Goal: Information Seeking & Learning: Learn about a topic

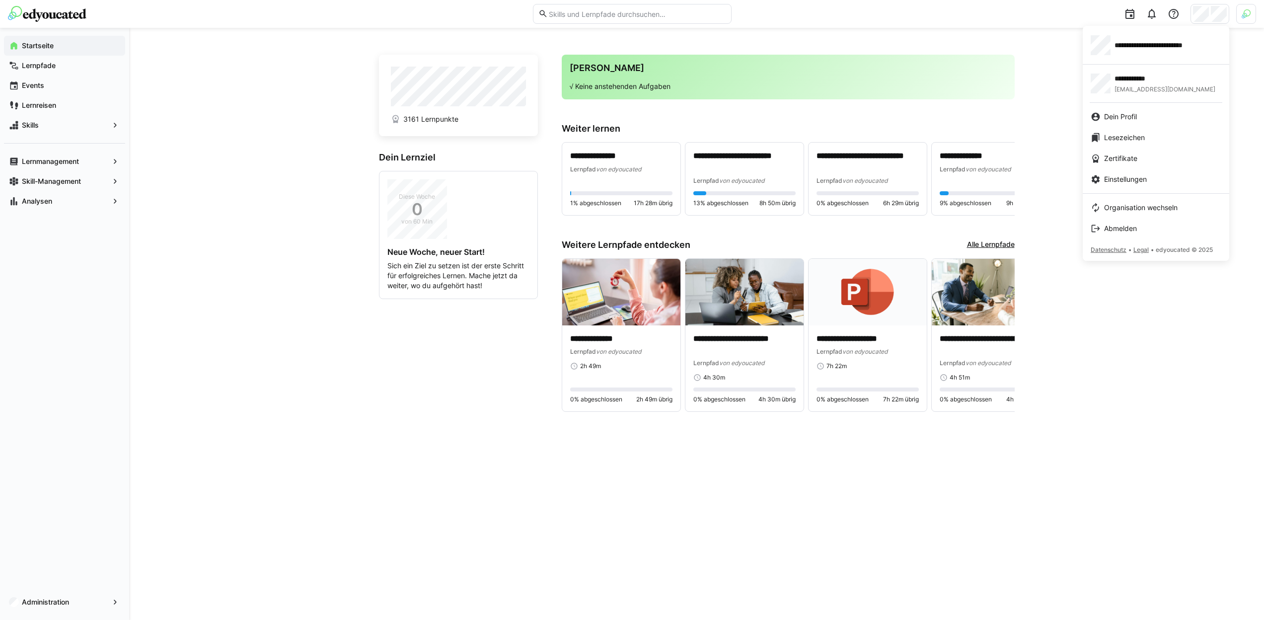
click at [1250, 13] on div at bounding box center [632, 310] width 1264 height 620
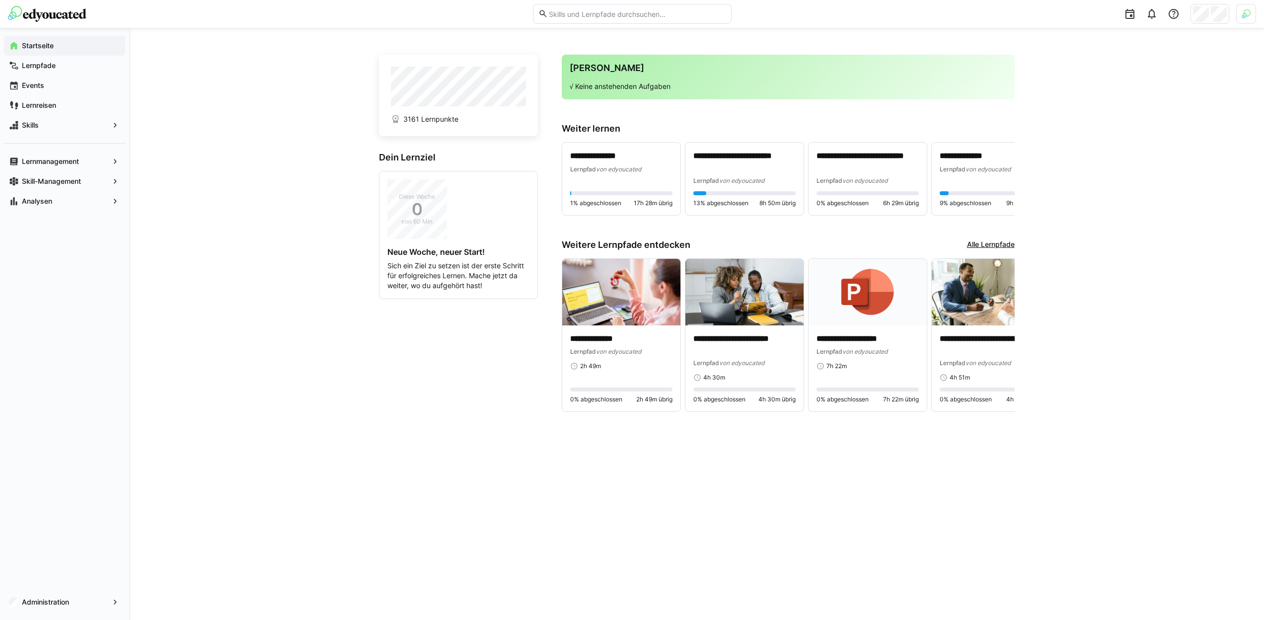
click at [1250, 13] on img at bounding box center [1246, 13] width 9 height 9
click at [1208, 23] on div at bounding box center [632, 310] width 1264 height 620
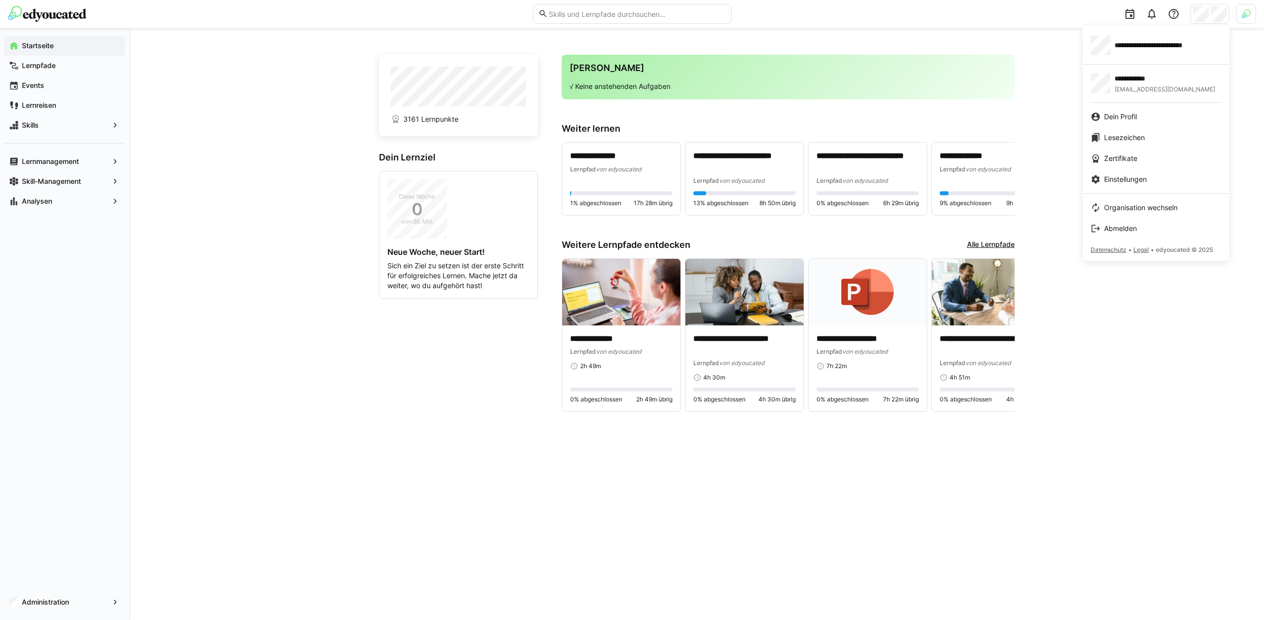
click at [1252, 9] on div at bounding box center [632, 310] width 1264 height 620
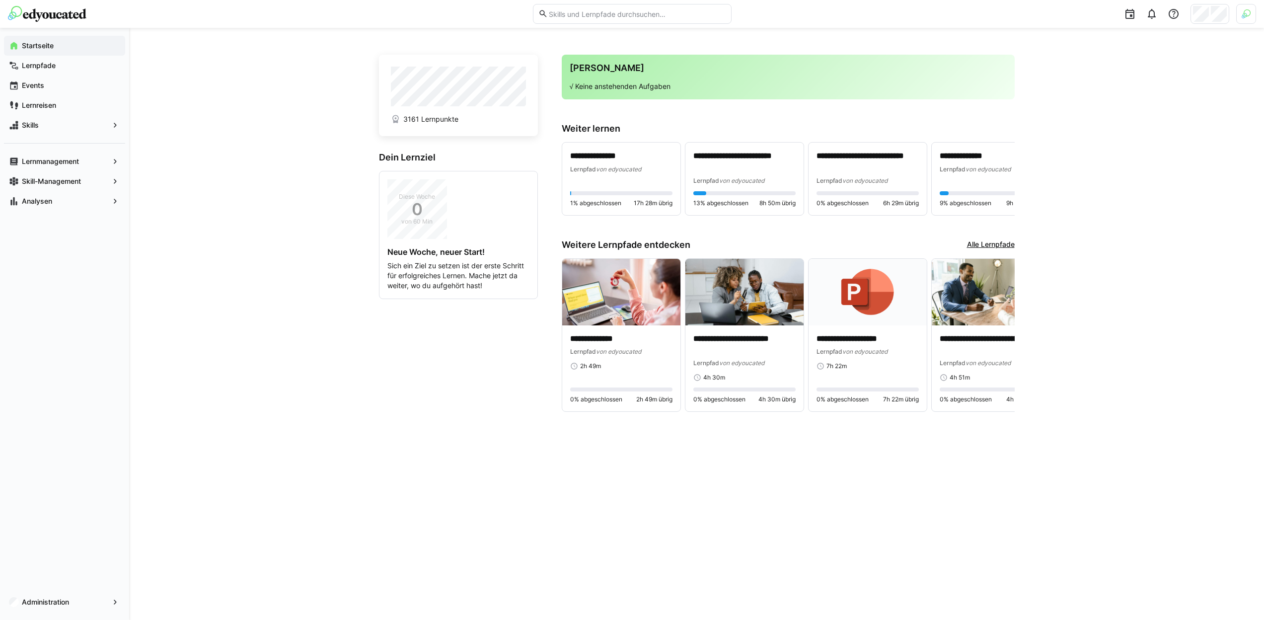
click at [1250, 12] on img at bounding box center [1246, 13] width 9 height 9
click at [1146, 120] on span "Aktivieren" at bounding box center [1137, 117] width 31 height 8
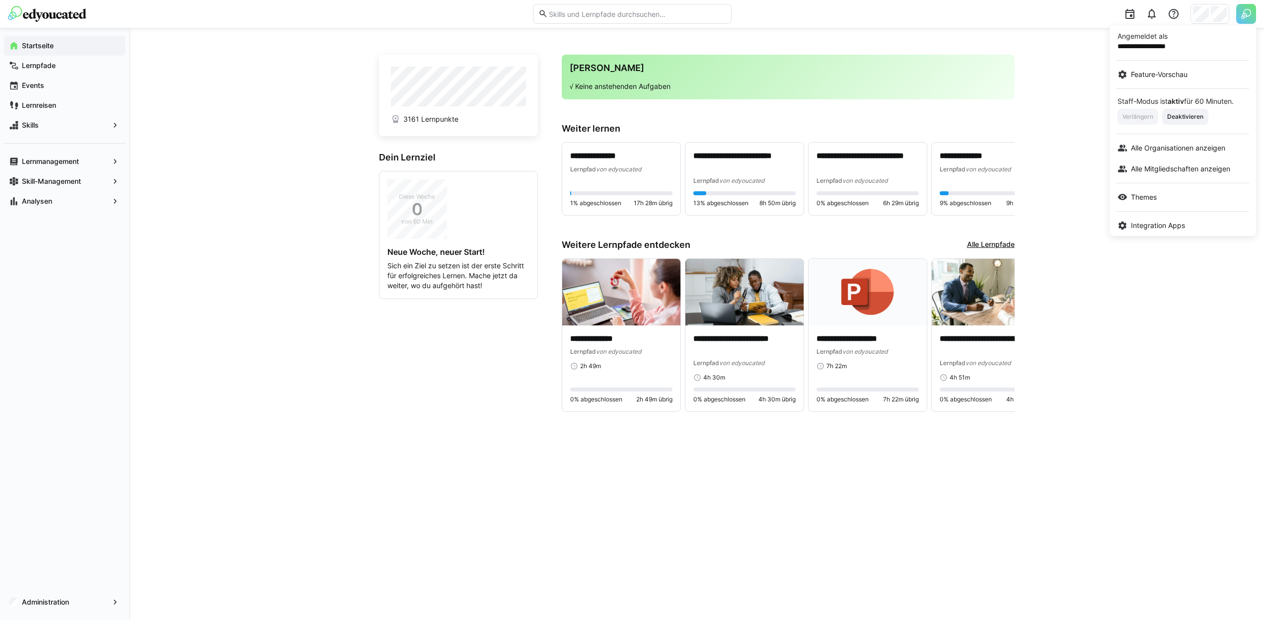
click at [1197, 18] on div at bounding box center [632, 310] width 1264 height 620
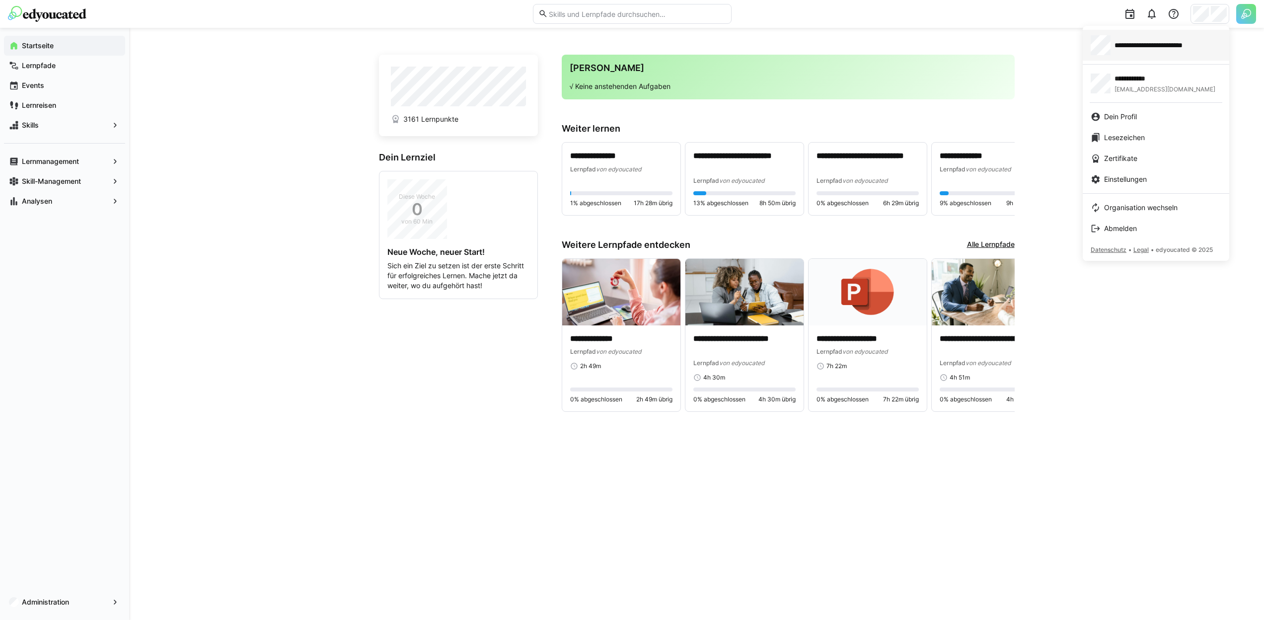
click at [1172, 53] on div "**********" at bounding box center [1156, 45] width 131 height 20
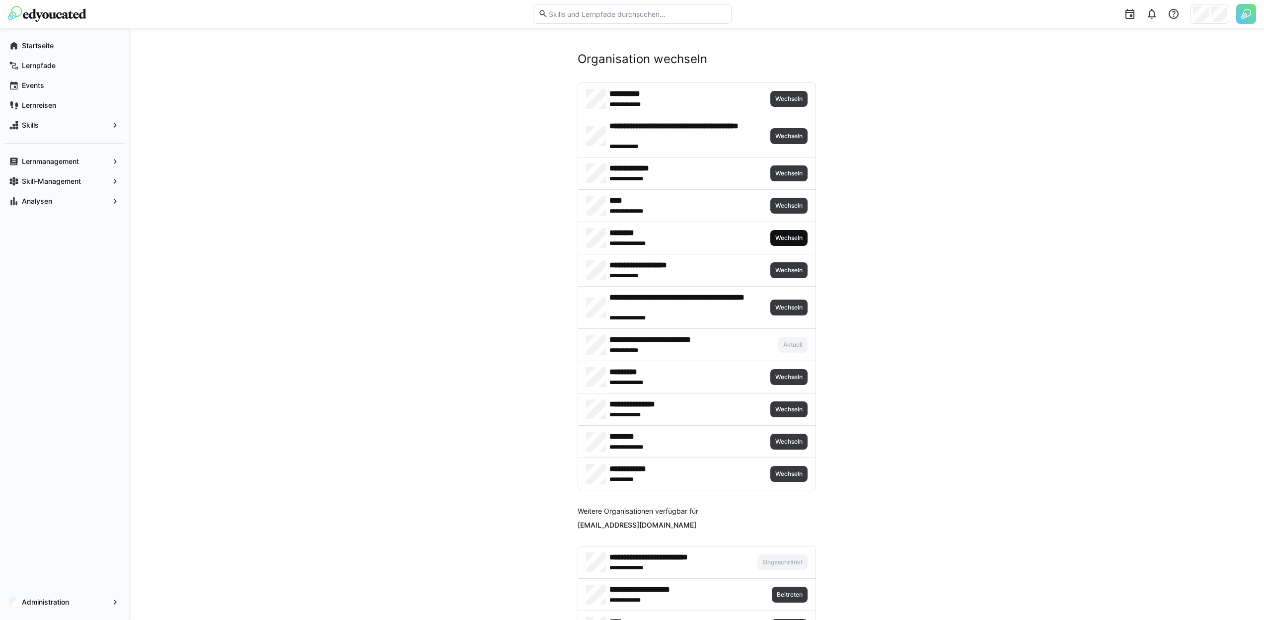
click at [779, 237] on span "Wechseln" at bounding box center [788, 238] width 29 height 8
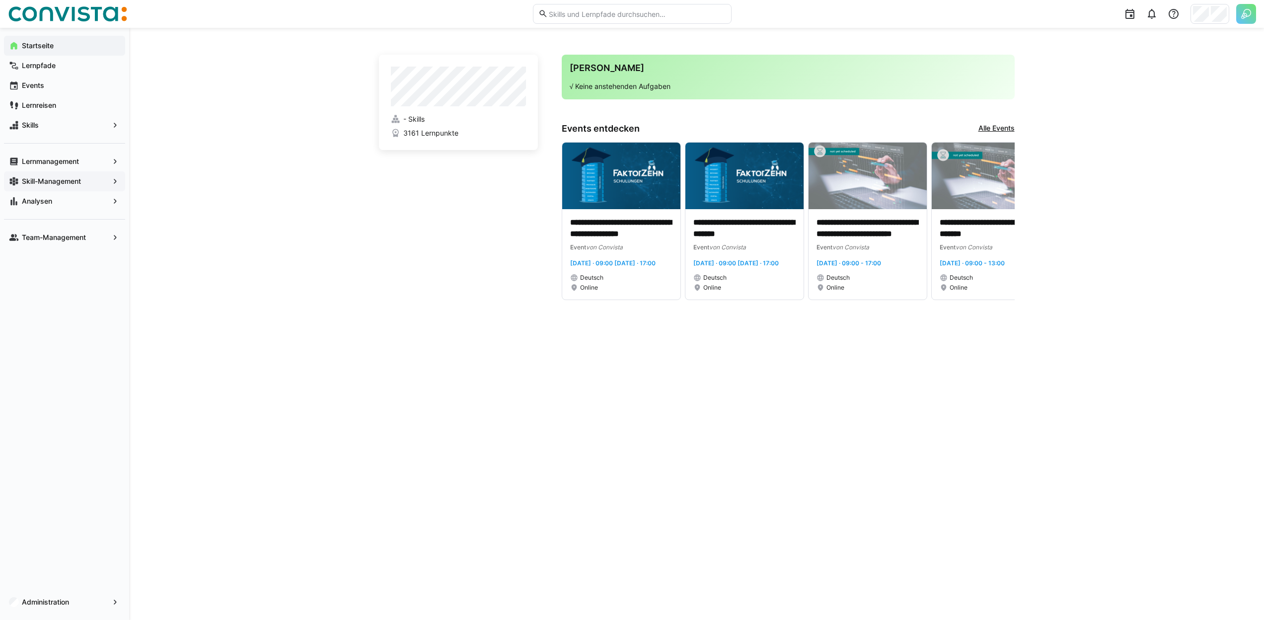
click at [66, 187] on div "Skill-Management" at bounding box center [64, 181] width 121 height 20
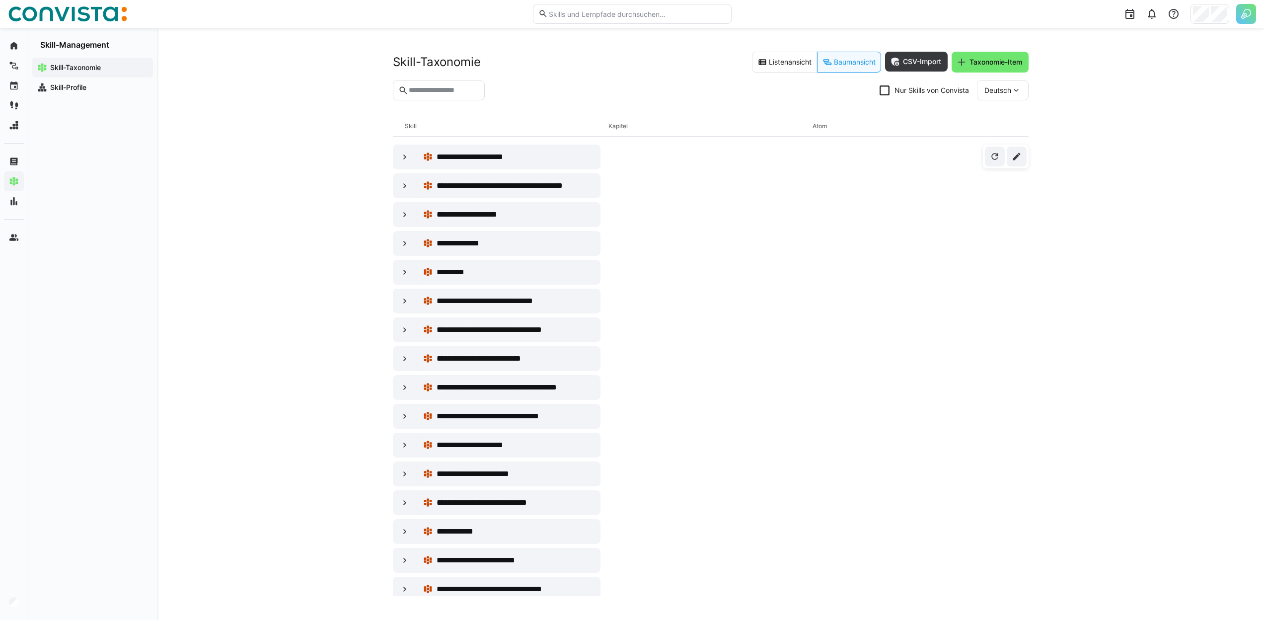
click at [796, 74] on header "Skill-Taxonomie Listenansicht Baumansicht CSV-Import Taxonomie-Item Nur Skills …" at bounding box center [711, 84] width 636 height 65
click at [796, 69] on eds-button-option "Listenansicht" at bounding box center [784, 62] width 65 height 21
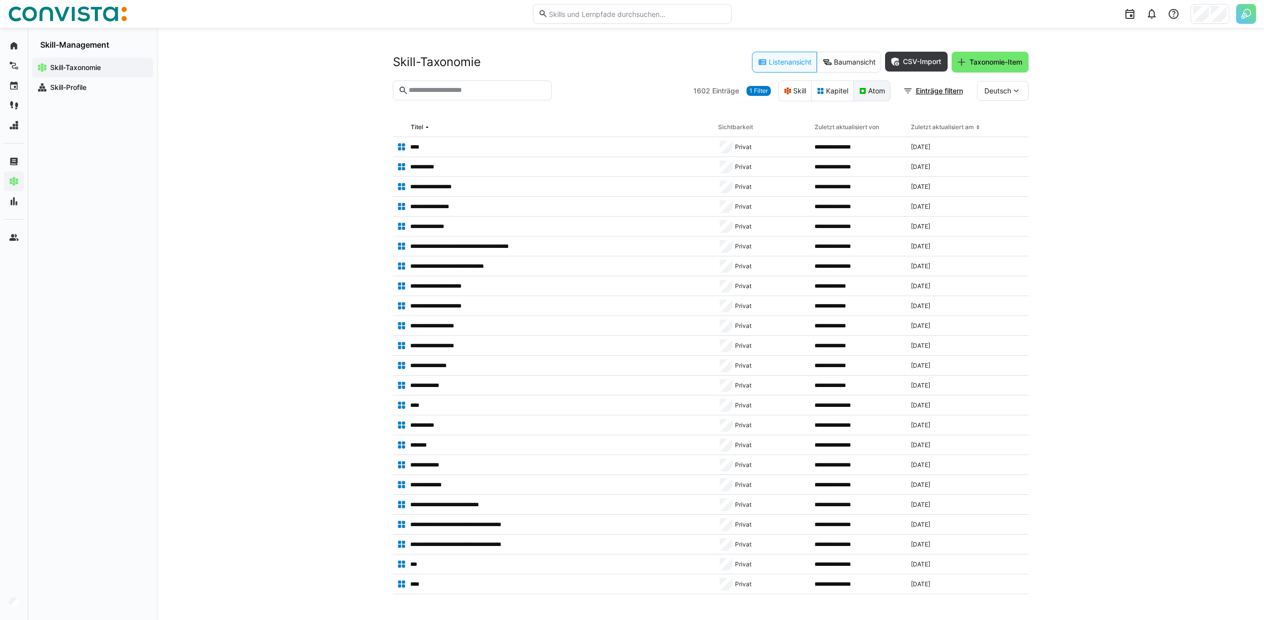
click at [872, 91] on eds-button-option "Atom" at bounding box center [871, 90] width 37 height 21
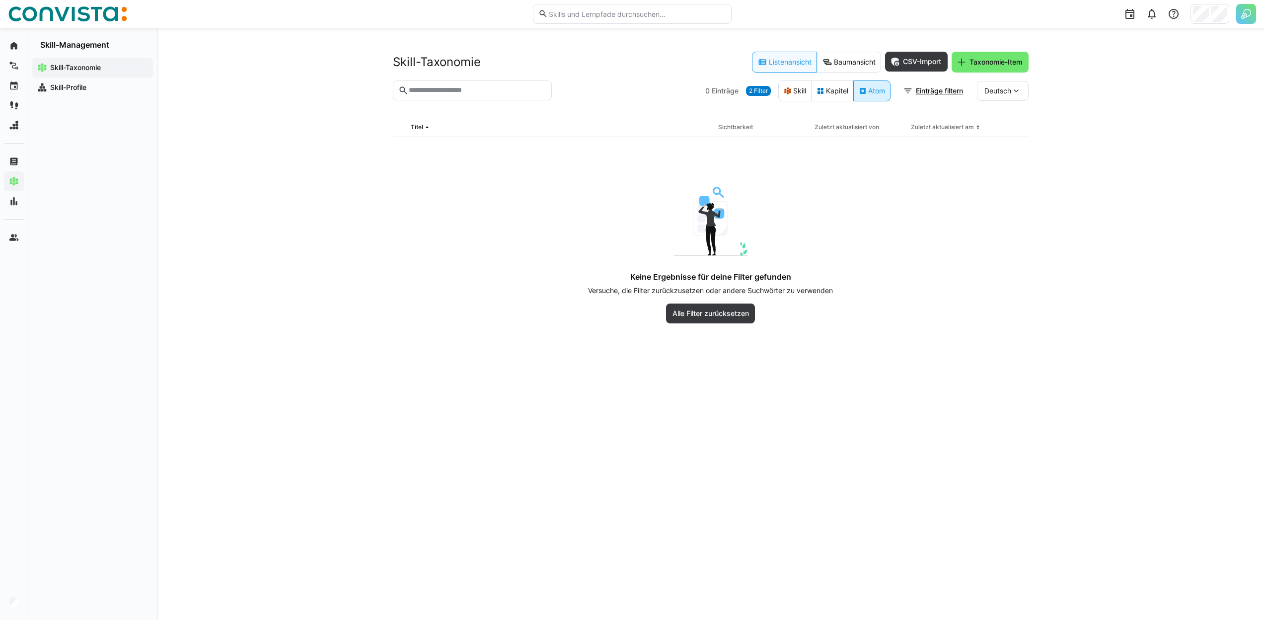
click at [872, 91] on eds-button-option "Atom" at bounding box center [871, 90] width 37 height 21
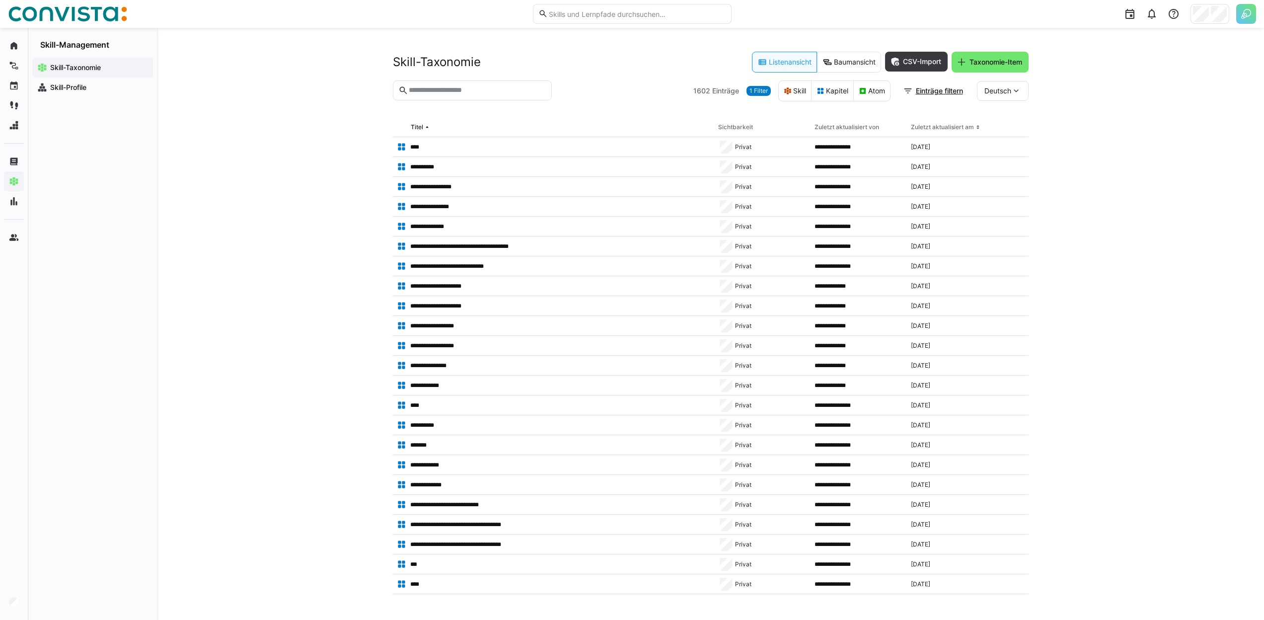
click at [763, 92] on span "1 Filter" at bounding box center [759, 91] width 18 height 8
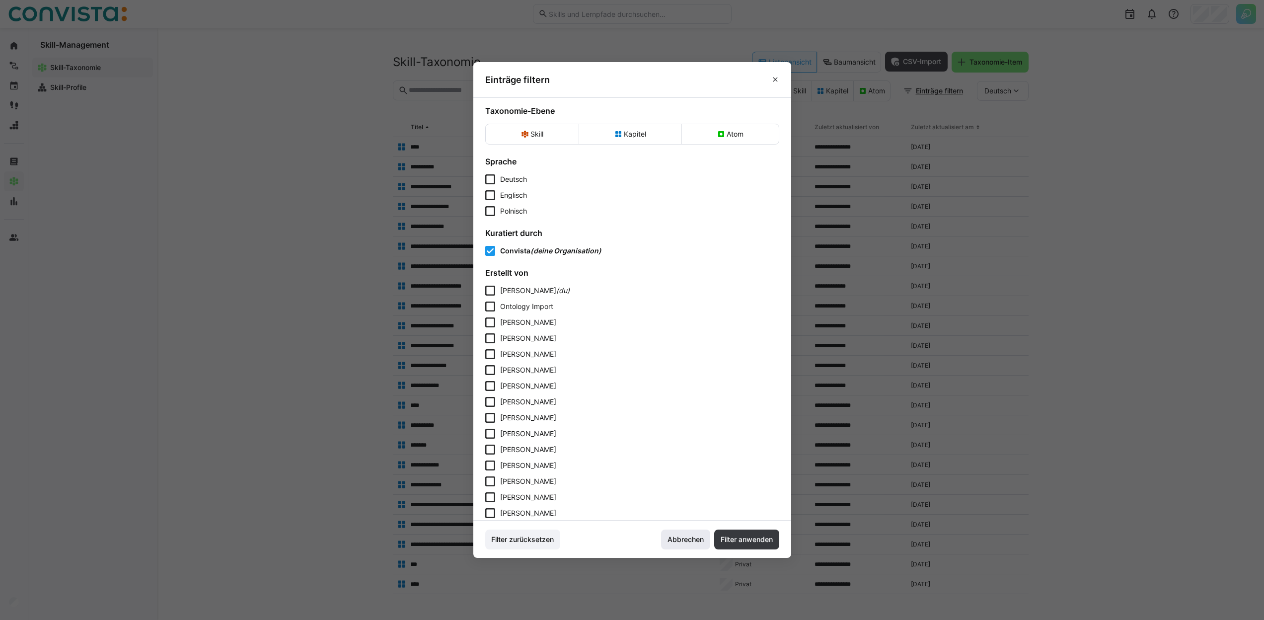
click at [692, 544] on span "Abbrechen" at bounding box center [685, 539] width 39 height 10
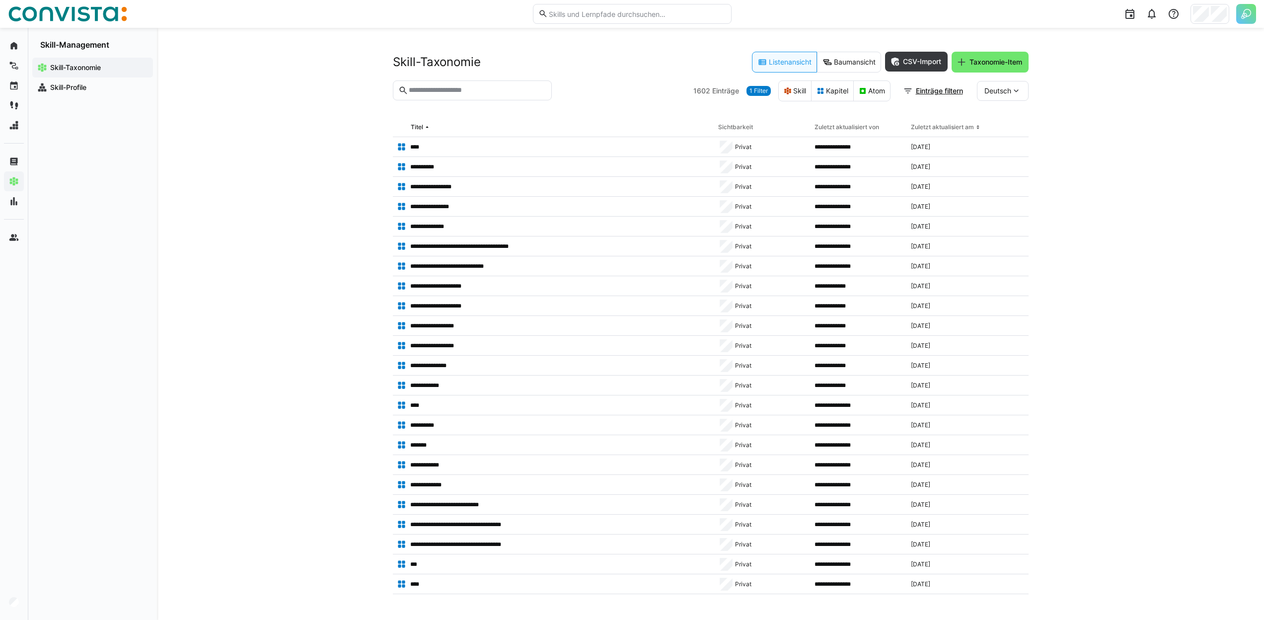
click at [754, 96] on div "1602 Einträge 1 Filter Skill Kapitel Atom Einträge filtern Deutsch" at bounding box center [860, 90] width 335 height 21
click at [753, 93] on span "1 Filter" at bounding box center [759, 91] width 18 height 8
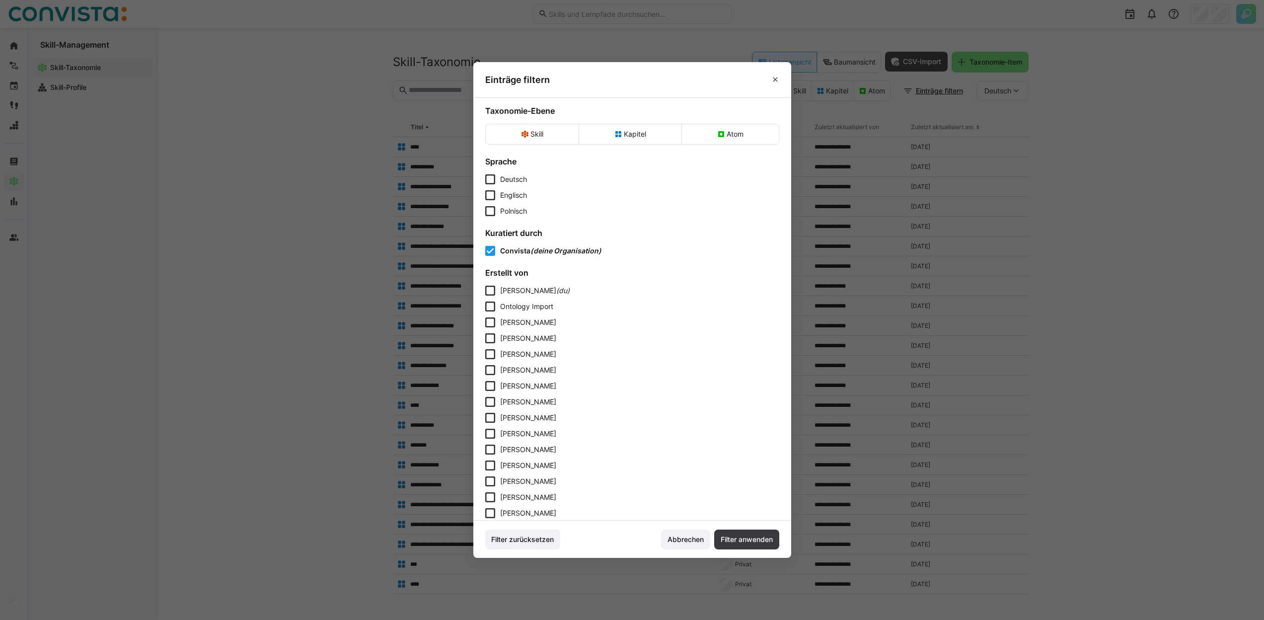
click at [515, 212] on span "Polnisch" at bounding box center [513, 211] width 27 height 10
click at [760, 542] on span "Filter anwenden" at bounding box center [746, 539] width 55 height 10
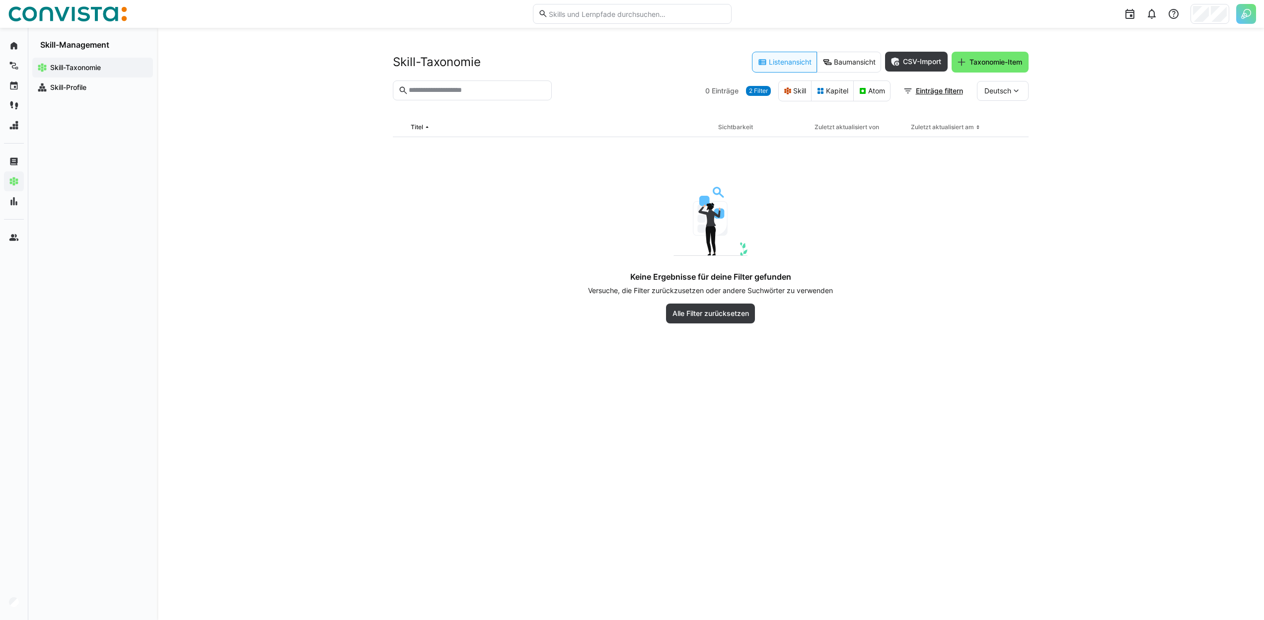
click at [755, 95] on span "2 Filter" at bounding box center [758, 91] width 25 height 10
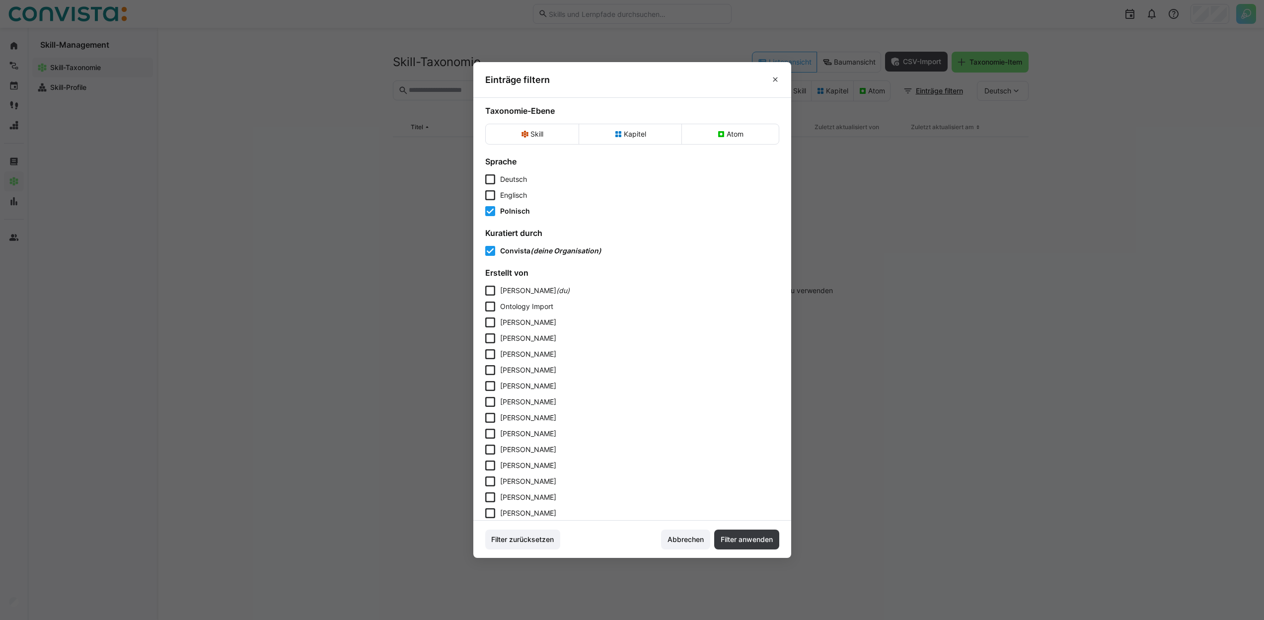
click at [520, 216] on form "Sprache Deutsch Englisch Polnisch Kuratiert durch Convista (deine Organisation)…" at bounding box center [632, 531] width 294 height 751
click at [494, 212] on icon at bounding box center [490, 211] width 10 height 10
click at [766, 543] on span "Filter anwenden" at bounding box center [746, 539] width 55 height 10
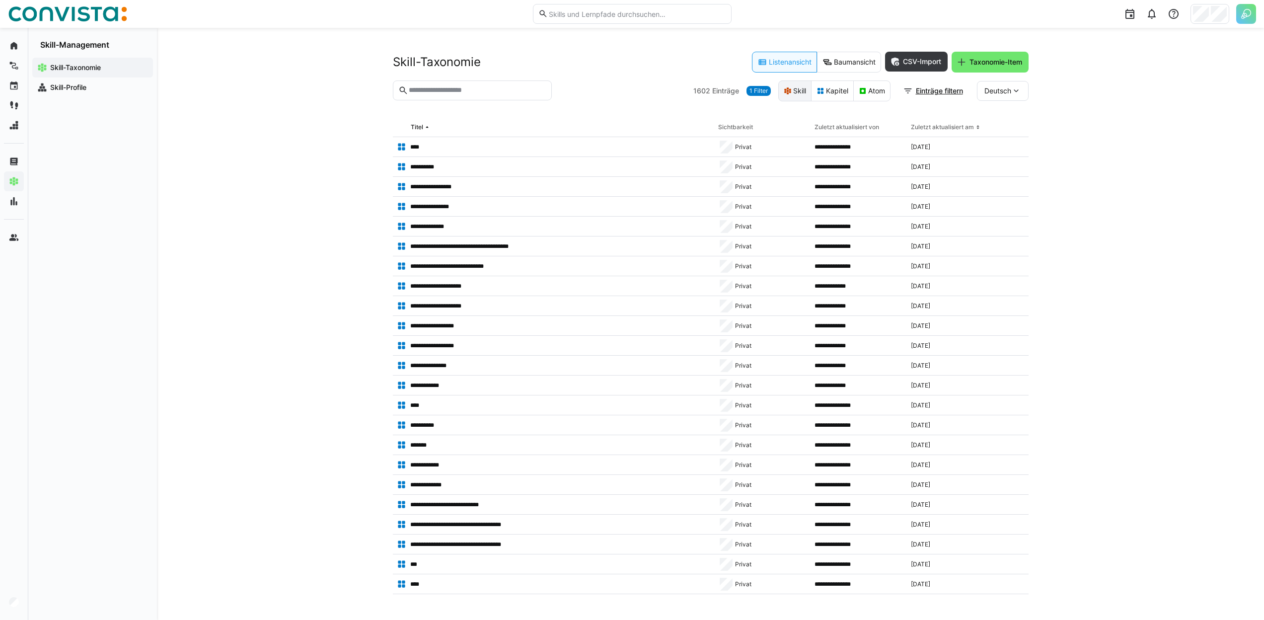
click at [792, 96] on eds-button-option "Skill" at bounding box center [794, 90] width 33 height 21
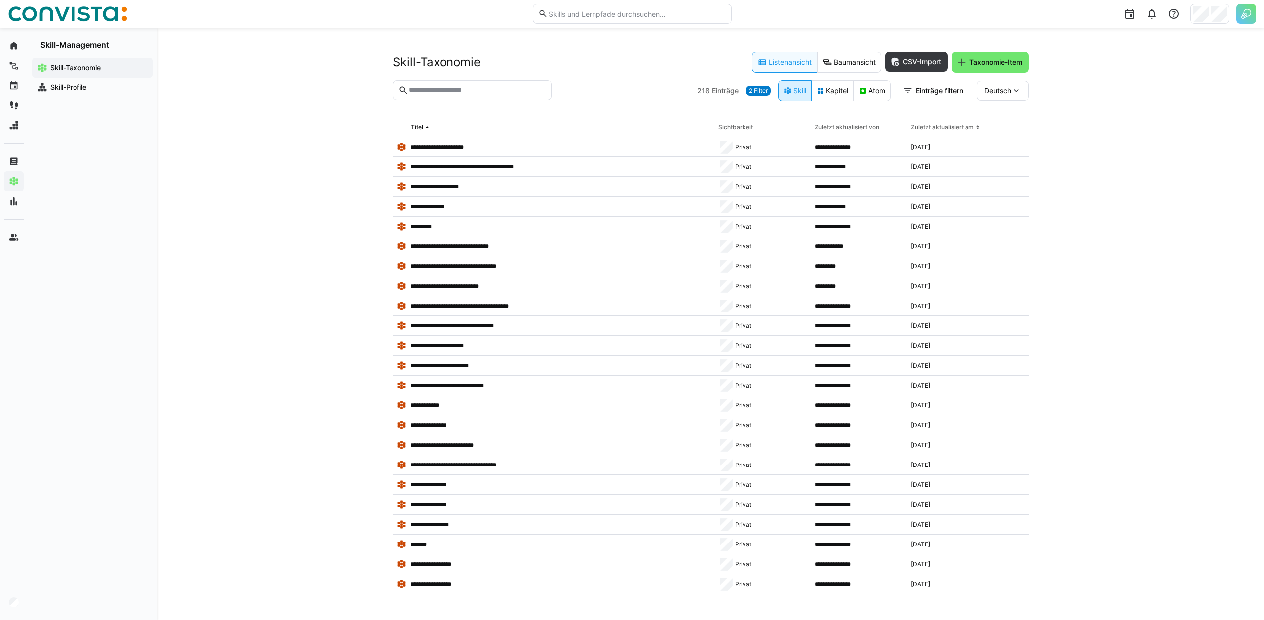
click at [792, 95] on eds-button-option "Skill" at bounding box center [794, 90] width 33 height 21
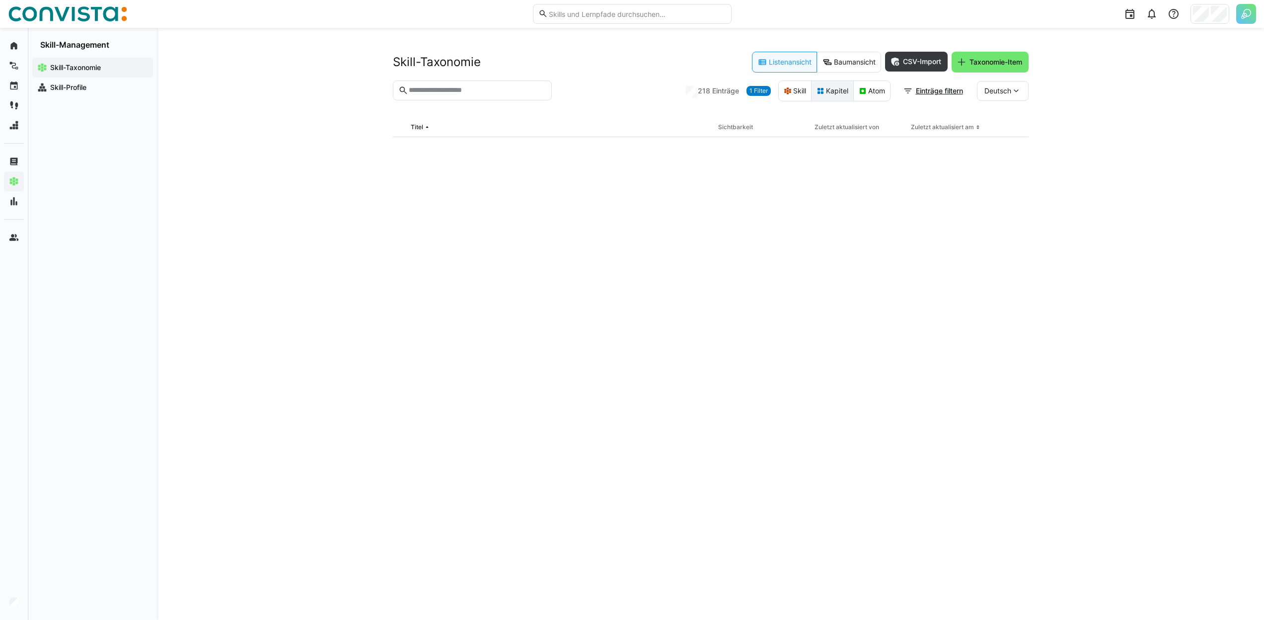
click at [821, 95] on eds-button-option "Kapitel" at bounding box center [832, 90] width 43 height 21
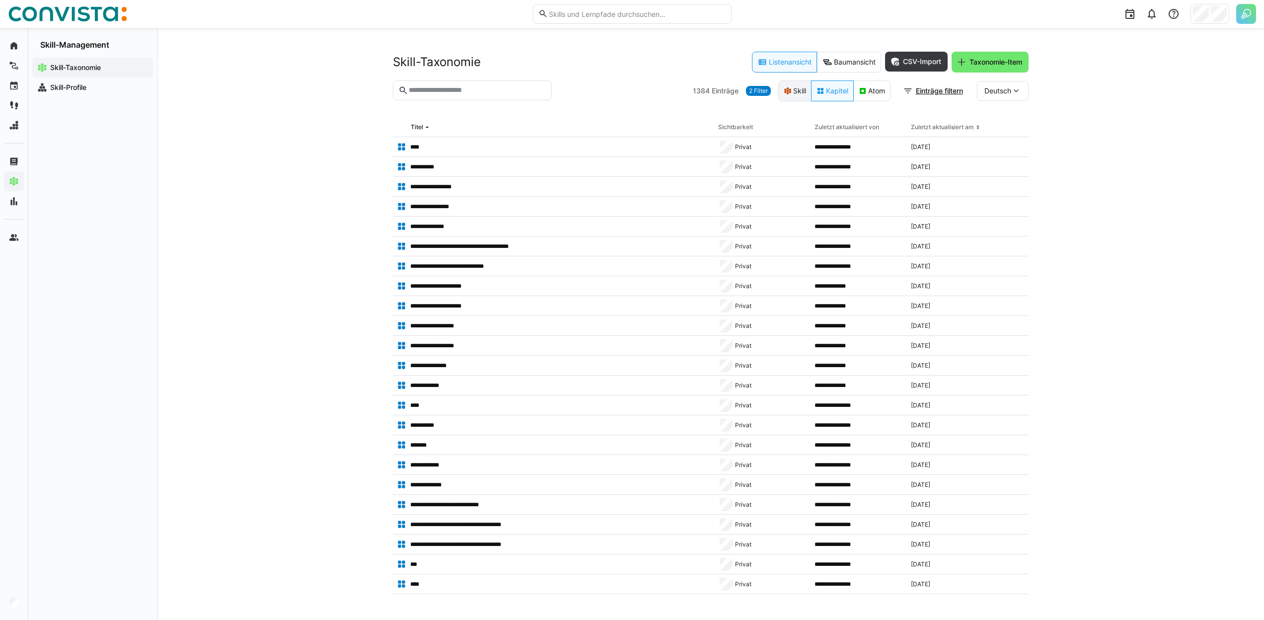
click at [797, 96] on eds-button-option "Skill" at bounding box center [794, 90] width 33 height 21
click at [792, 88] on eds-button-option "Skill" at bounding box center [794, 90] width 33 height 21
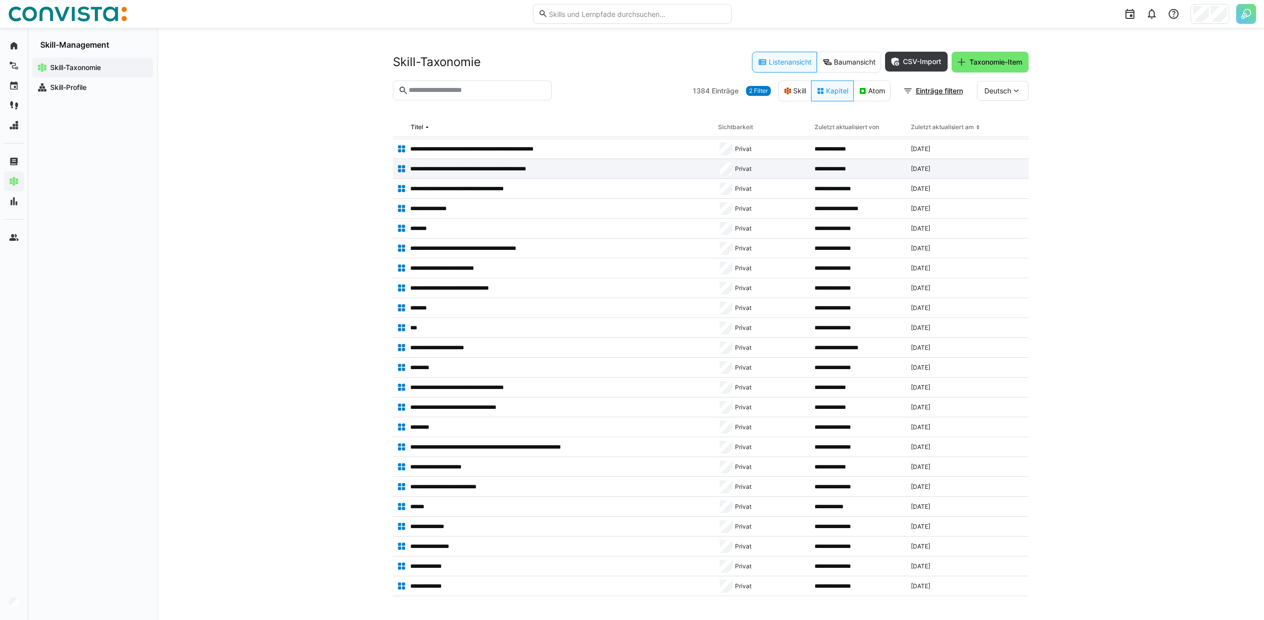
scroll to position [1546, 0]
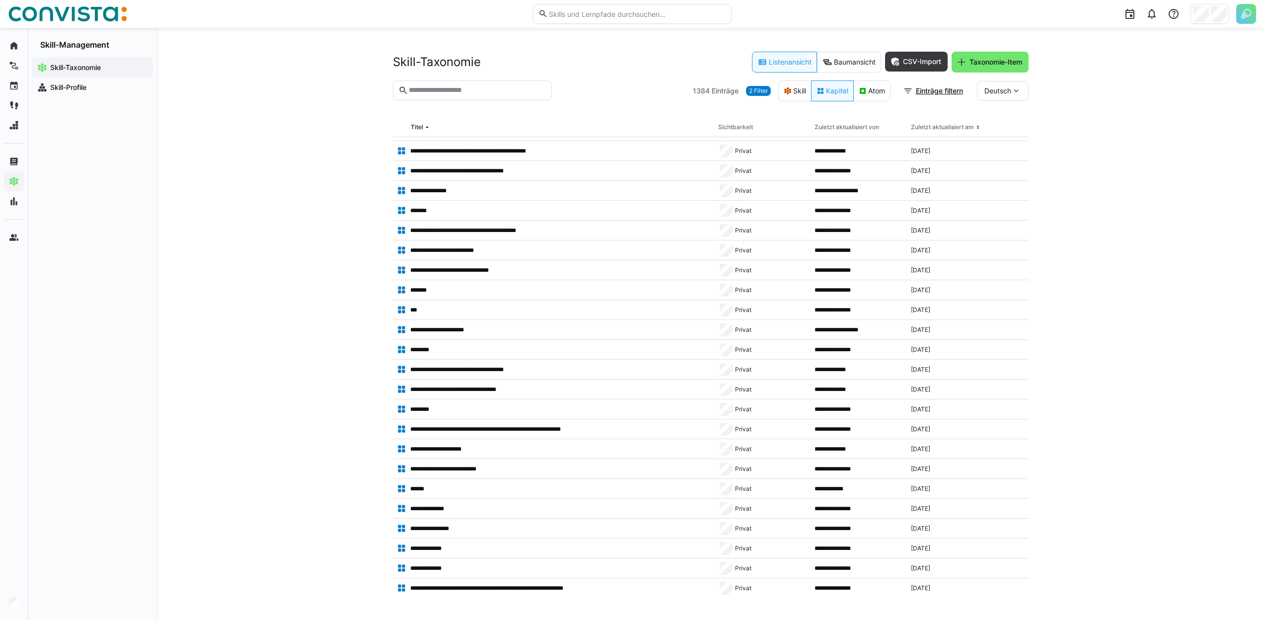
click at [823, 124] on div "Zuletzt aktualisiert von" at bounding box center [847, 127] width 65 height 8
click at [826, 129] on div "Zuletzt aktualisiert von" at bounding box center [847, 127] width 65 height 8
click at [937, 87] on span "Einträge filtern" at bounding box center [939, 91] width 50 height 10
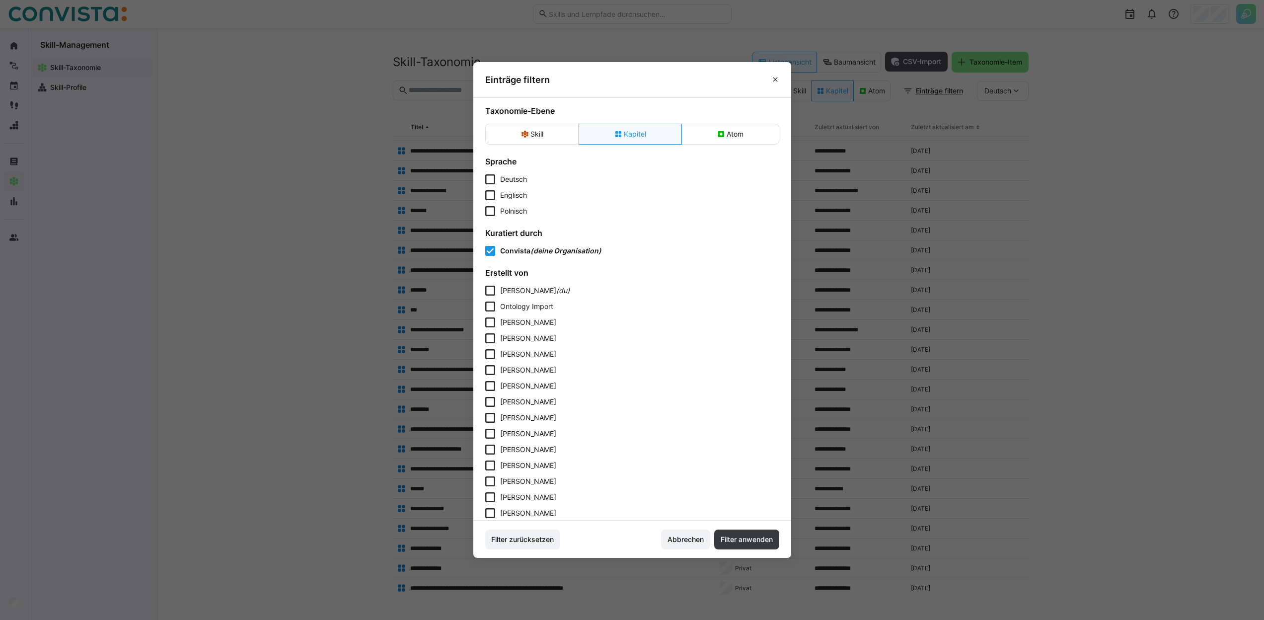
click at [537, 305] on span "Ontology Import" at bounding box center [526, 306] width 53 height 8
click at [694, 537] on span "Abbrechen" at bounding box center [685, 539] width 39 height 10
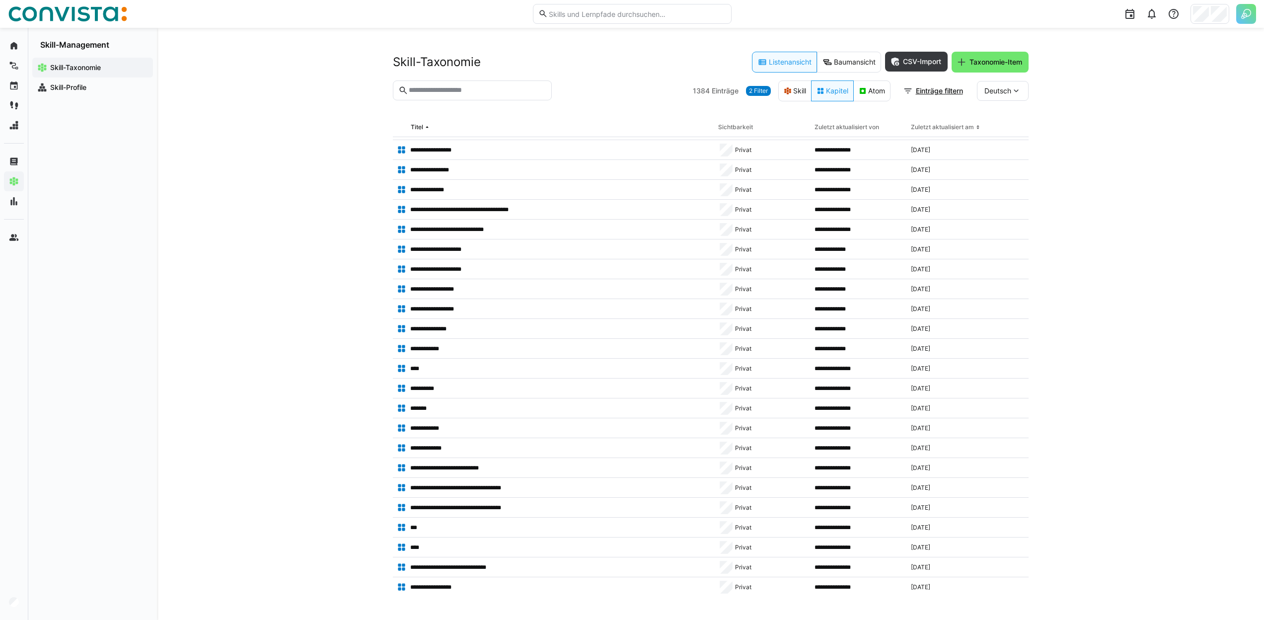
scroll to position [0, 0]
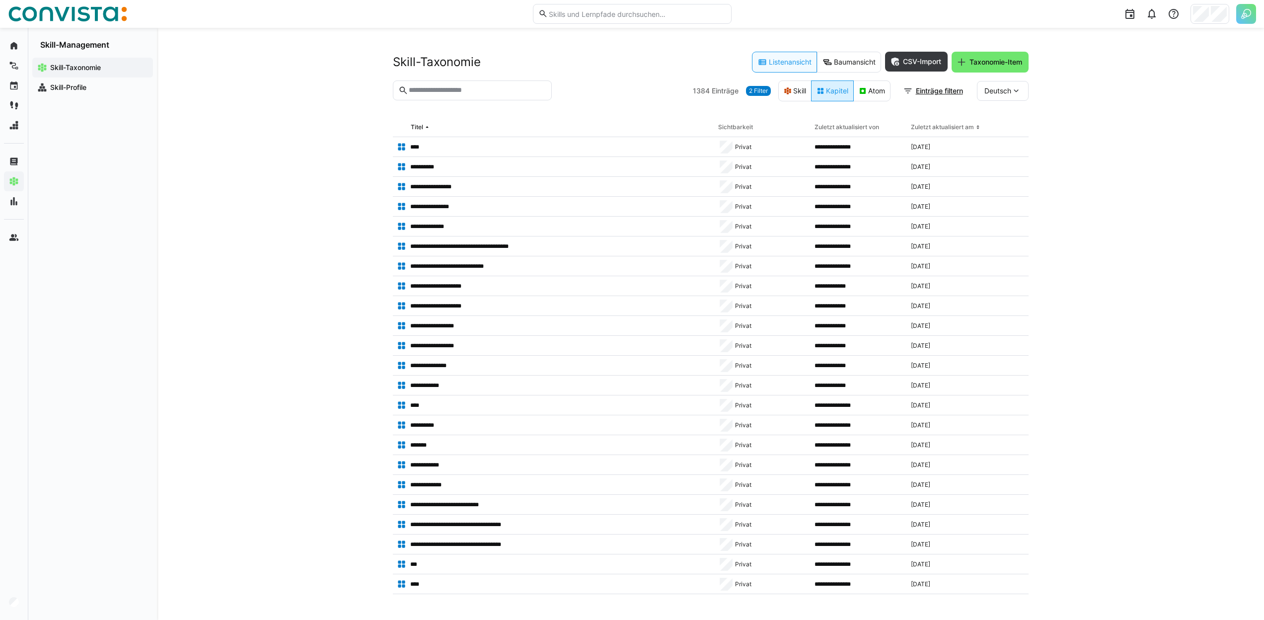
click at [829, 88] on eds-button-option "Kapitel" at bounding box center [832, 90] width 43 height 21
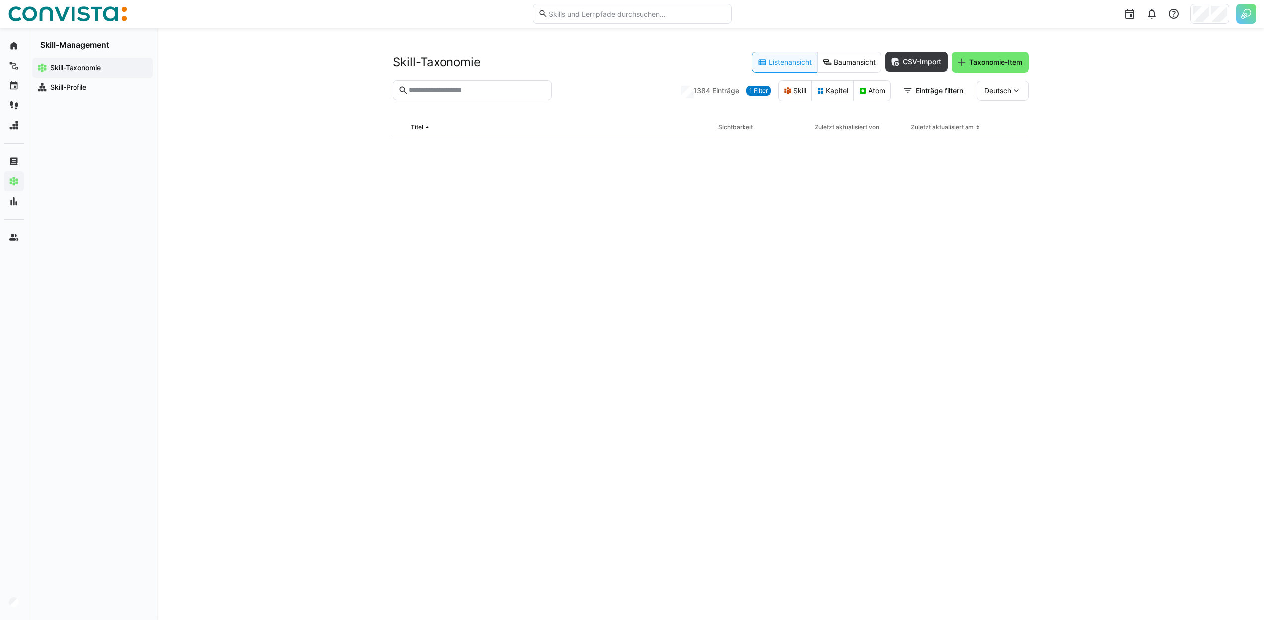
click at [756, 91] on span "1 Filter" at bounding box center [759, 91] width 18 height 8
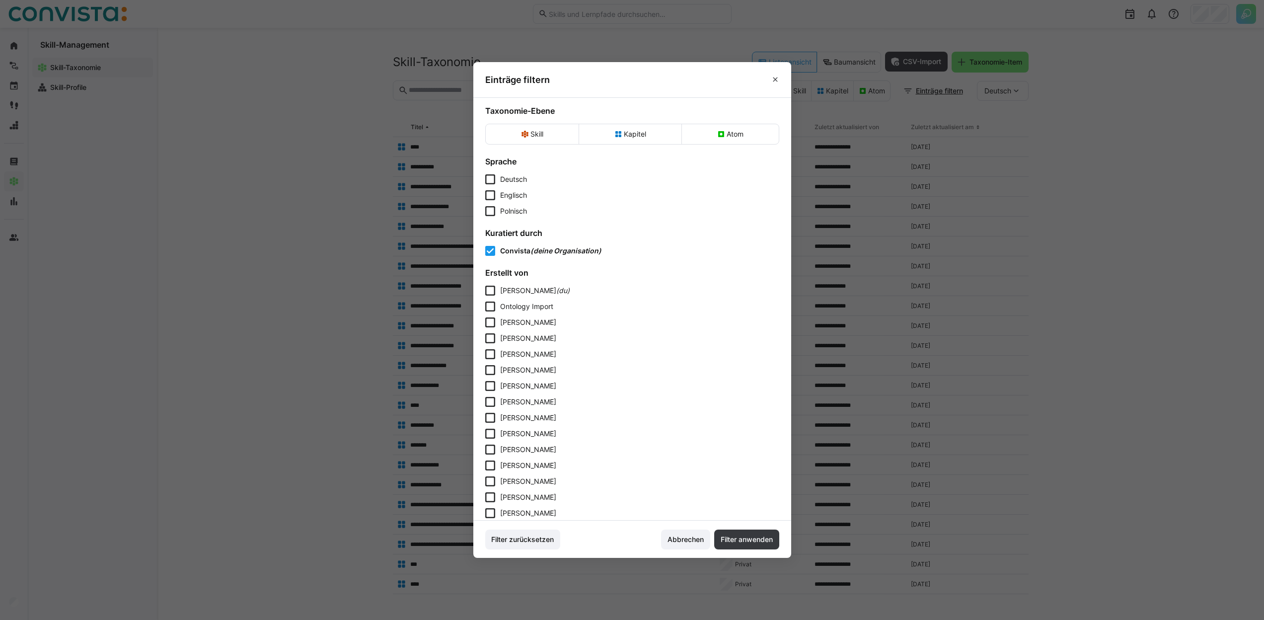
click at [565, 252] on span "(deine Organisation)" at bounding box center [566, 250] width 71 height 8
click at [751, 537] on span "Filter anwenden" at bounding box center [746, 539] width 55 height 10
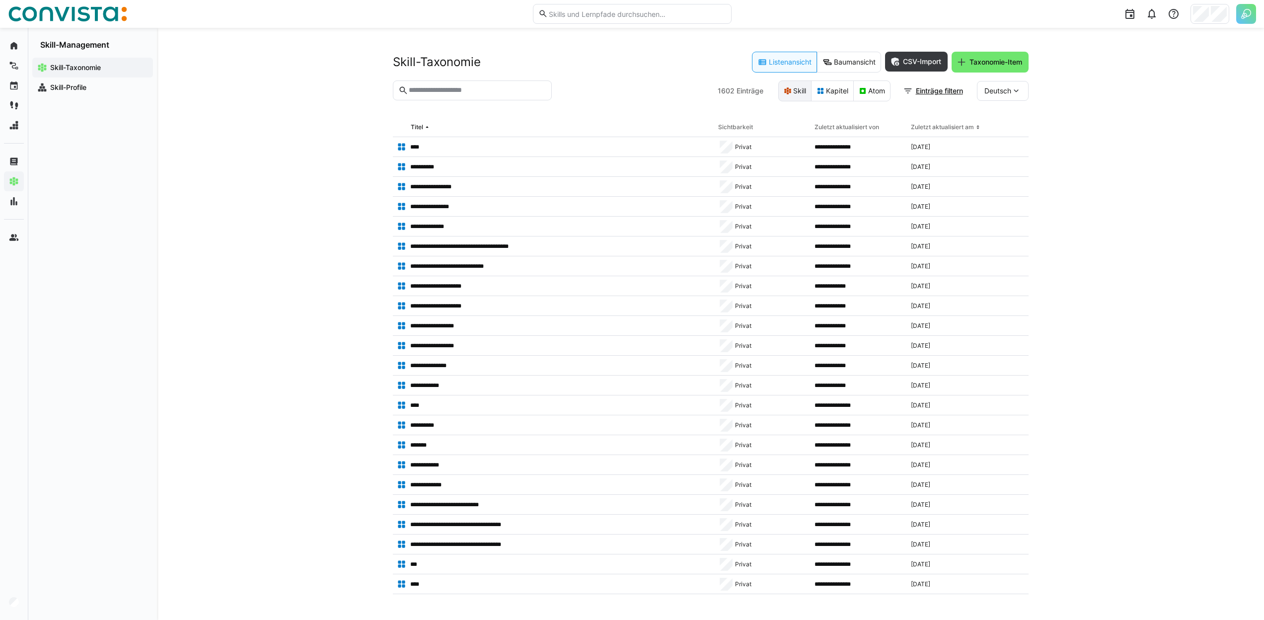
click at [798, 91] on eds-button-option "Skill" at bounding box center [794, 90] width 33 height 21
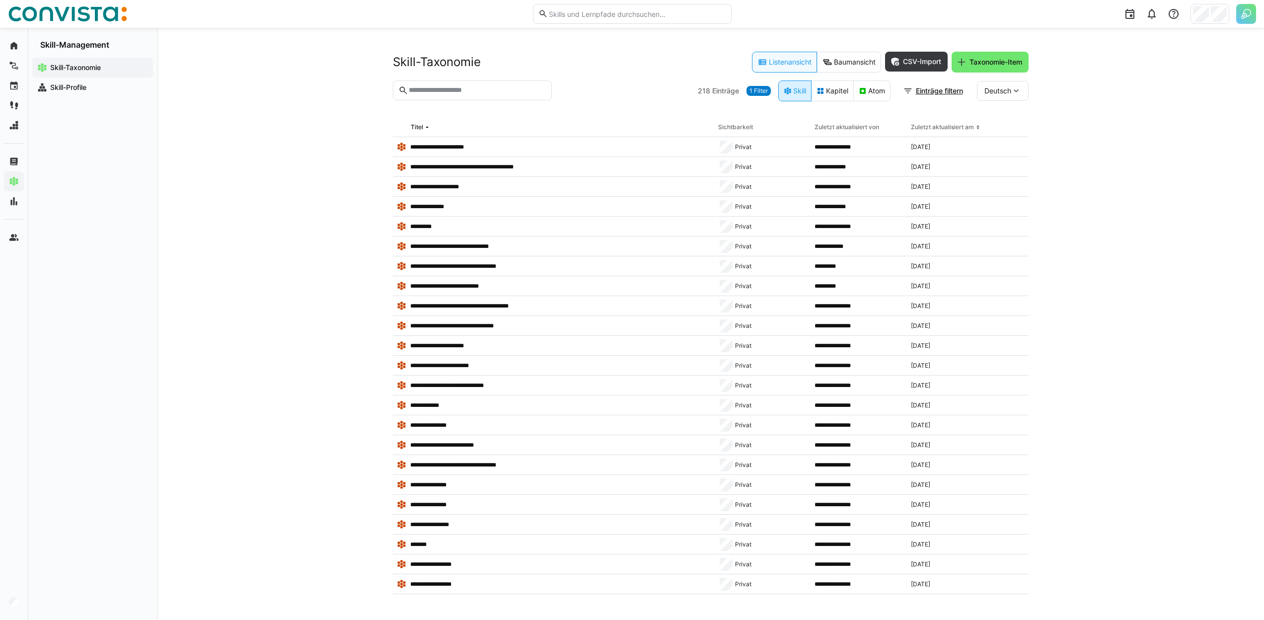
click at [798, 91] on eds-button-option "Skill" at bounding box center [794, 90] width 33 height 21
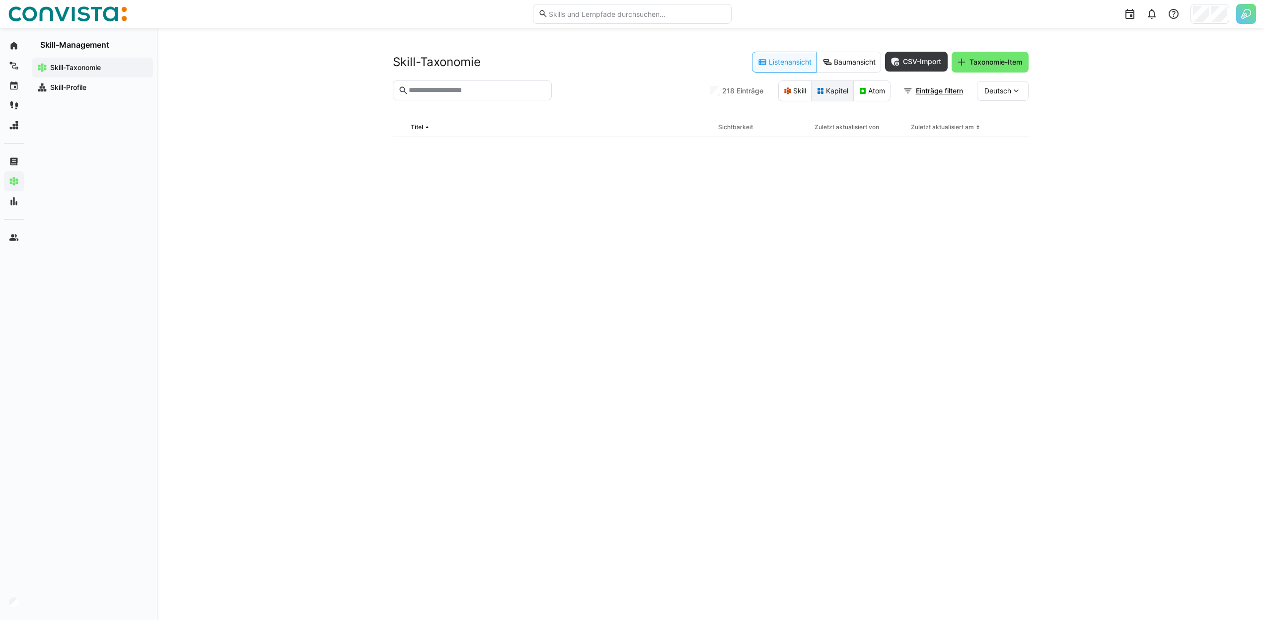
click at [833, 92] on eds-button-option "Kapitel" at bounding box center [832, 90] width 43 height 21
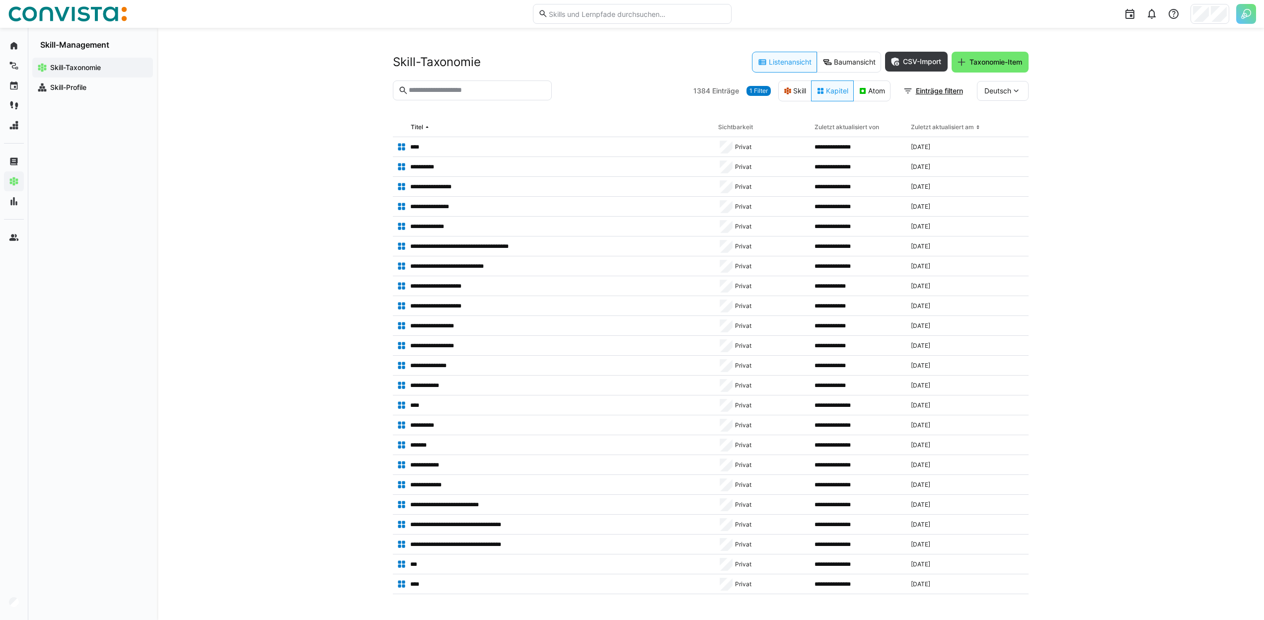
click at [733, 130] on div "Sichtbarkeit" at bounding box center [735, 127] width 35 height 8
click at [928, 89] on span "Einträge filtern" at bounding box center [939, 91] width 50 height 10
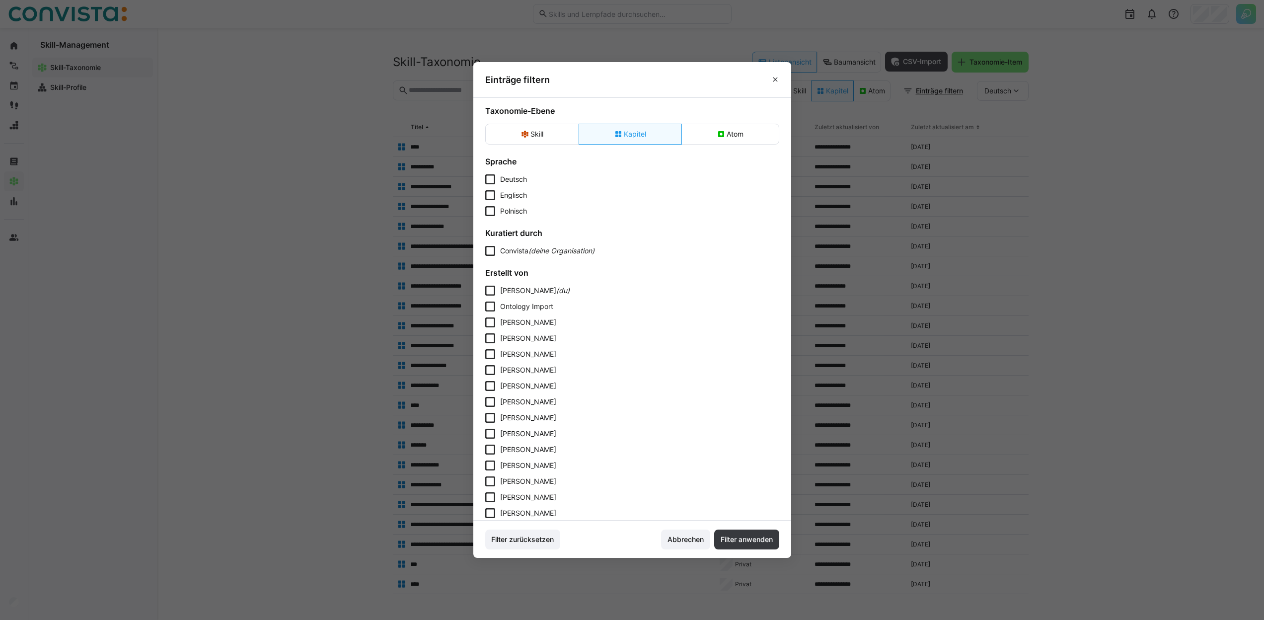
click at [787, 84] on header "Einträge filtern" at bounding box center [632, 79] width 318 height 35
click at [783, 83] on span at bounding box center [775, 80] width 16 height 16
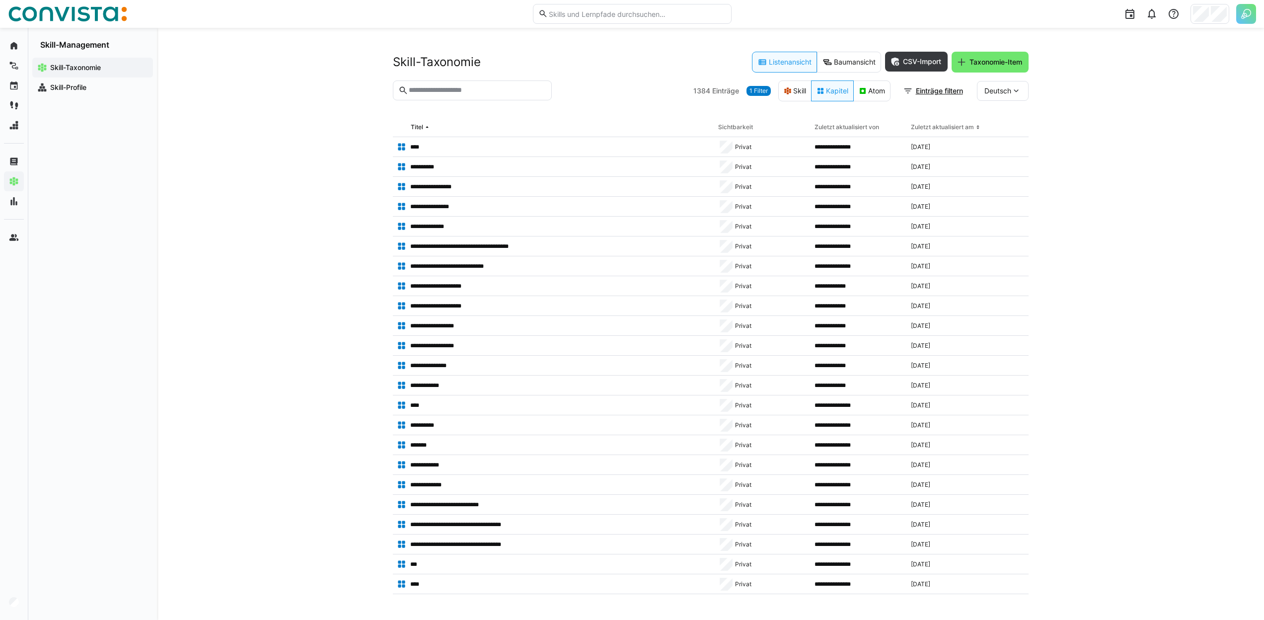
click at [989, 86] on span "Deutsch" at bounding box center [998, 91] width 27 height 10
click at [994, 135] on span "Englisch" at bounding box center [998, 138] width 27 height 10
click at [999, 92] on span "Englisch" at bounding box center [998, 91] width 27 height 10
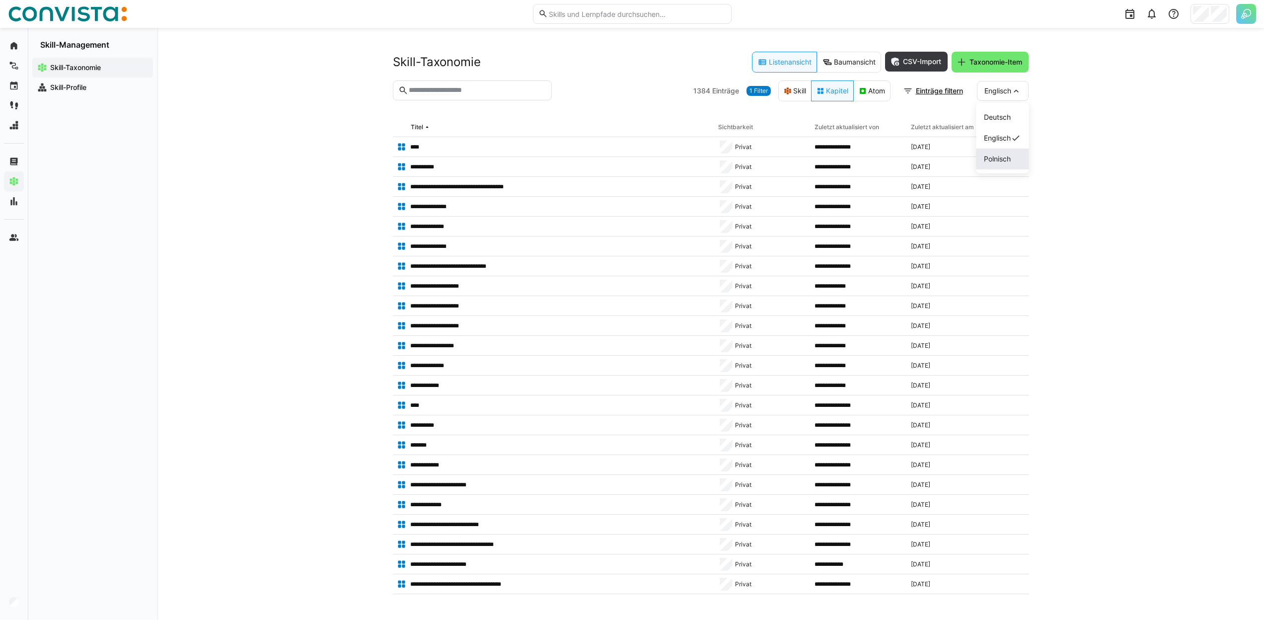
click at [999, 154] on span "Polnisch" at bounding box center [997, 159] width 27 height 10
click at [1010, 90] on span "Polnisch" at bounding box center [998, 91] width 27 height 10
click at [993, 134] on span "Englisch" at bounding box center [997, 138] width 27 height 10
click at [475, 91] on input "text" at bounding box center [477, 90] width 138 height 9
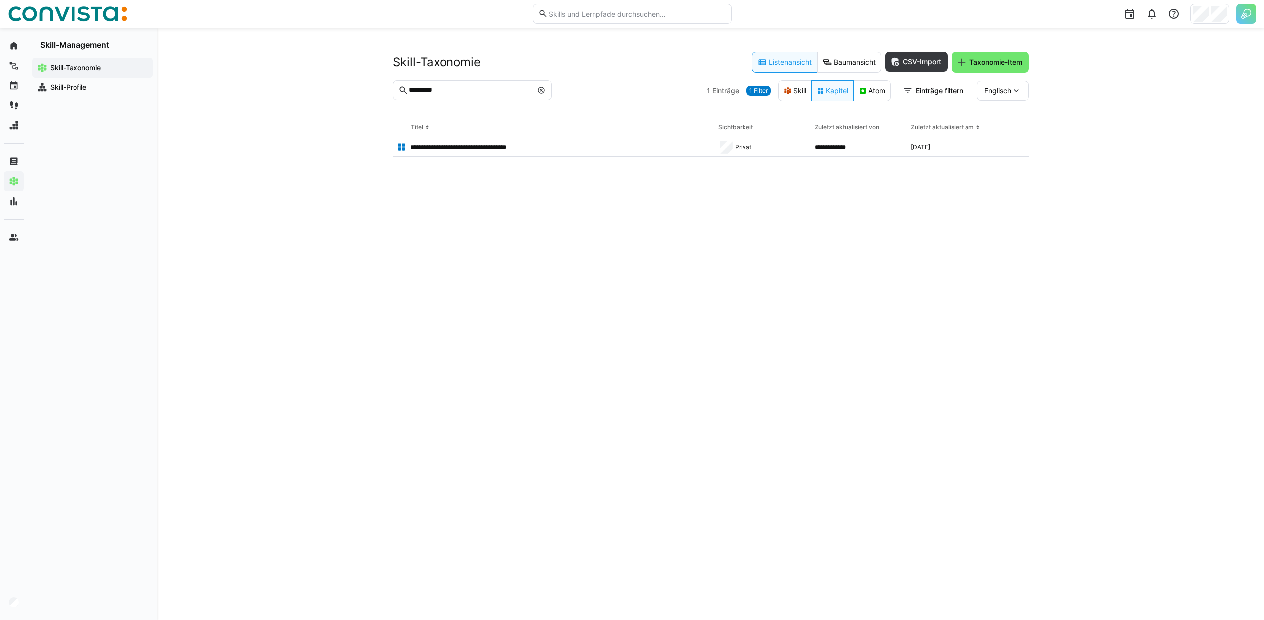
click at [472, 84] on eds-input "*********" at bounding box center [472, 90] width 159 height 20
paste input "**********"
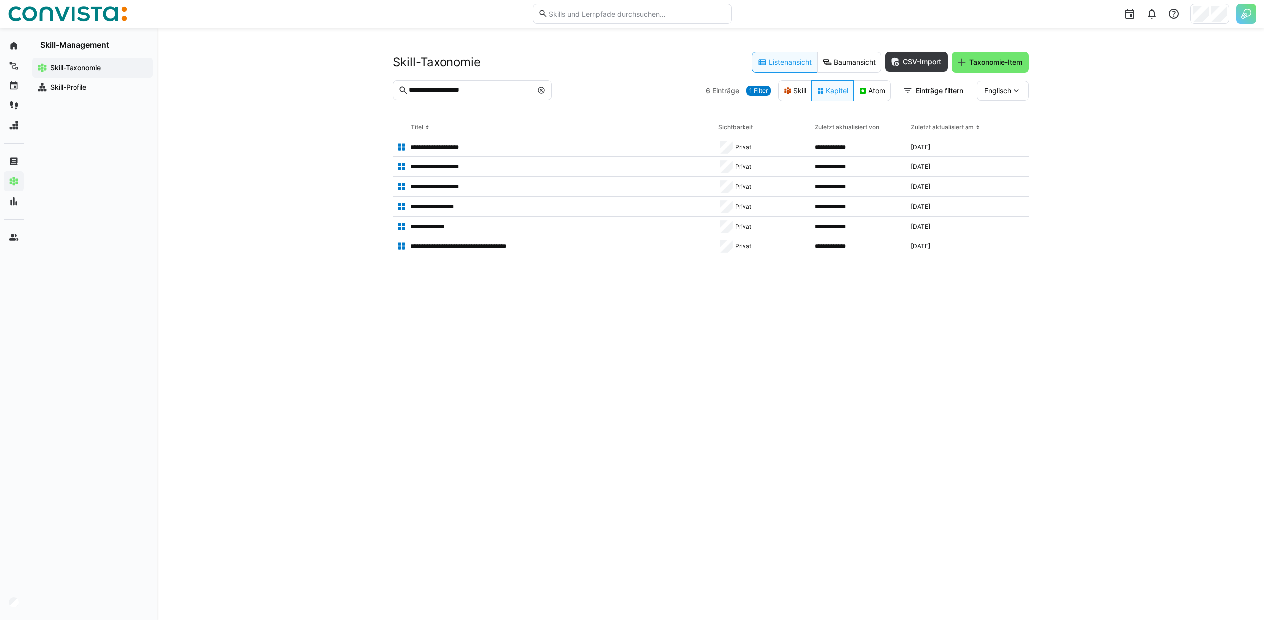
click at [1019, 90] on eds-icon at bounding box center [1016, 91] width 10 height 10
click at [1008, 117] on span "Deutsch" at bounding box center [997, 117] width 27 height 10
click at [463, 86] on input "**********" at bounding box center [470, 90] width 124 height 9
paste input "text"
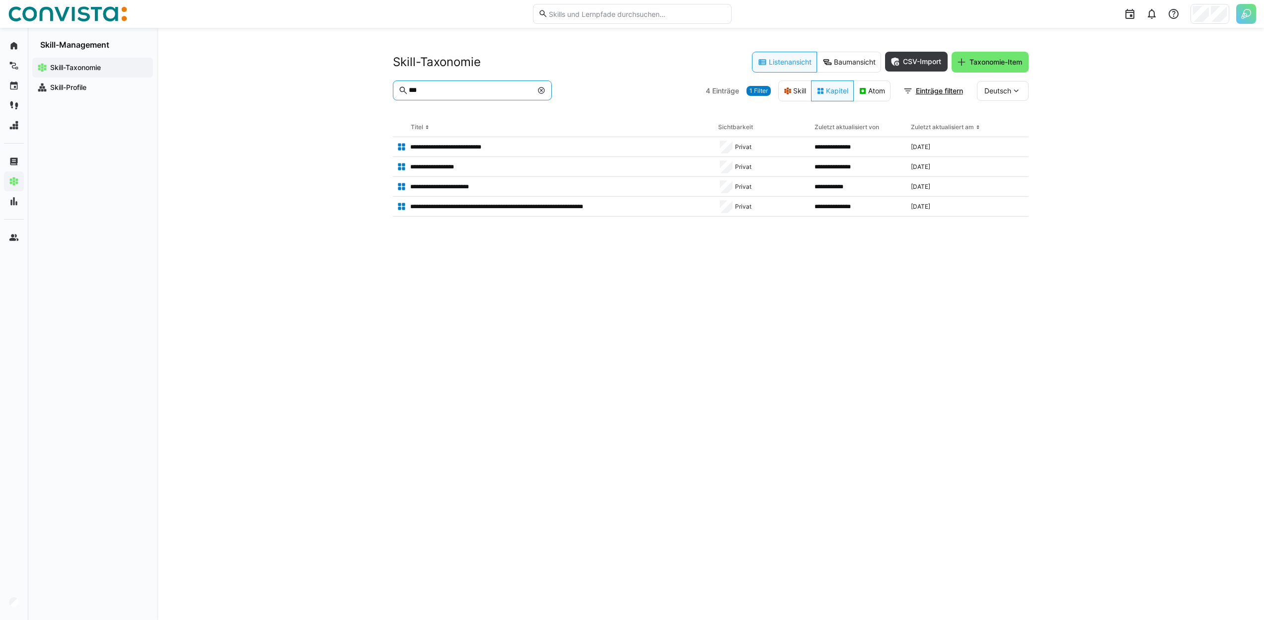
type input "***"
click at [1006, 95] on div "Deutsch" at bounding box center [1003, 91] width 52 height 20
click at [1002, 132] on div "Englisch" at bounding box center [1003, 138] width 53 height 21
click at [1005, 92] on span "Englisch" at bounding box center [998, 91] width 27 height 10
click at [1002, 113] on span "Deutsch" at bounding box center [997, 117] width 27 height 10
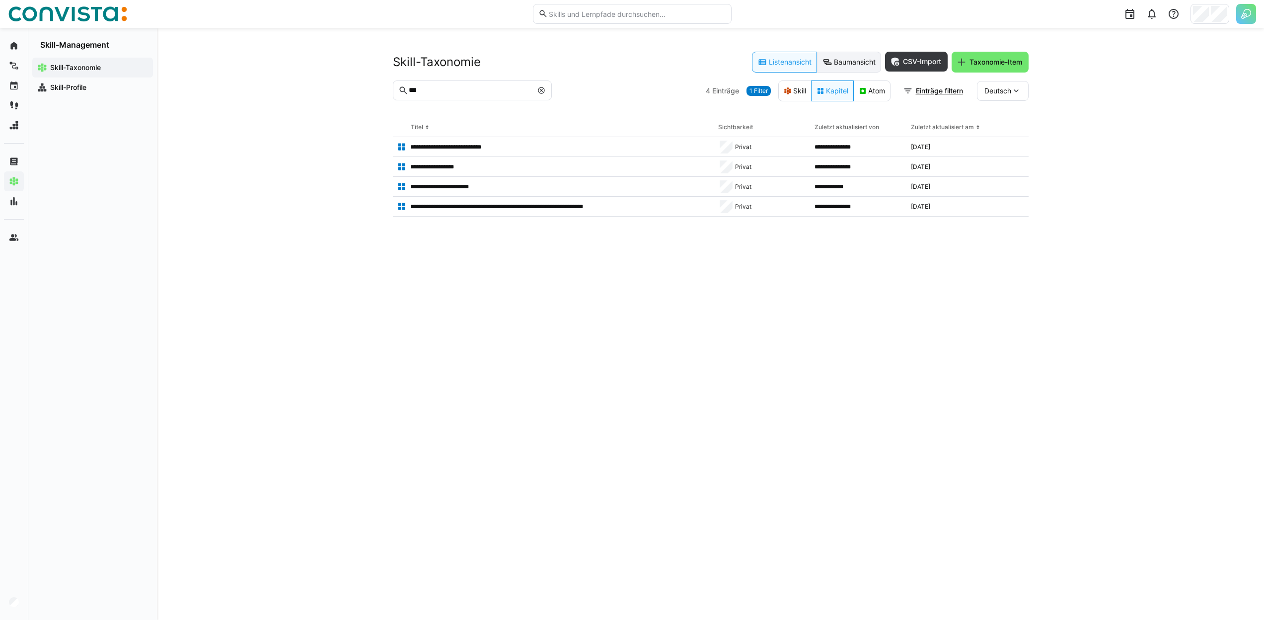
click at [838, 68] on eds-button-option "Baumansicht" at bounding box center [849, 62] width 64 height 21
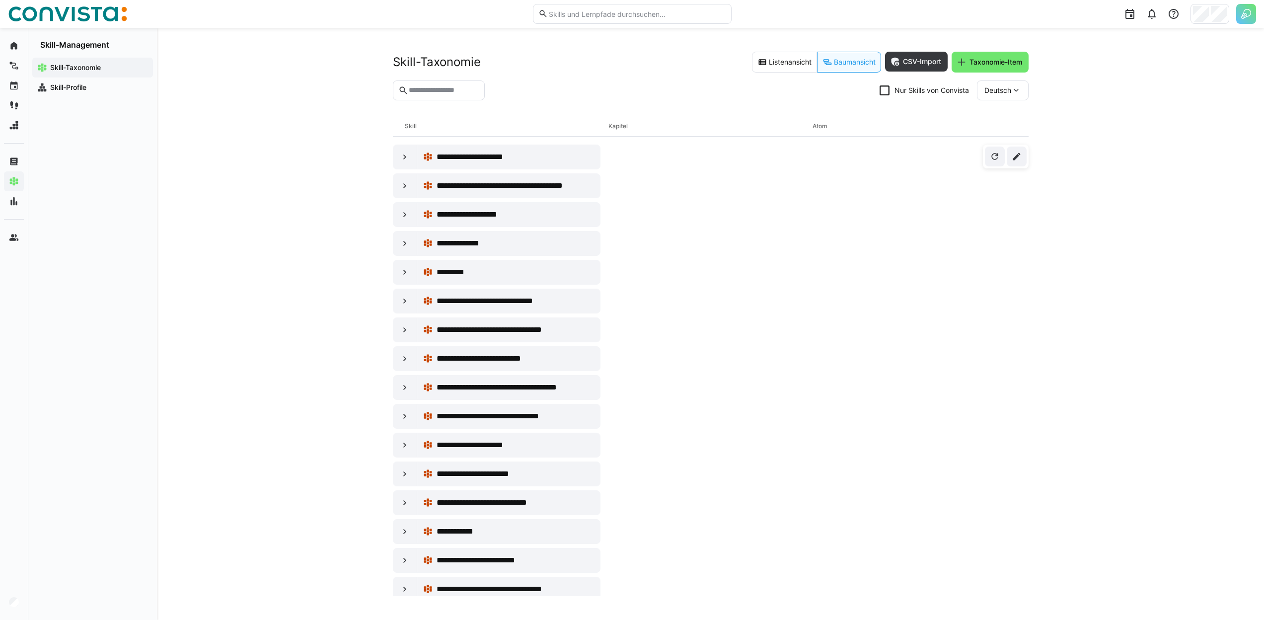
click at [452, 92] on input "text" at bounding box center [444, 90] width 72 height 9
paste input "***"
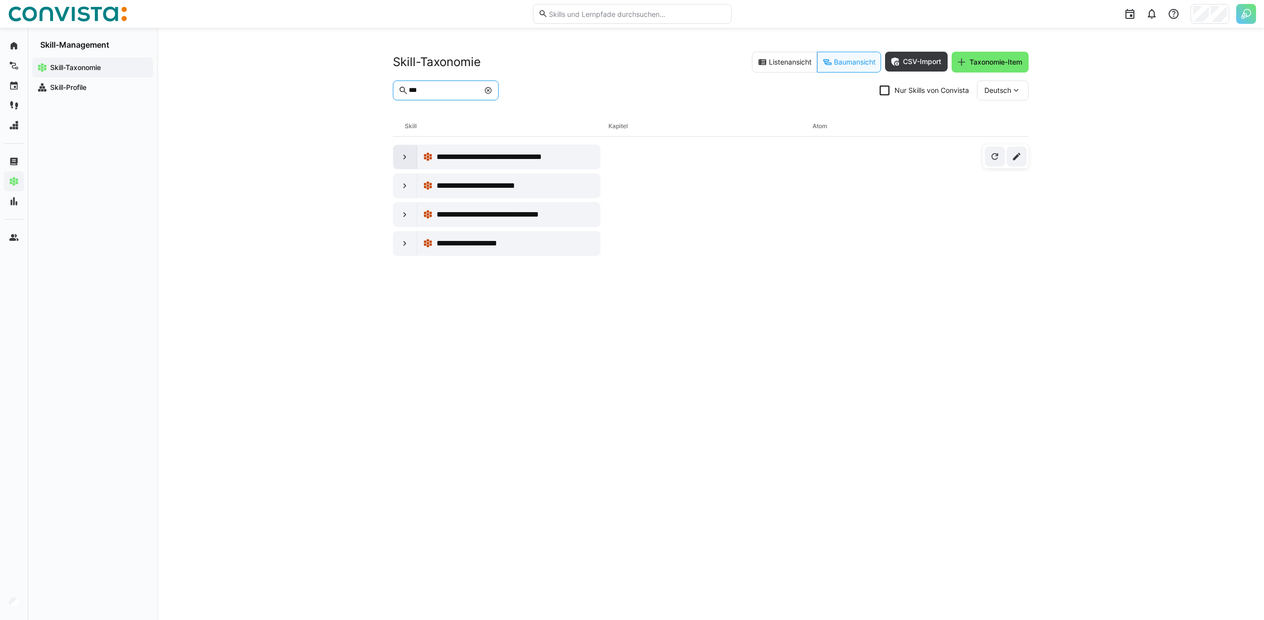
type input "***"
click at [410, 158] on div at bounding box center [405, 157] width 24 height 24
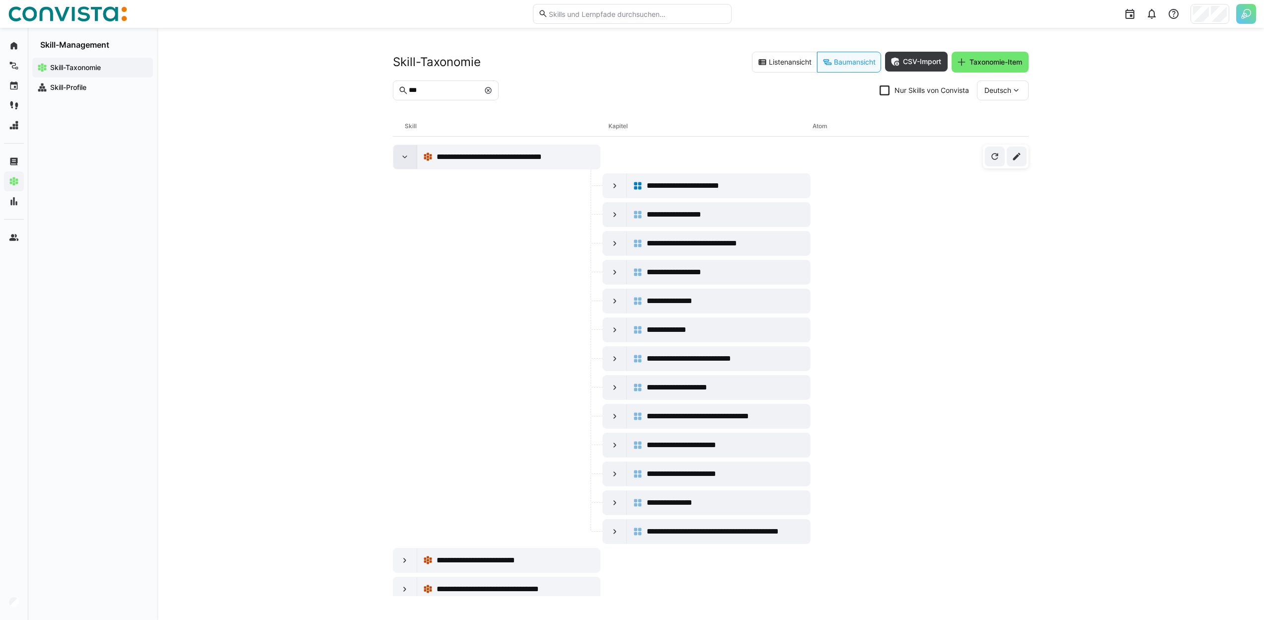
click at [410, 158] on div at bounding box center [405, 157] width 24 height 24
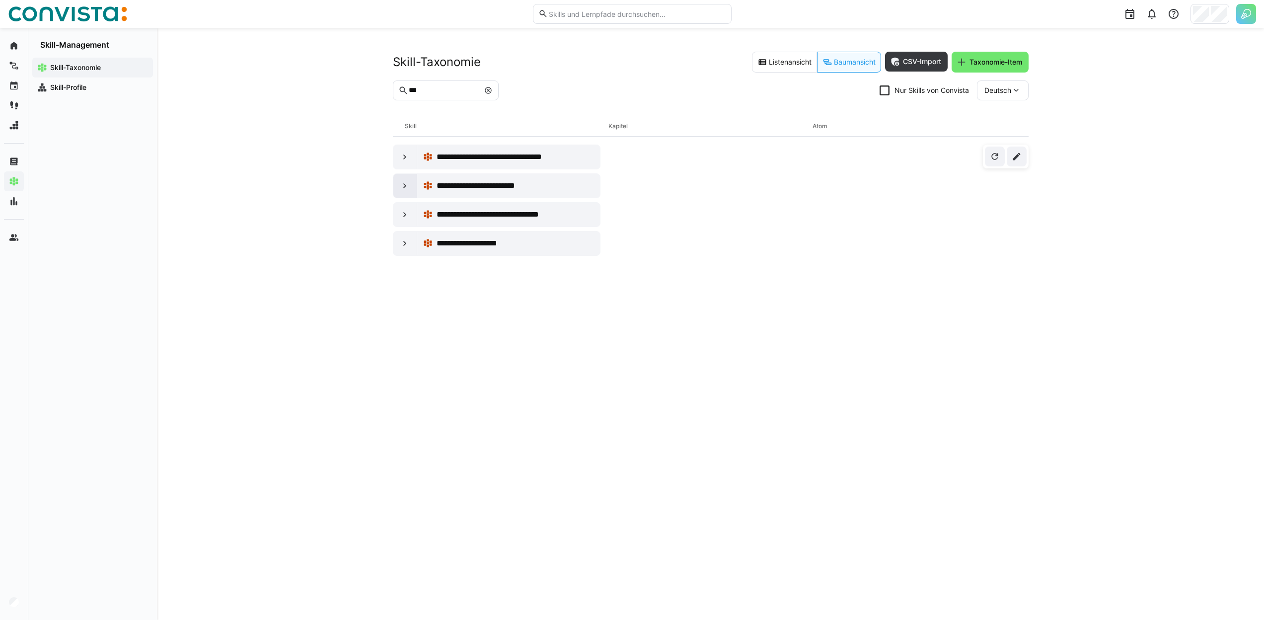
click at [407, 183] on eds-icon at bounding box center [405, 186] width 10 height 10
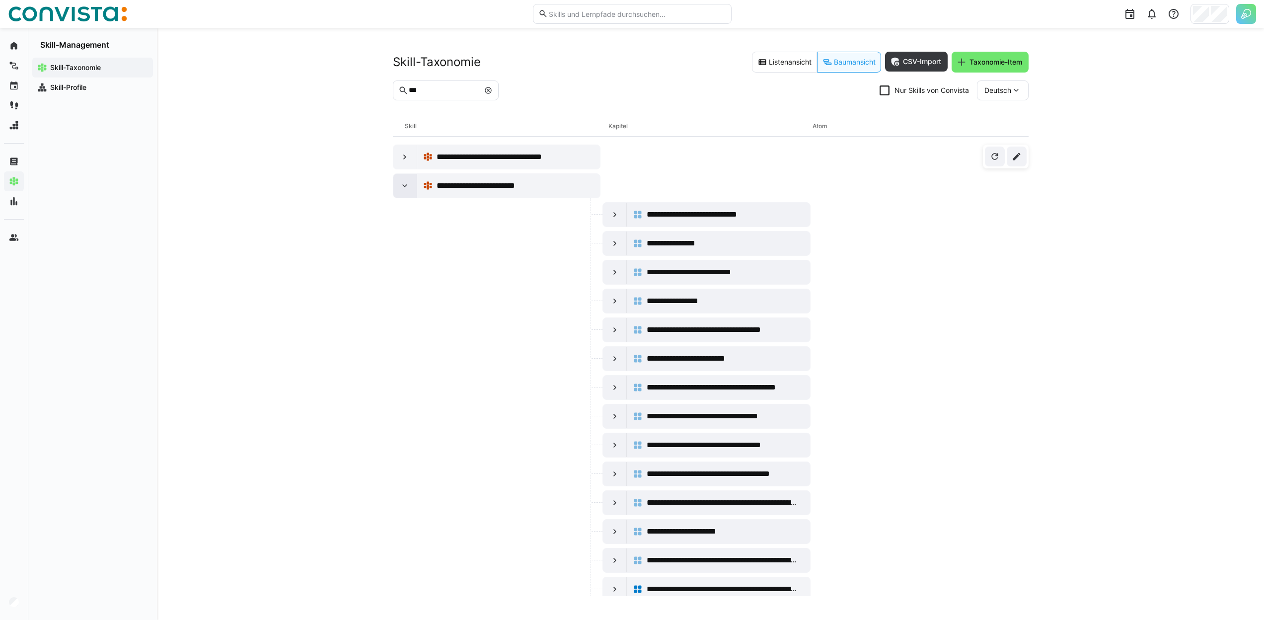
click at [407, 178] on div at bounding box center [405, 186] width 24 height 24
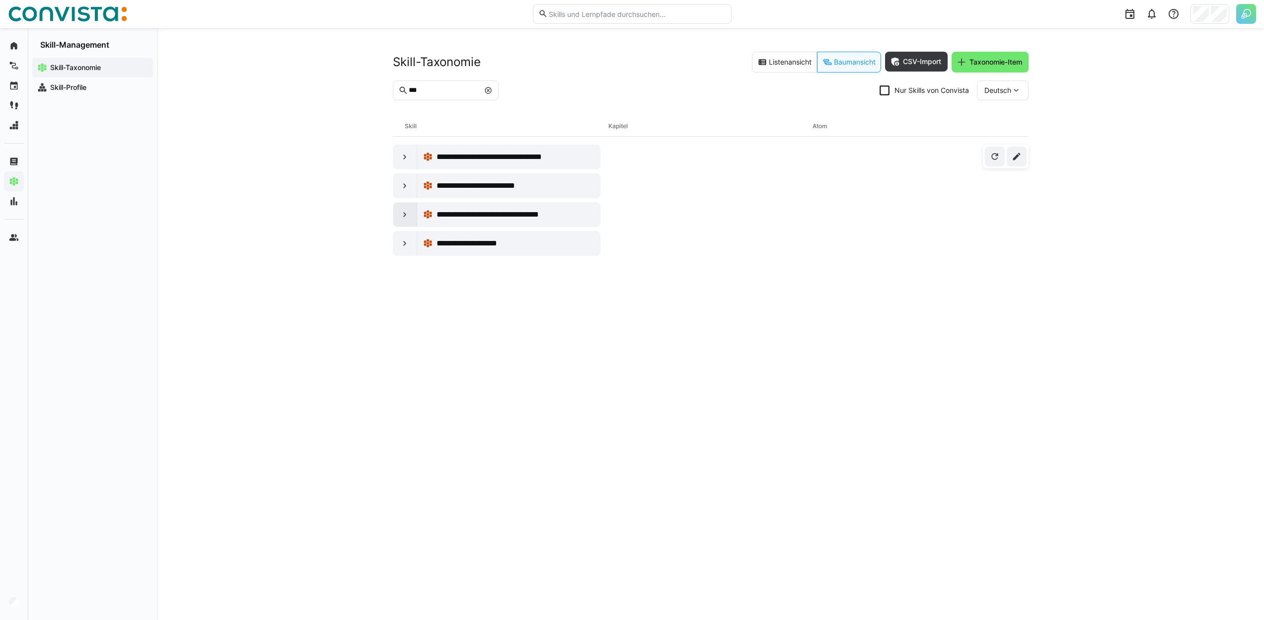
click at [413, 218] on div at bounding box center [405, 215] width 24 height 24
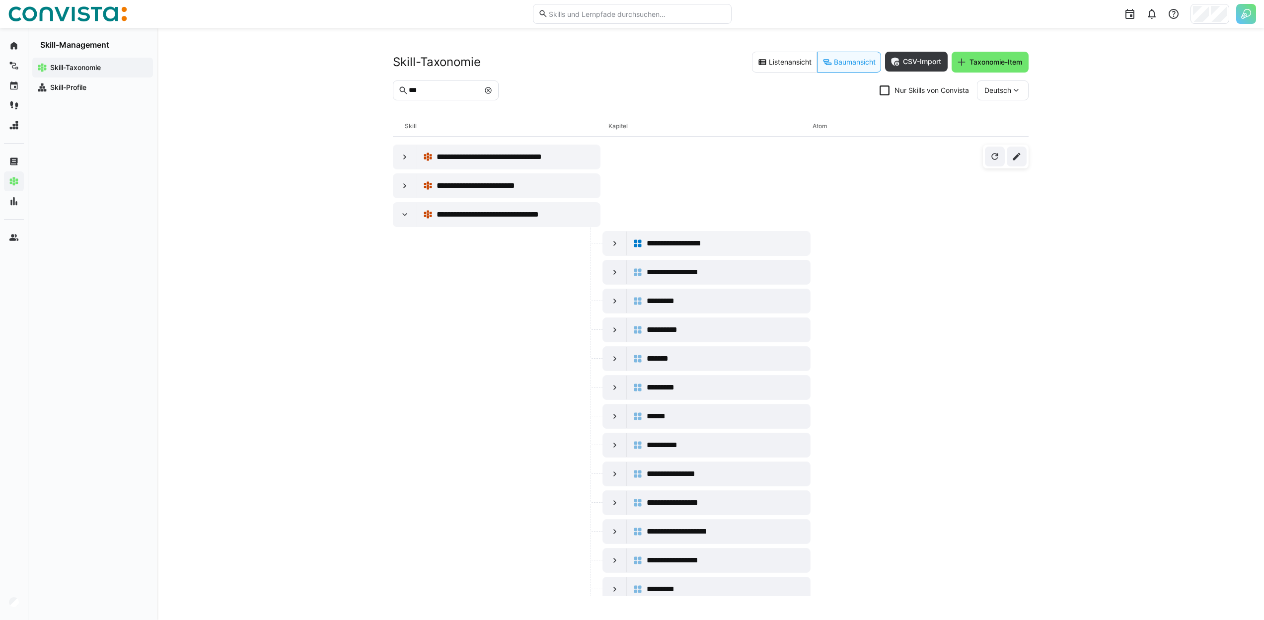
scroll to position [67, 0]
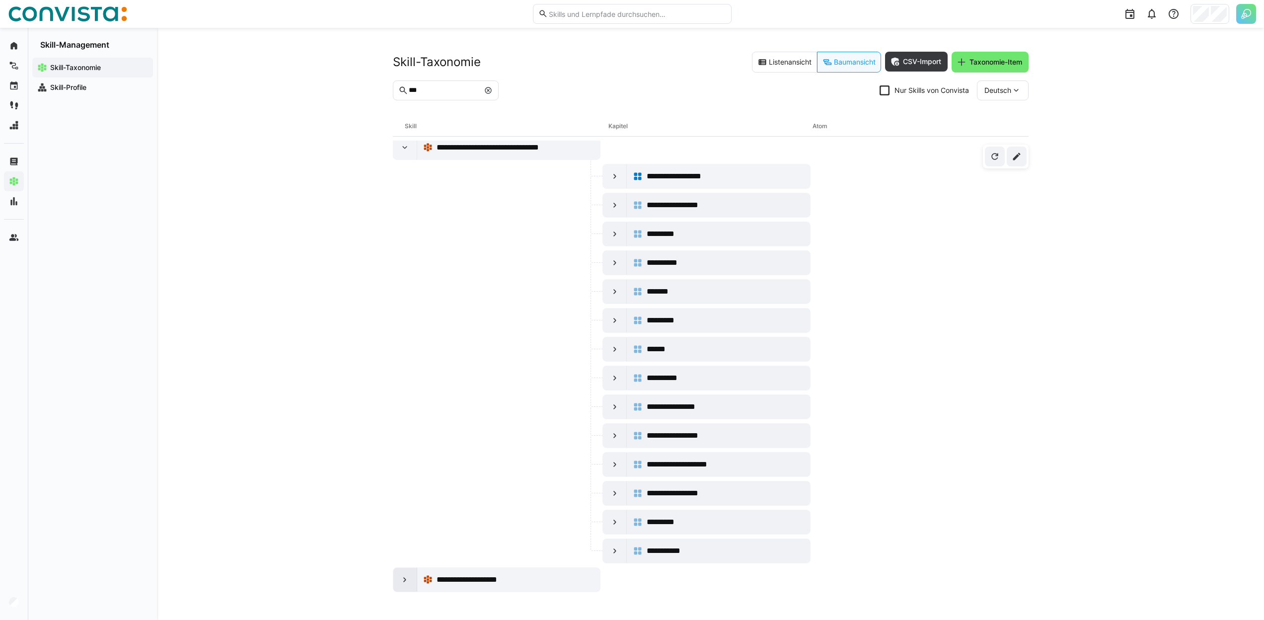
click at [399, 581] on div at bounding box center [405, 580] width 24 height 24
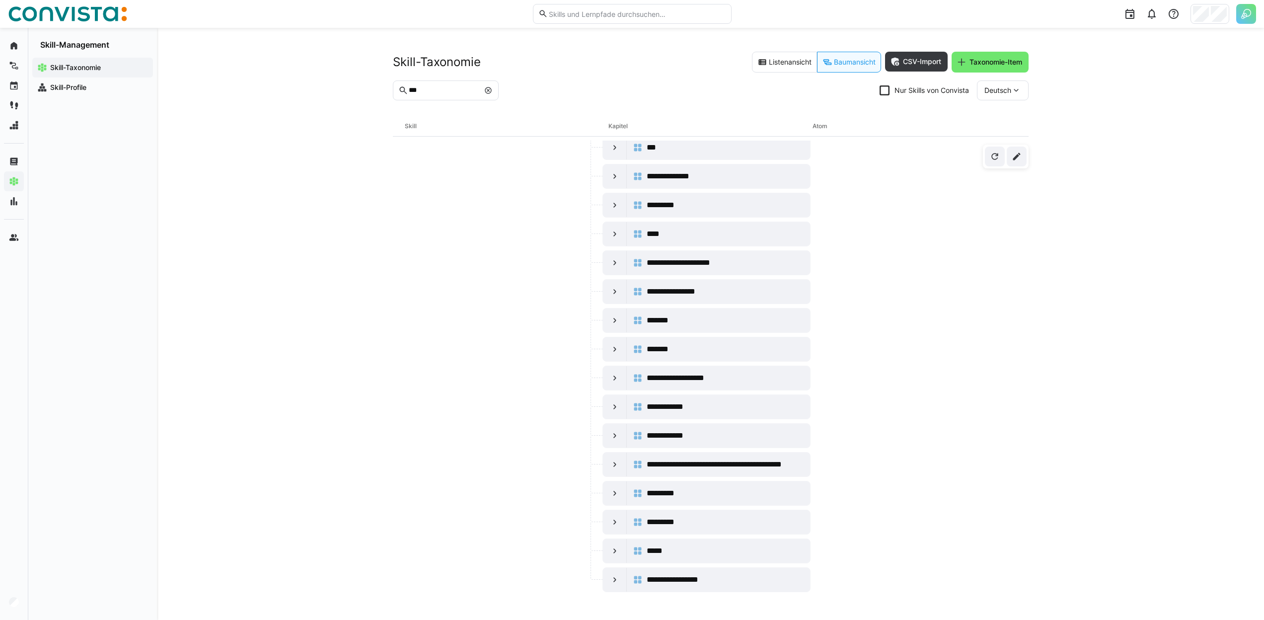
scroll to position [0, 0]
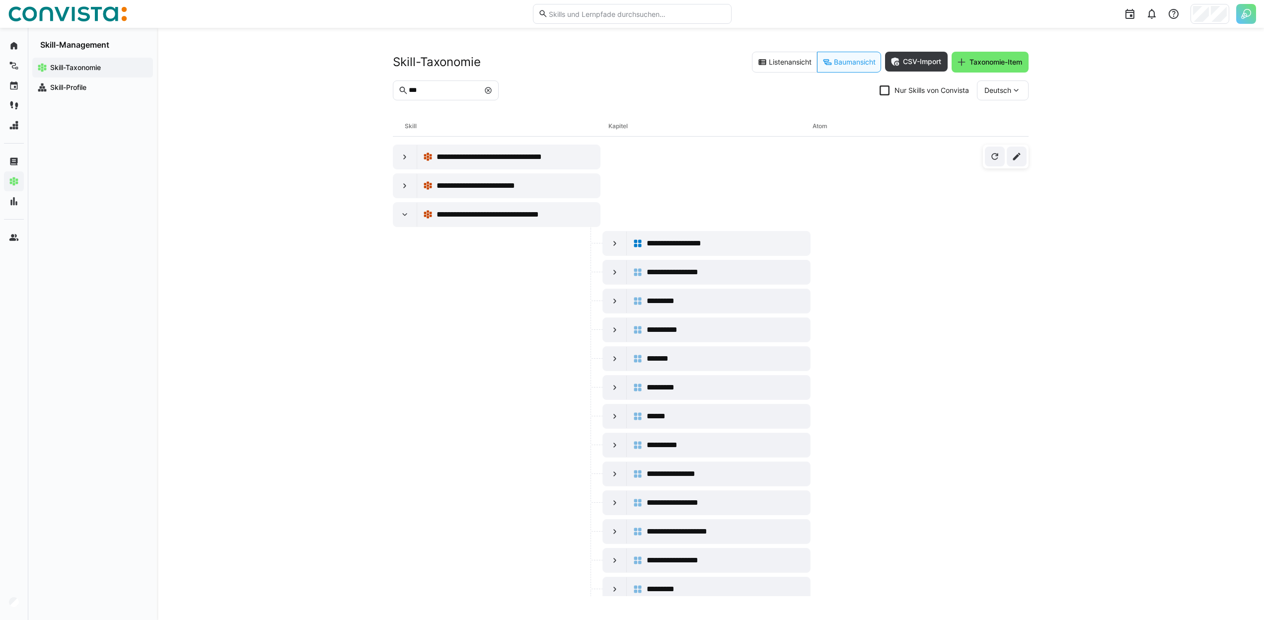
click at [492, 92] on eds-icon at bounding box center [488, 90] width 8 height 8
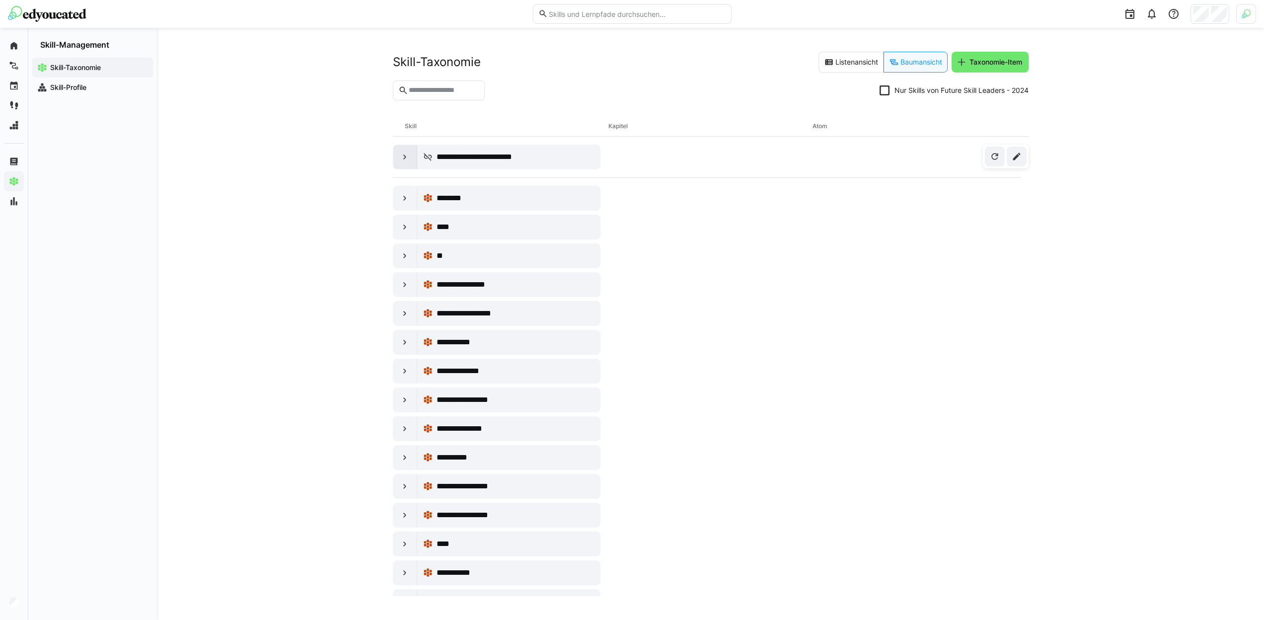
click at [407, 159] on eds-icon at bounding box center [405, 157] width 10 height 10
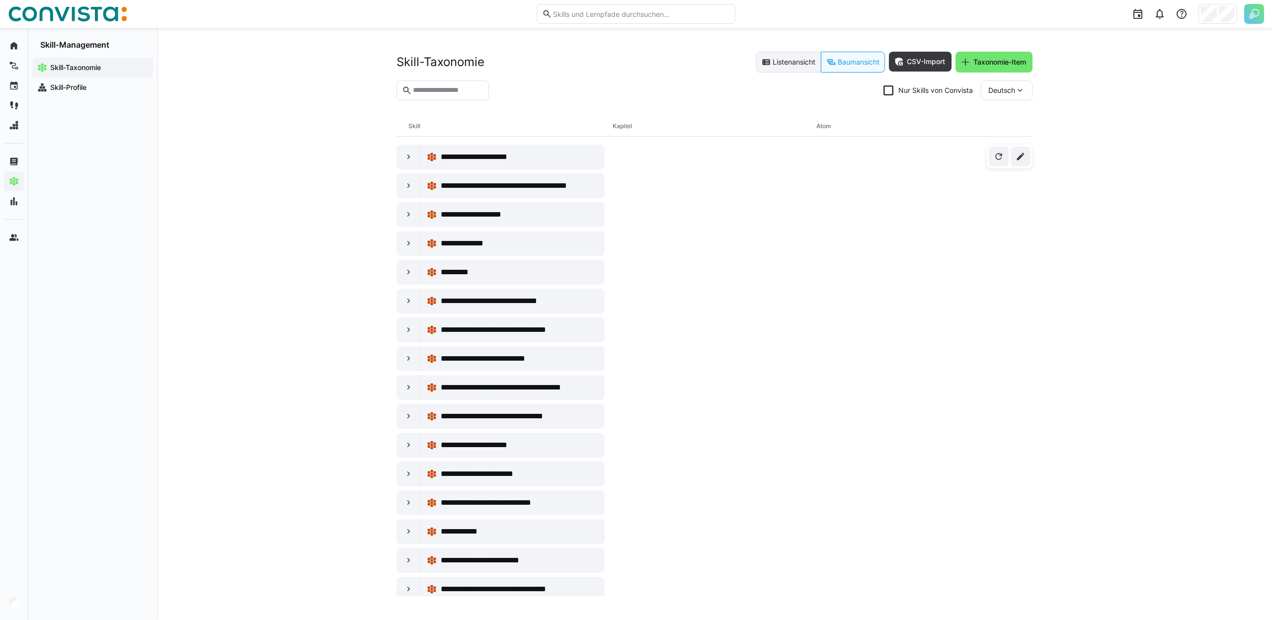
click at [782, 66] on eds-button-option "Listenansicht" at bounding box center [788, 62] width 65 height 21
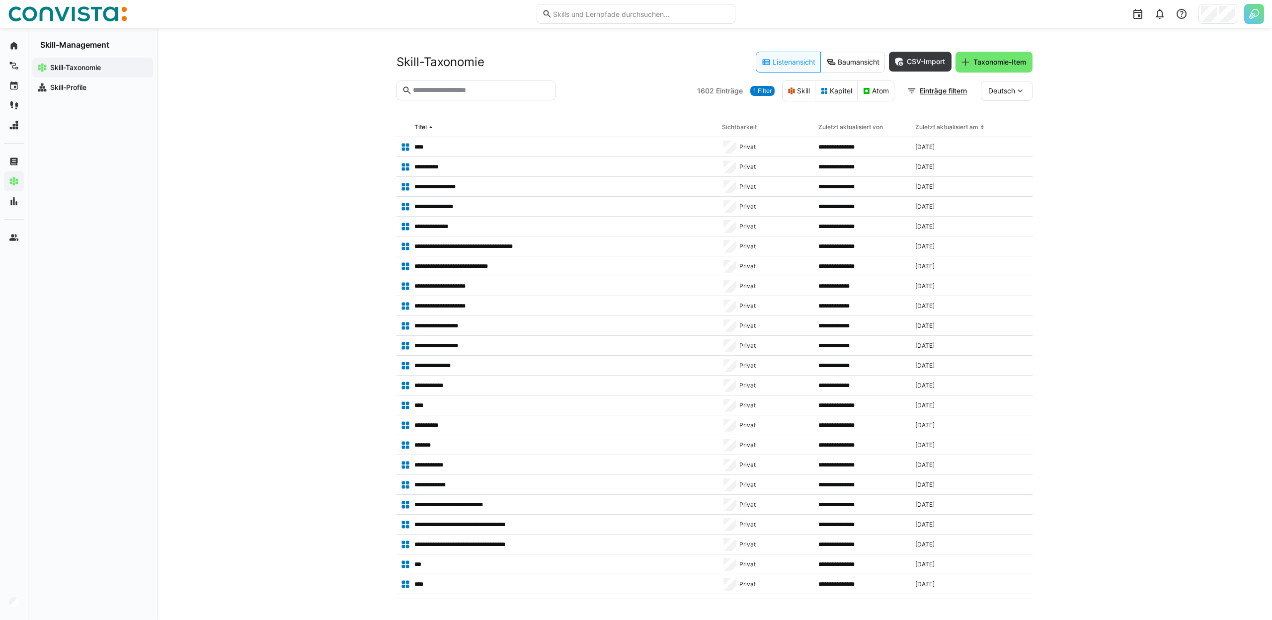
click at [1252, 17] on img at bounding box center [1254, 14] width 20 height 20
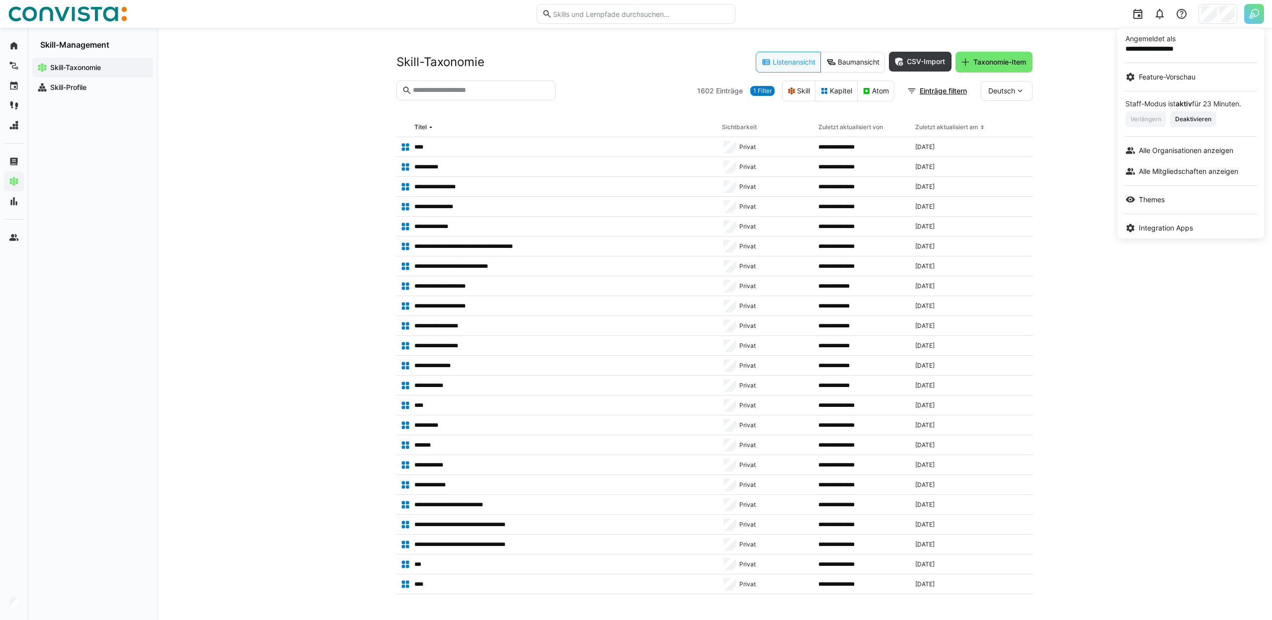
click at [1212, 19] on div at bounding box center [636, 310] width 1272 height 620
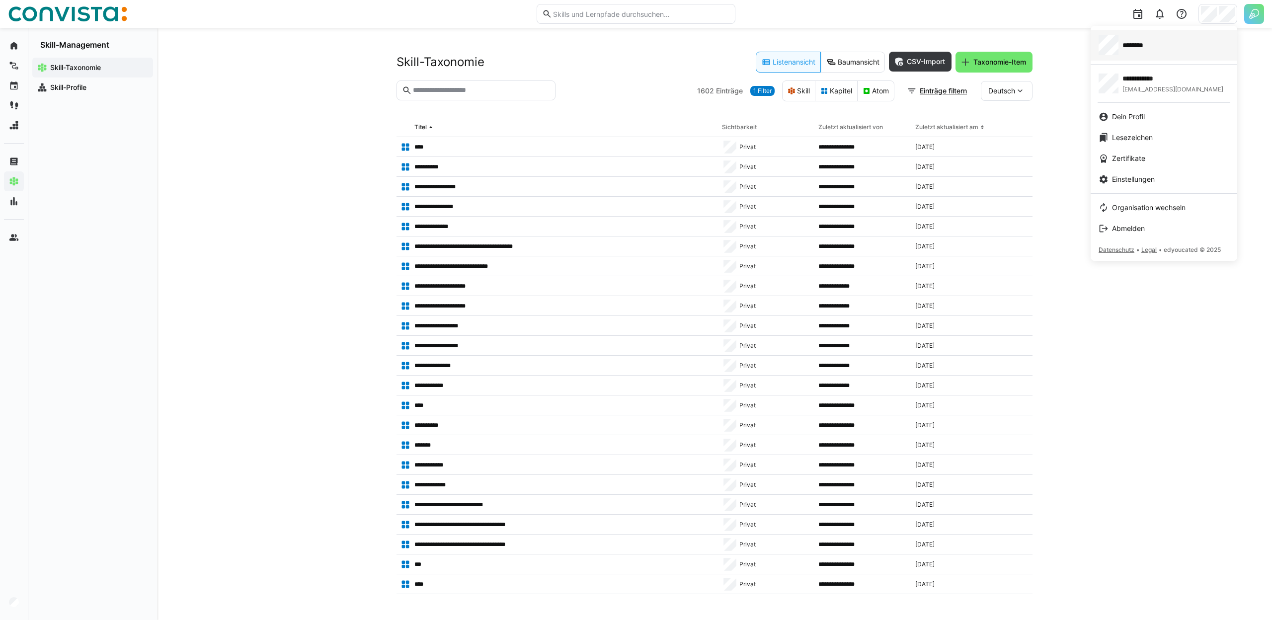
click at [1131, 50] on div "********" at bounding box center [1163, 45] width 131 height 20
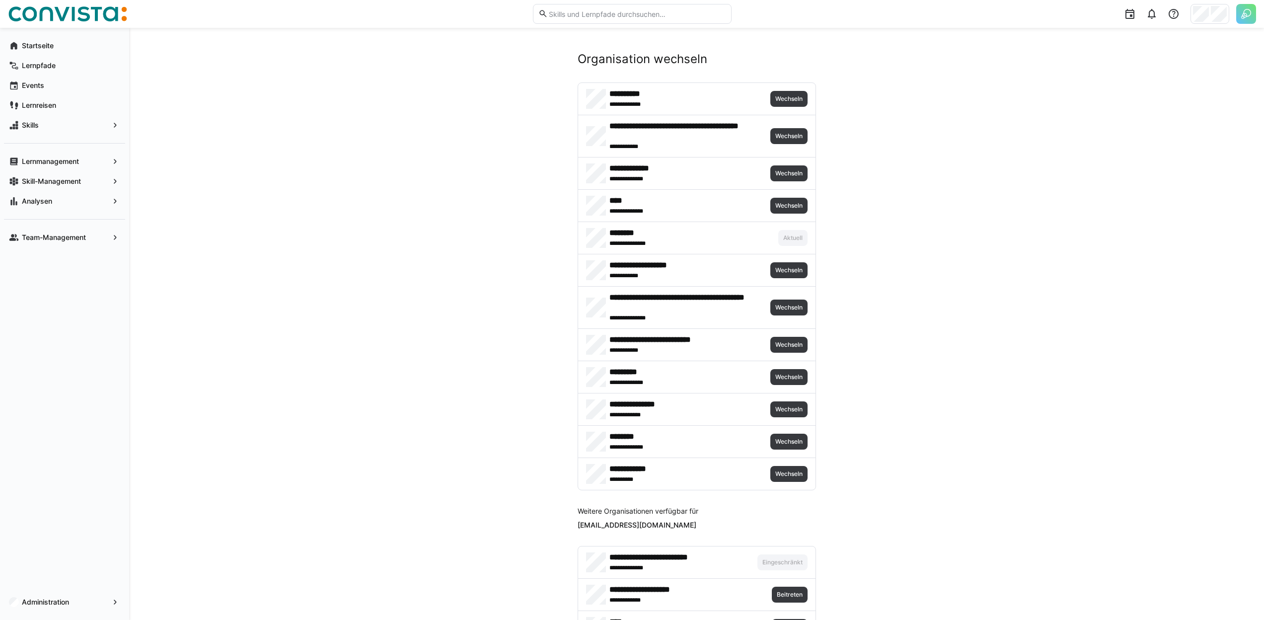
drag, startPoint x: 1131, startPoint y: 50, endPoint x: 1135, endPoint y: 74, distance: 23.6
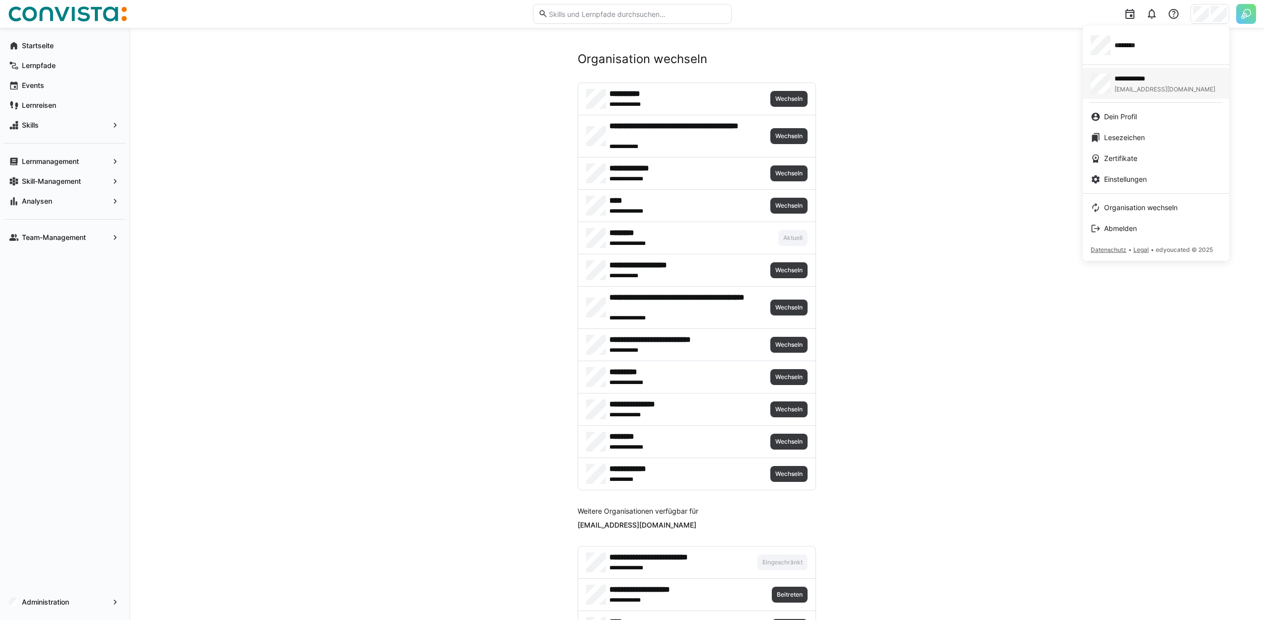
click at [1166, 80] on span "**********" at bounding box center [1147, 79] width 65 height 10
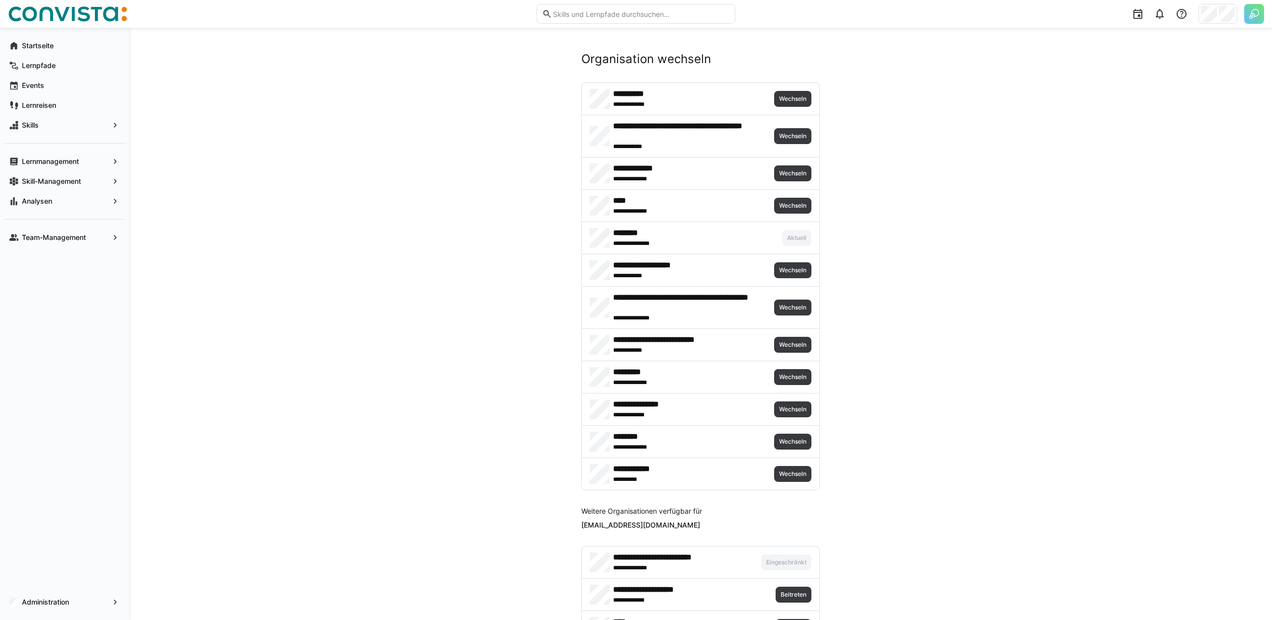
click at [1201, 22] on div at bounding box center [1217, 14] width 39 height 20
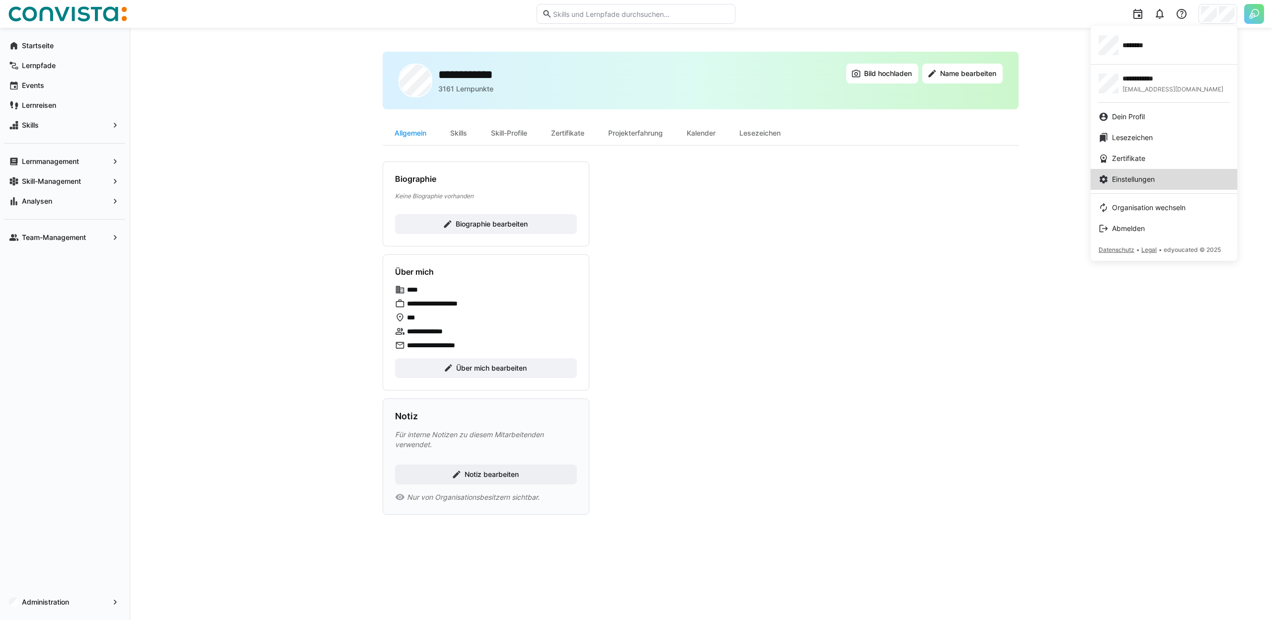
click at [1133, 175] on span "Einstellungen" at bounding box center [1133, 179] width 43 height 10
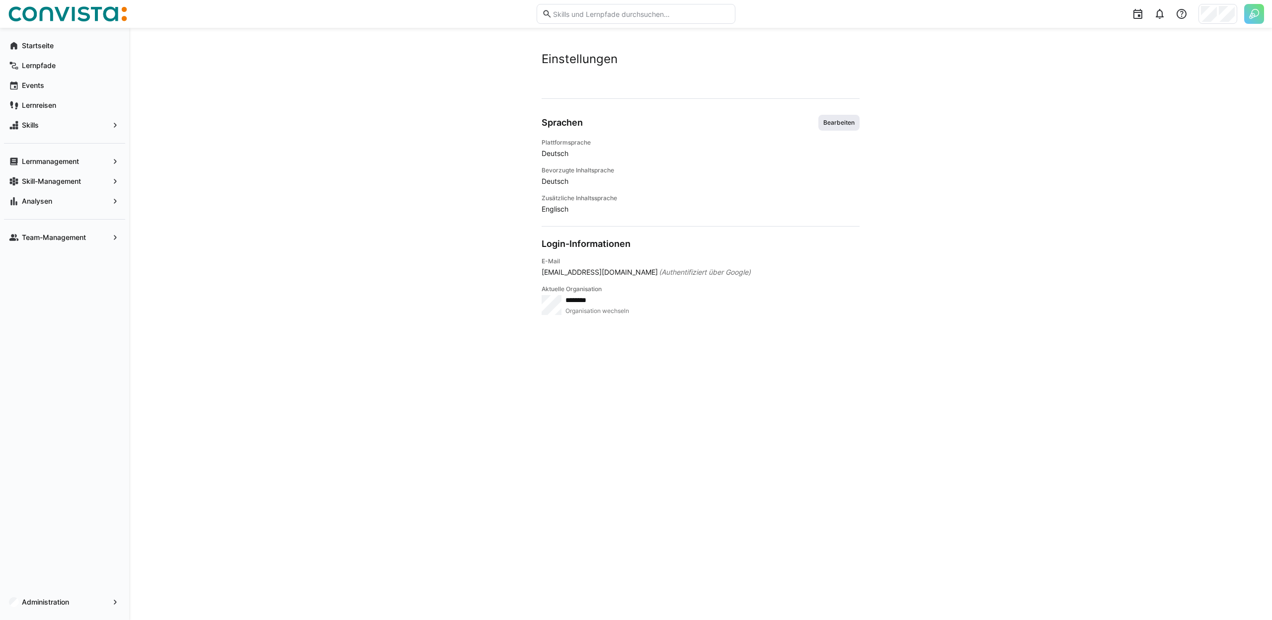
click at [853, 123] on span "Bearbeiten" at bounding box center [838, 123] width 33 height 8
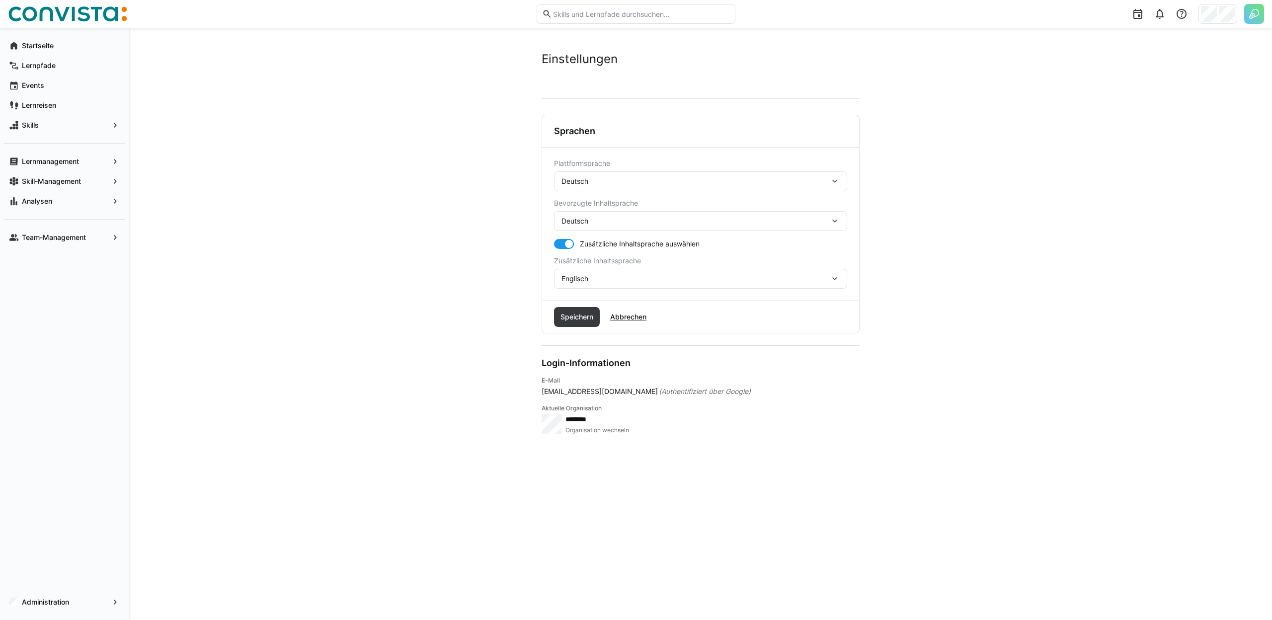
click at [783, 181] on div "Deutsch" at bounding box center [695, 181] width 268 height 9
click at [640, 230] on div "Englisch" at bounding box center [700, 229] width 277 height 10
click at [580, 304] on div "Speichern Abbrechen" at bounding box center [700, 317] width 317 height 32
click at [559, 315] on span "Speichern" at bounding box center [577, 317] width 36 height 10
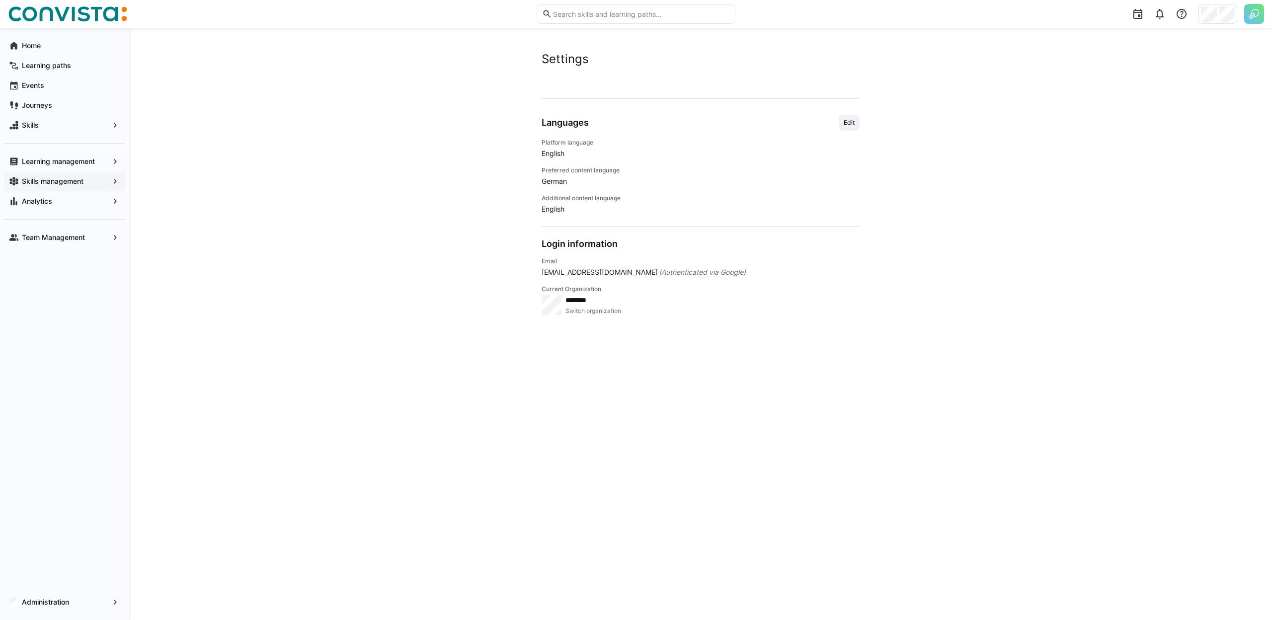
click at [0, 0] on app-navigation-label "Skills management" at bounding box center [0, 0] width 0 height 0
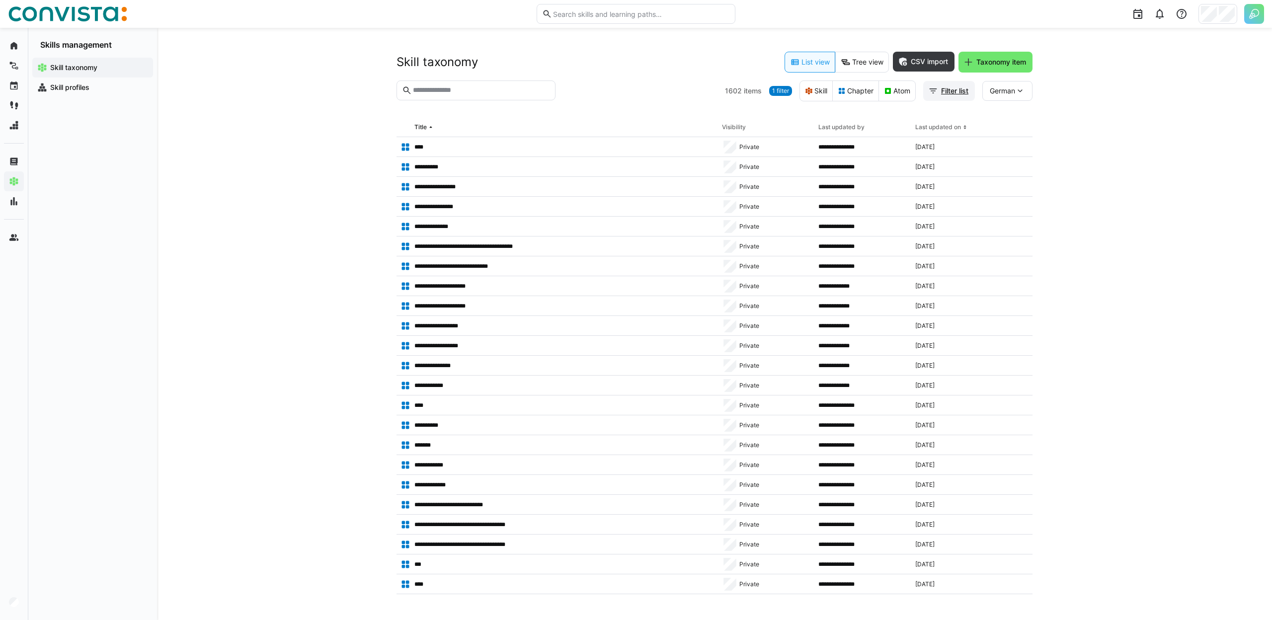
click at [950, 91] on span "Filter list" at bounding box center [954, 91] width 30 height 10
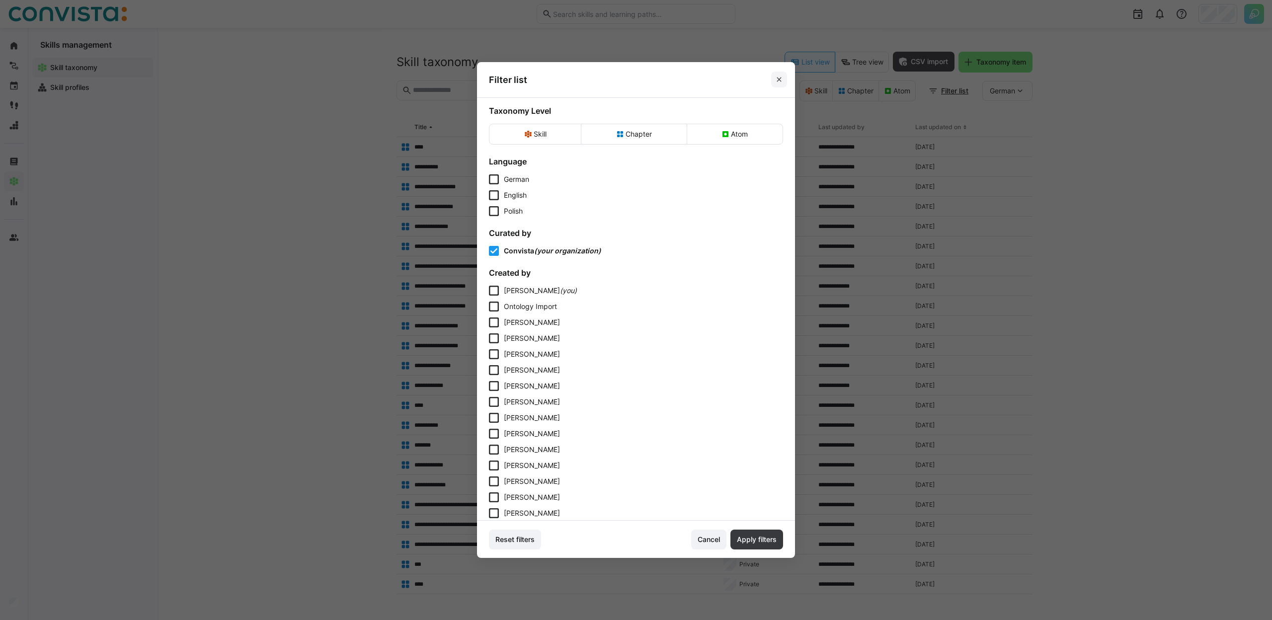
click at [775, 77] on eds-icon at bounding box center [779, 80] width 8 height 8
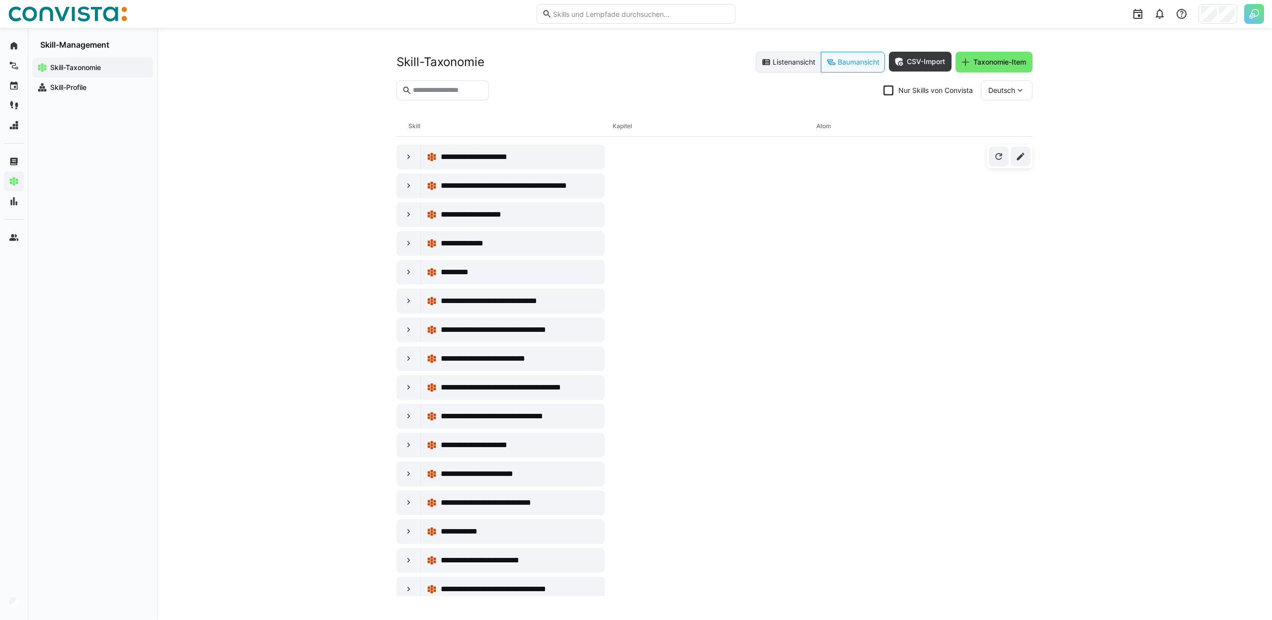
click at [792, 57] on eds-button-option "Listenansicht" at bounding box center [788, 62] width 65 height 21
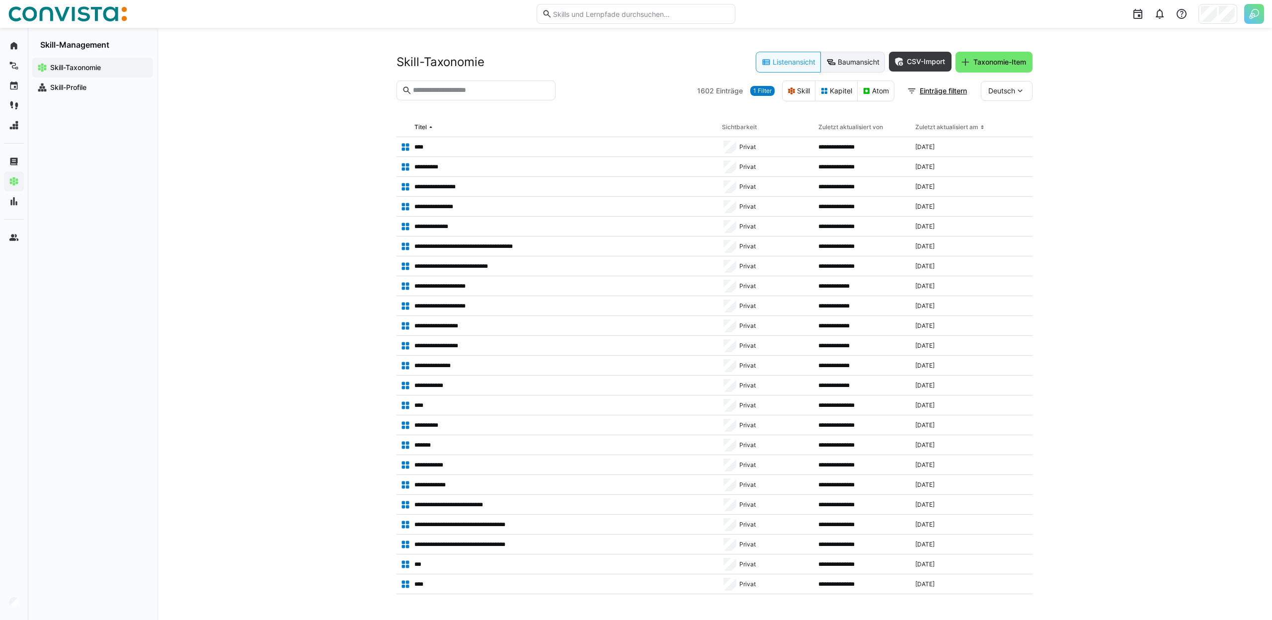
click at [832, 60] on eds-icon at bounding box center [831, 62] width 10 height 10
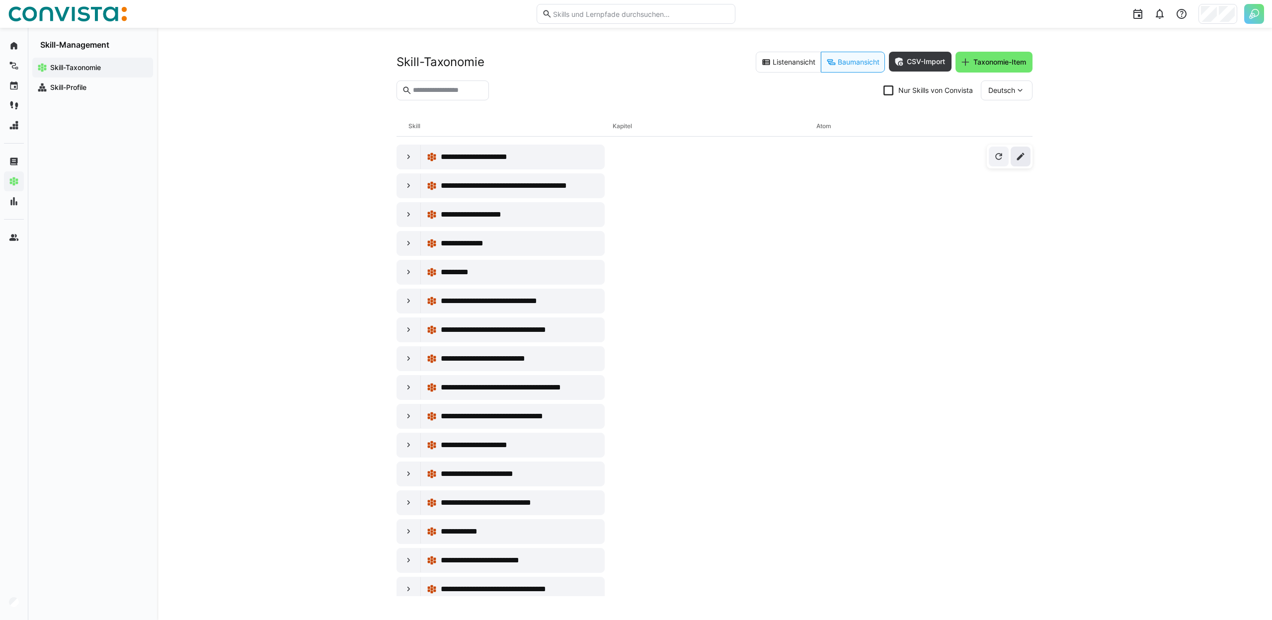
click at [1022, 161] on span at bounding box center [1020, 157] width 20 height 20
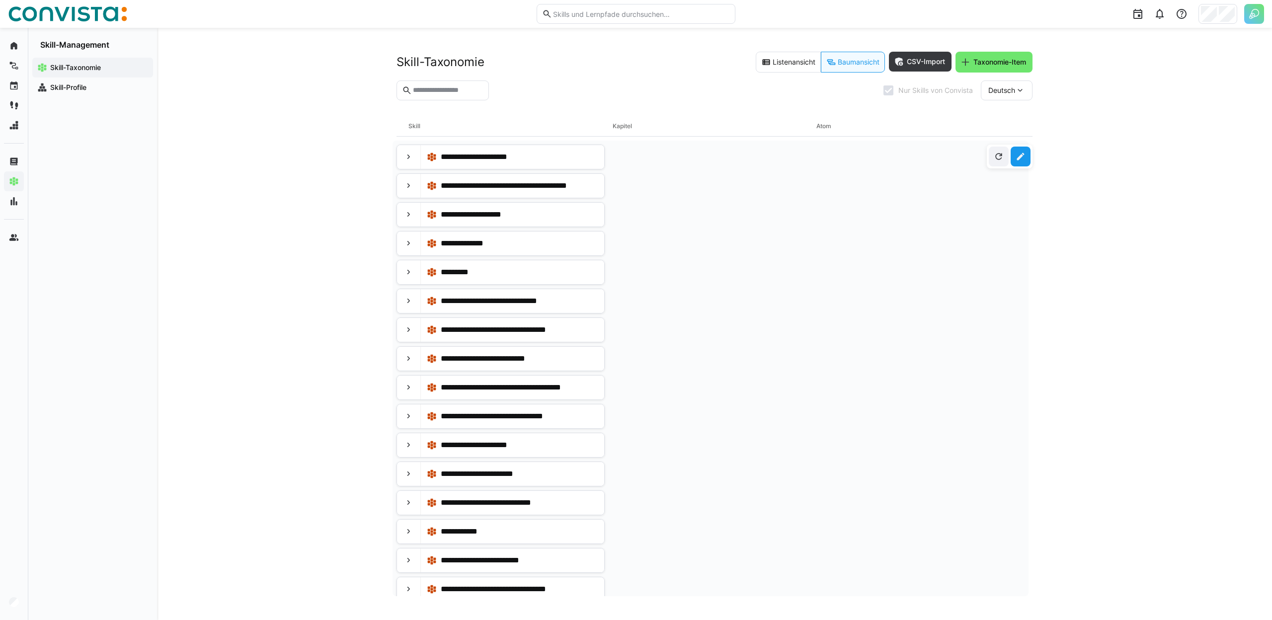
click at [1022, 161] on span at bounding box center [1020, 157] width 20 height 20
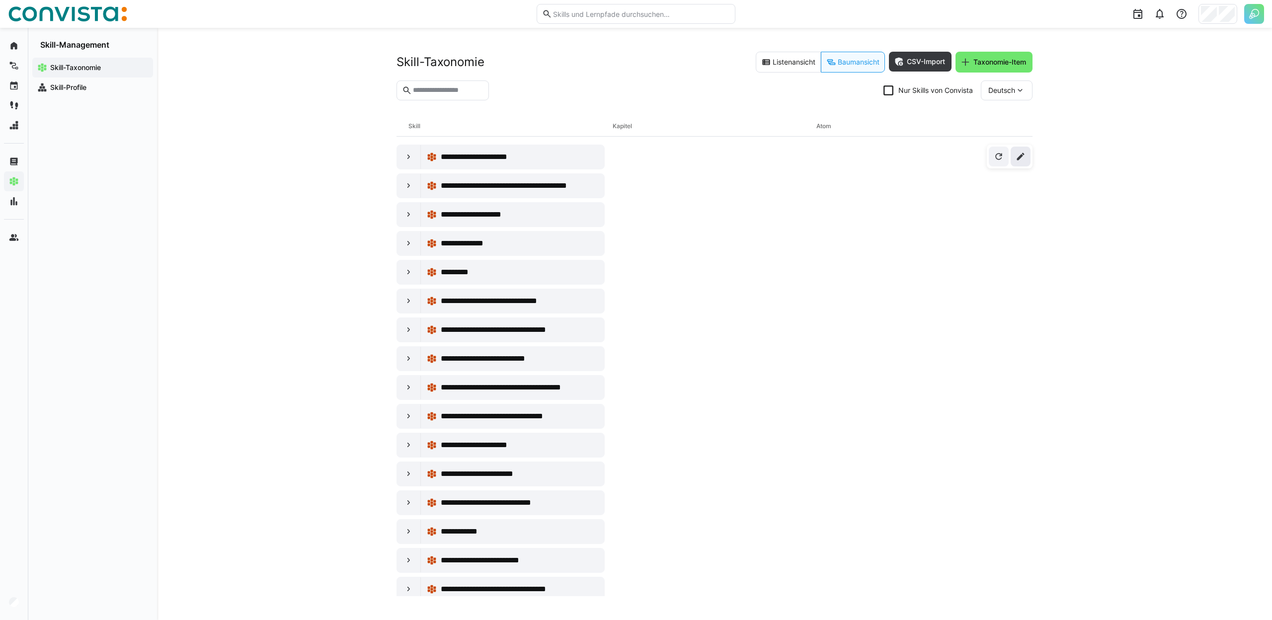
click at [1022, 161] on span at bounding box center [1020, 157] width 20 height 20
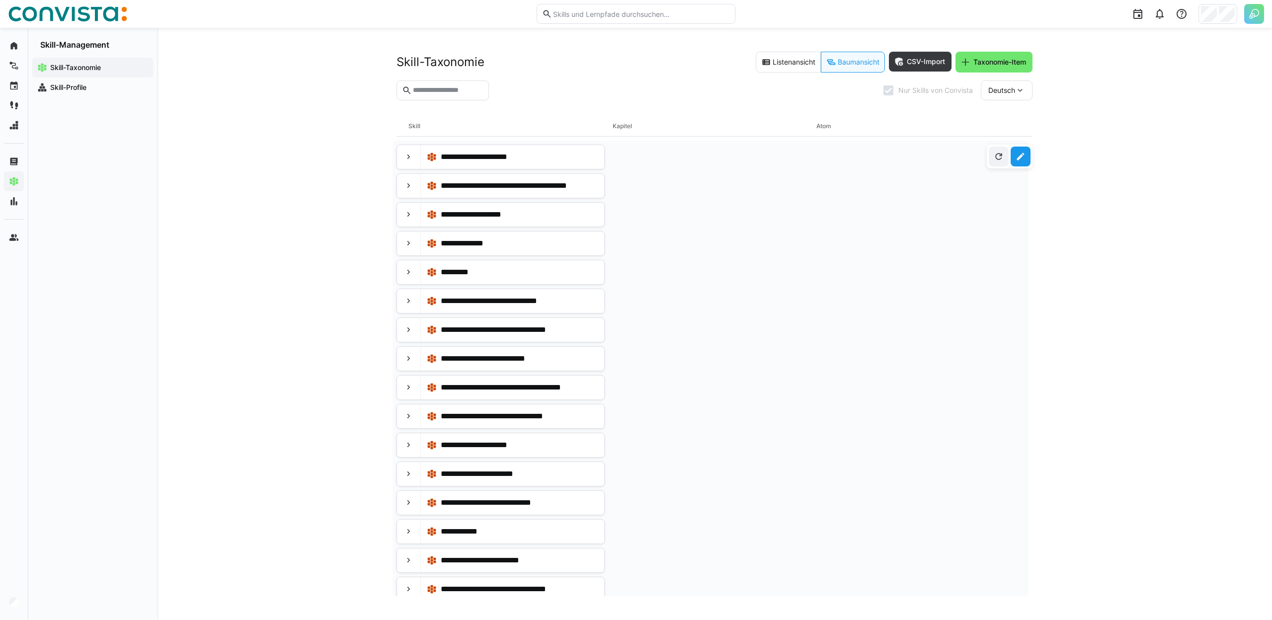
click at [1022, 161] on span at bounding box center [1020, 157] width 20 height 20
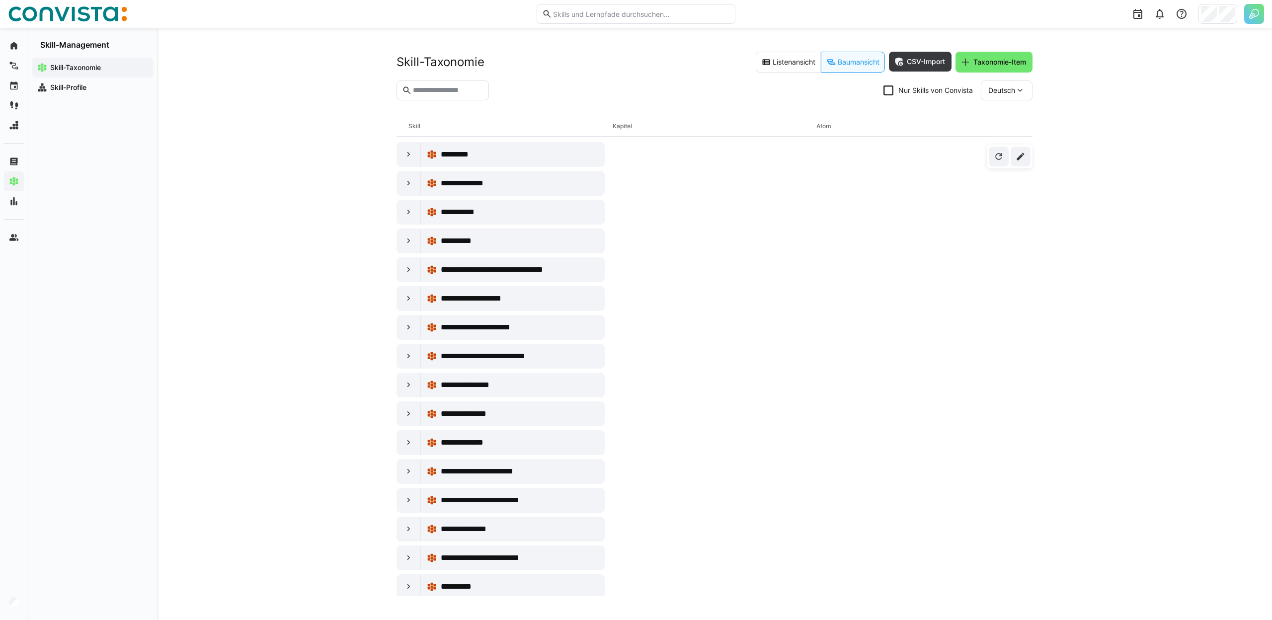
scroll to position [5820, 0]
click at [407, 584] on eds-icon at bounding box center [409, 589] width 10 height 10
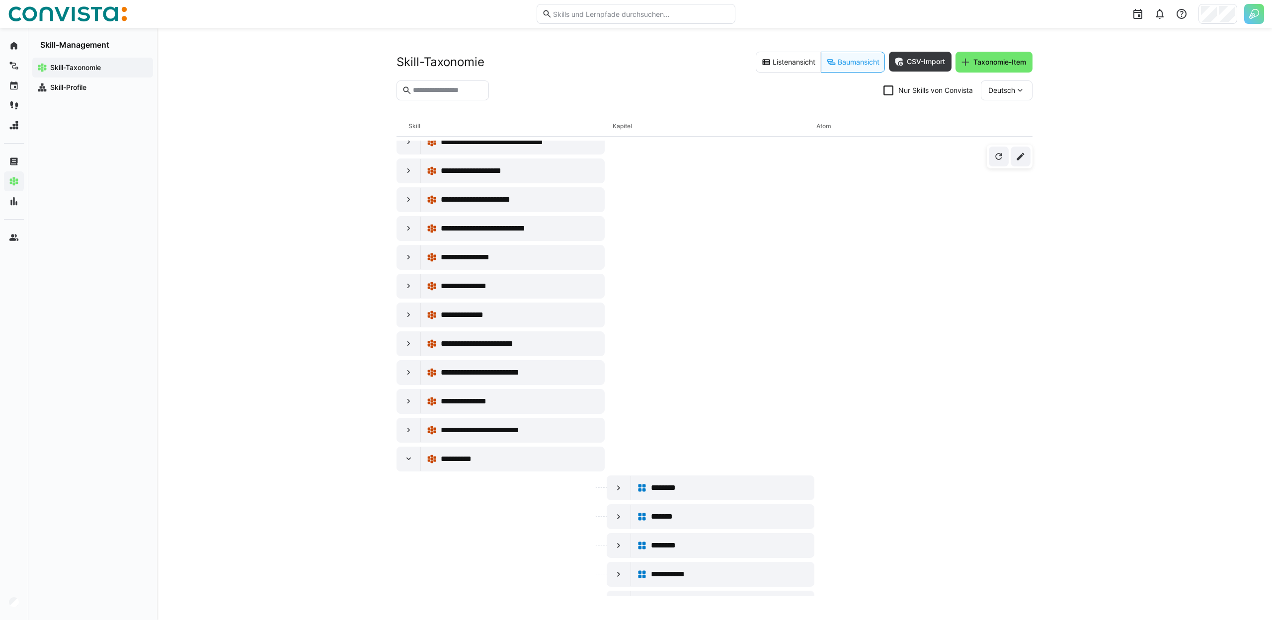
scroll to position [5973, 0]
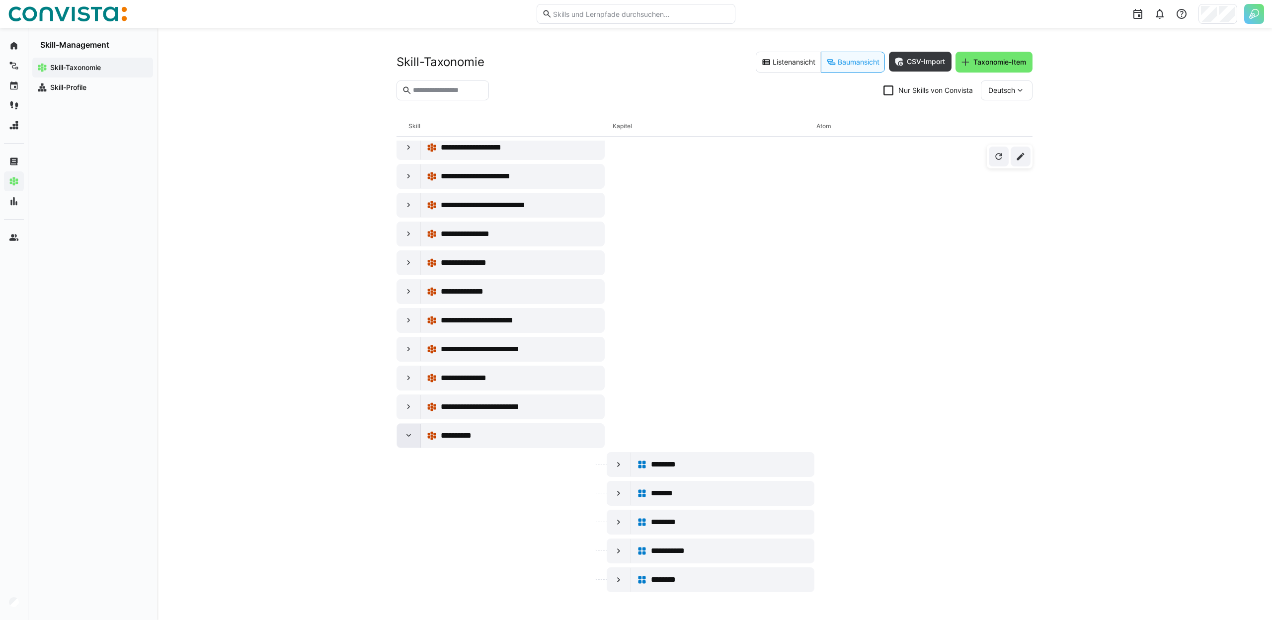
click at [408, 434] on eds-icon at bounding box center [409, 436] width 10 height 10
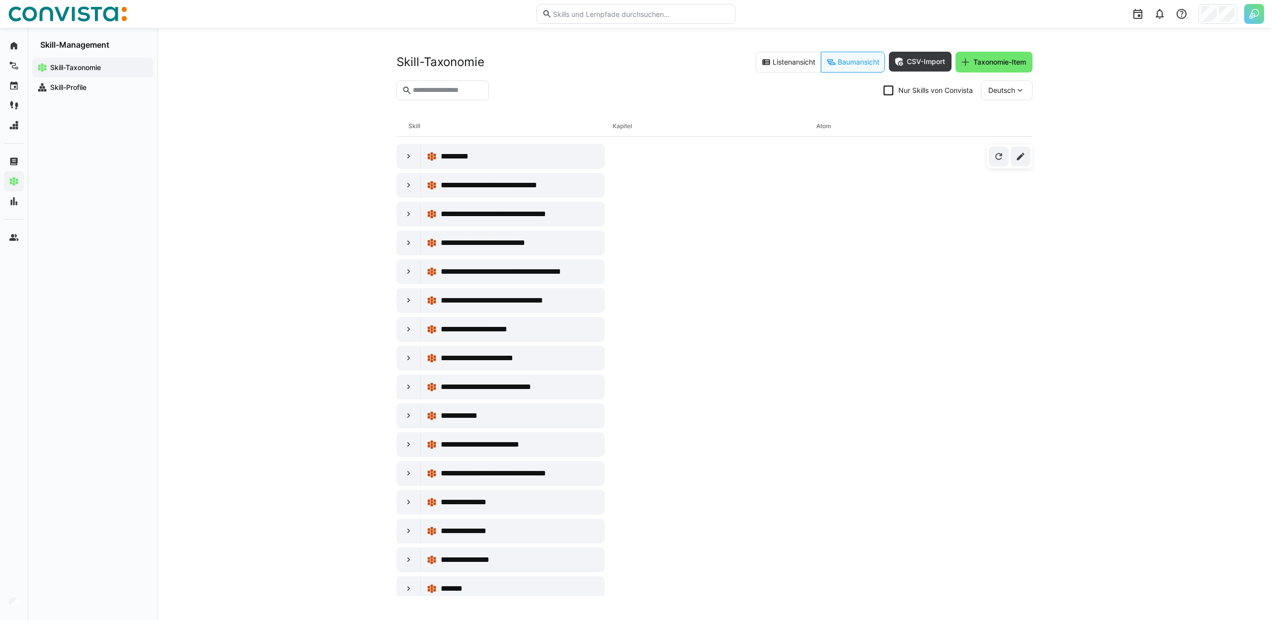
scroll to position [0, 0]
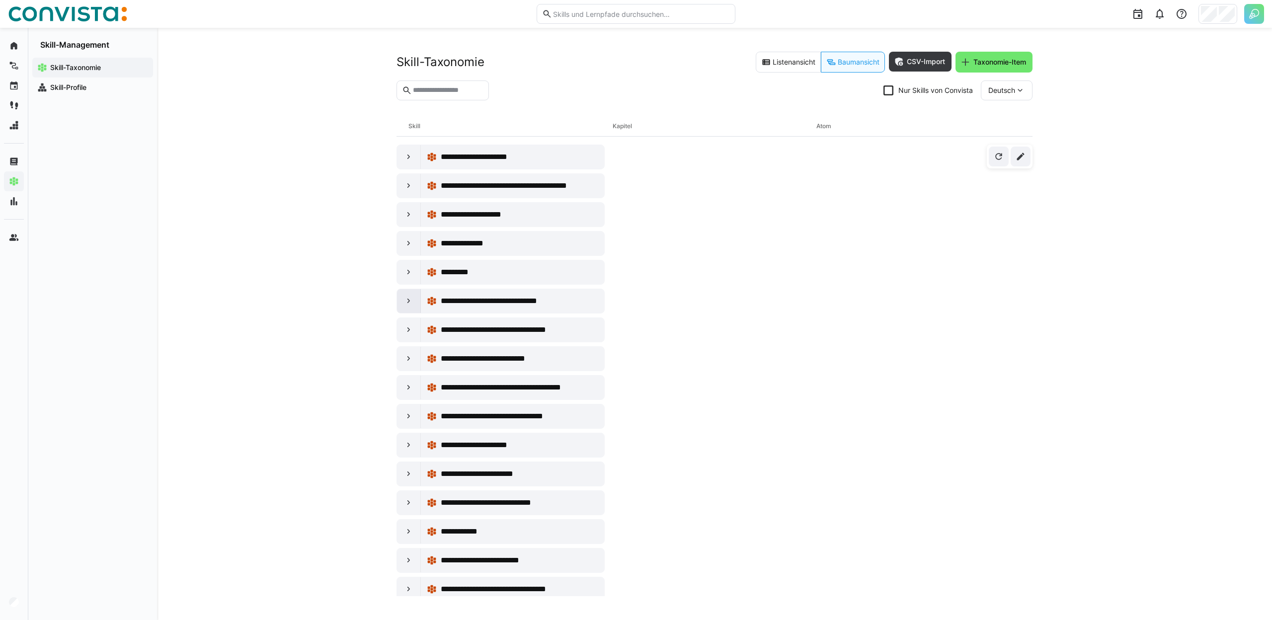
click at [405, 304] on eds-icon at bounding box center [409, 301] width 10 height 10
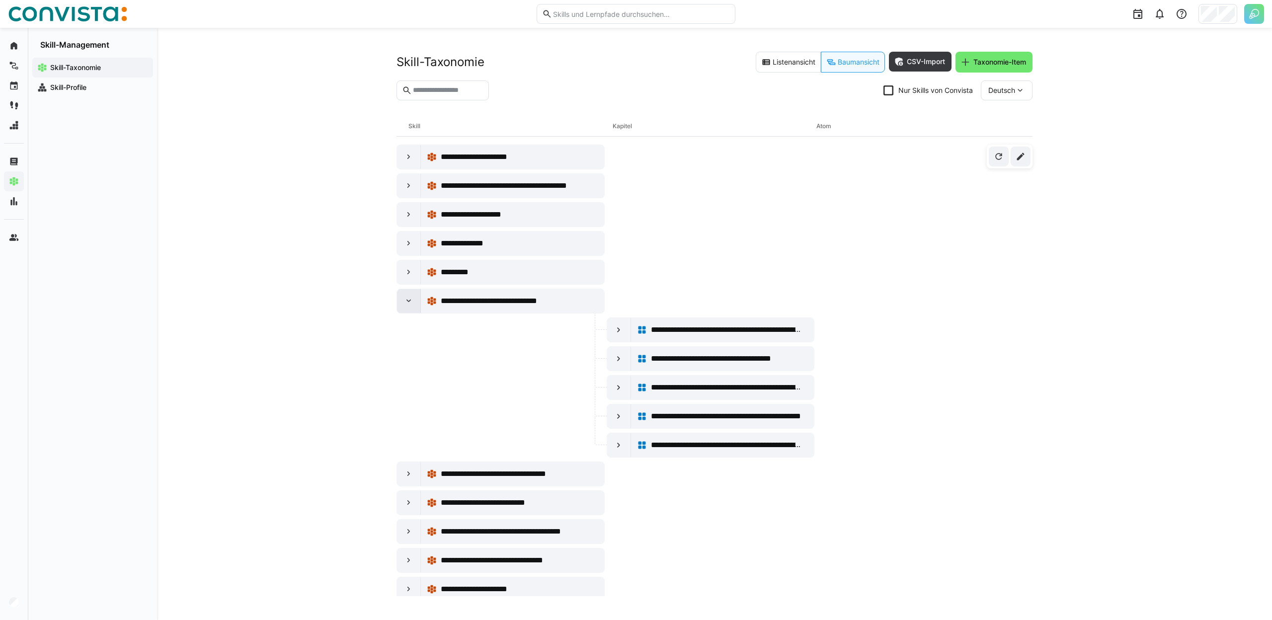
click at [405, 304] on eds-icon at bounding box center [409, 301] width 10 height 10
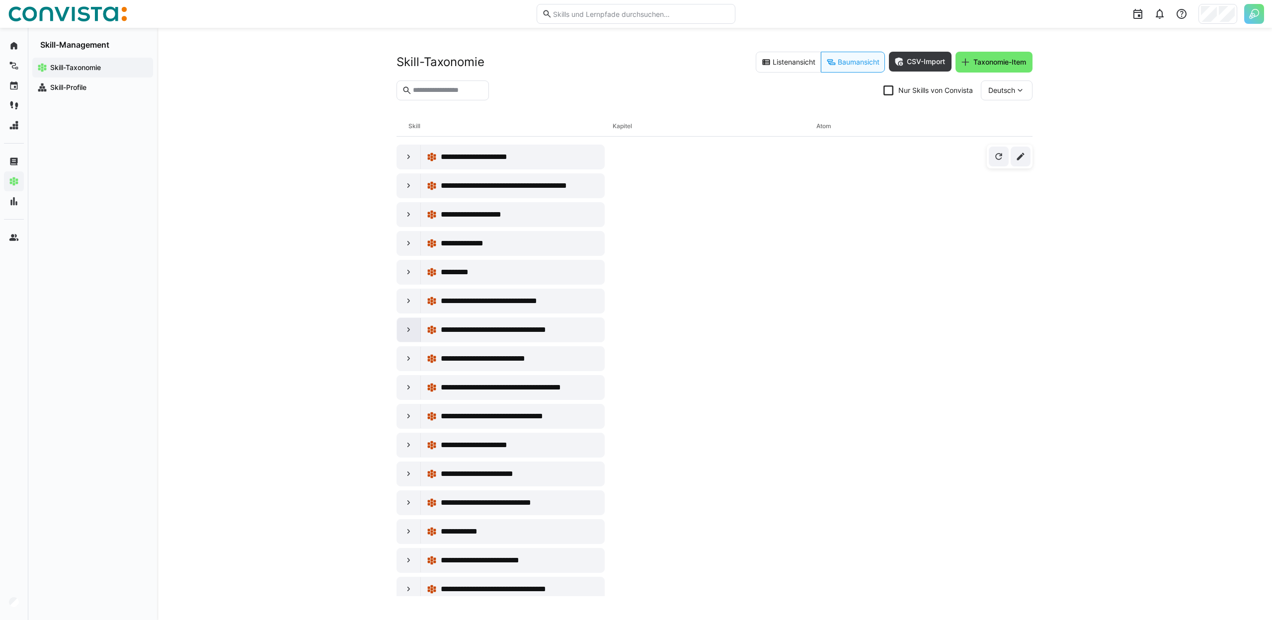
click at [407, 326] on eds-icon at bounding box center [409, 330] width 10 height 10
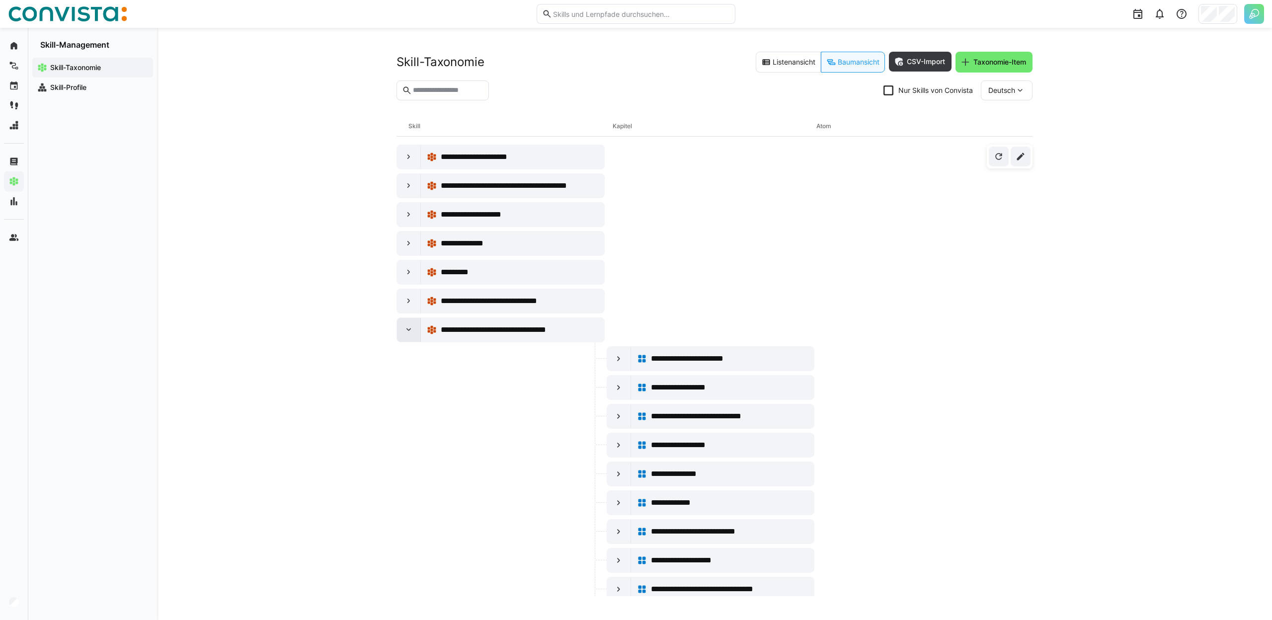
click at [407, 326] on eds-icon at bounding box center [409, 330] width 10 height 10
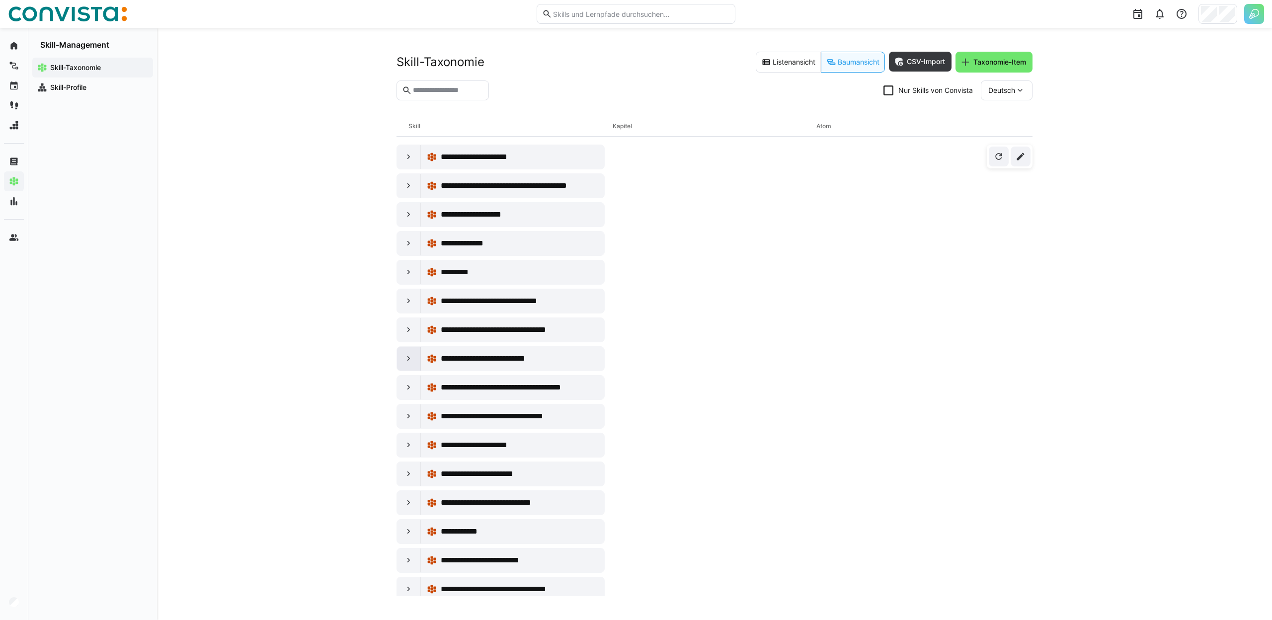
click at [408, 356] on eds-icon at bounding box center [409, 359] width 10 height 10
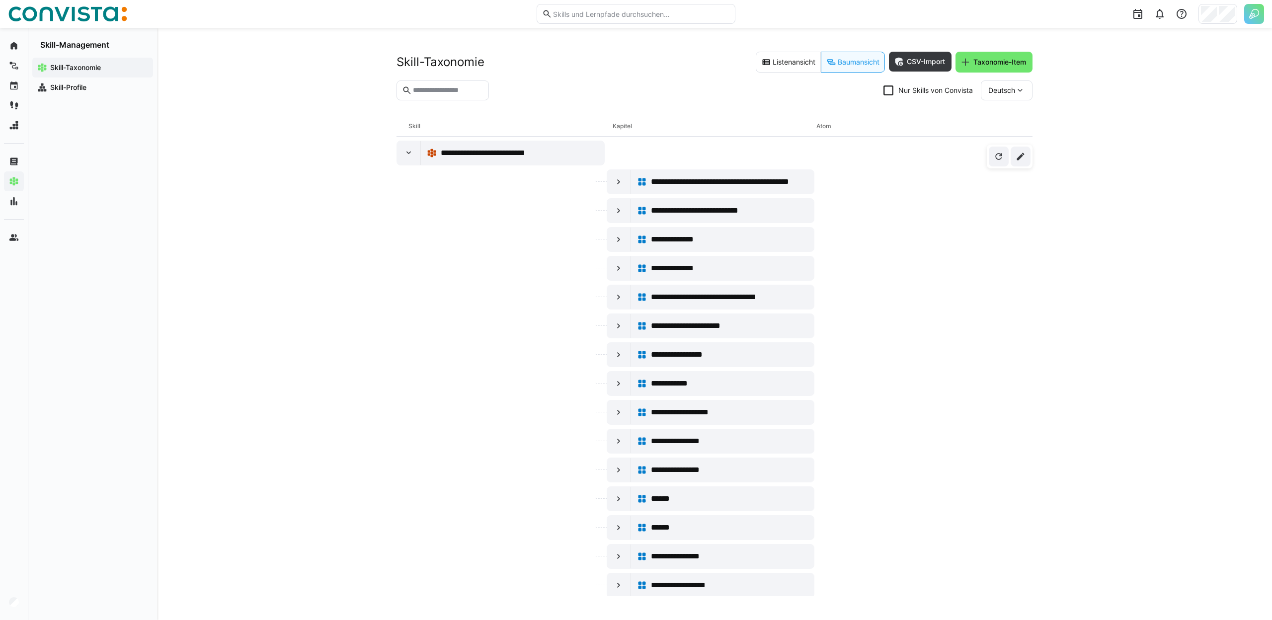
scroll to position [54, 0]
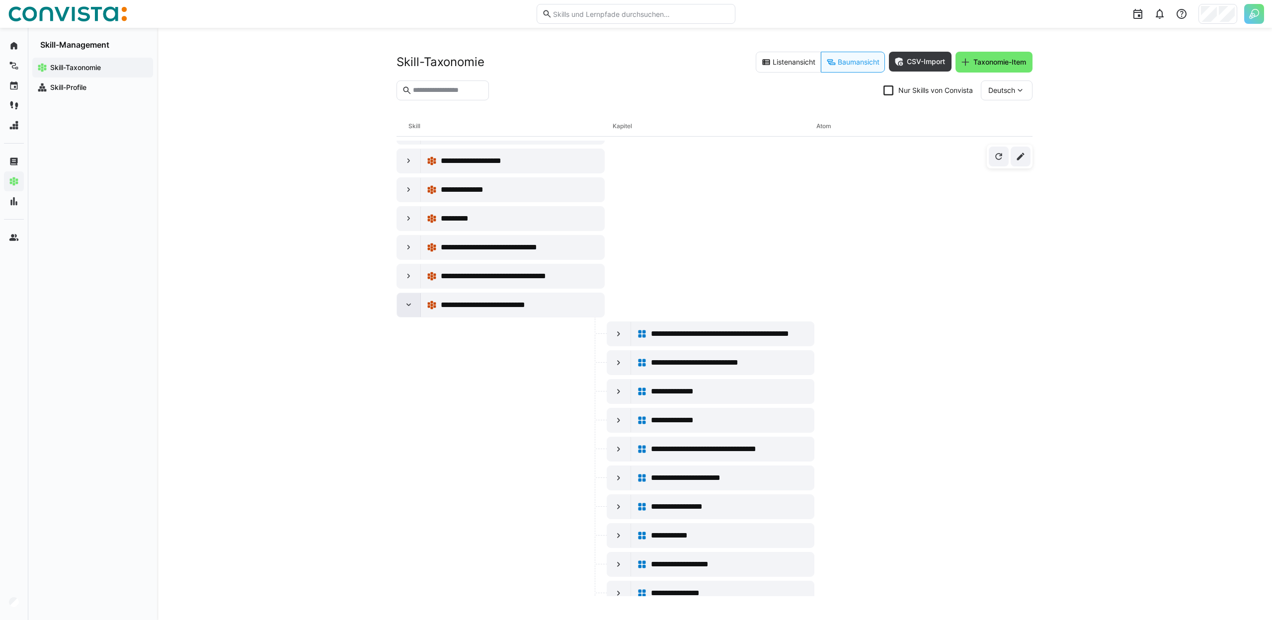
click at [408, 308] on eds-icon at bounding box center [409, 305] width 10 height 10
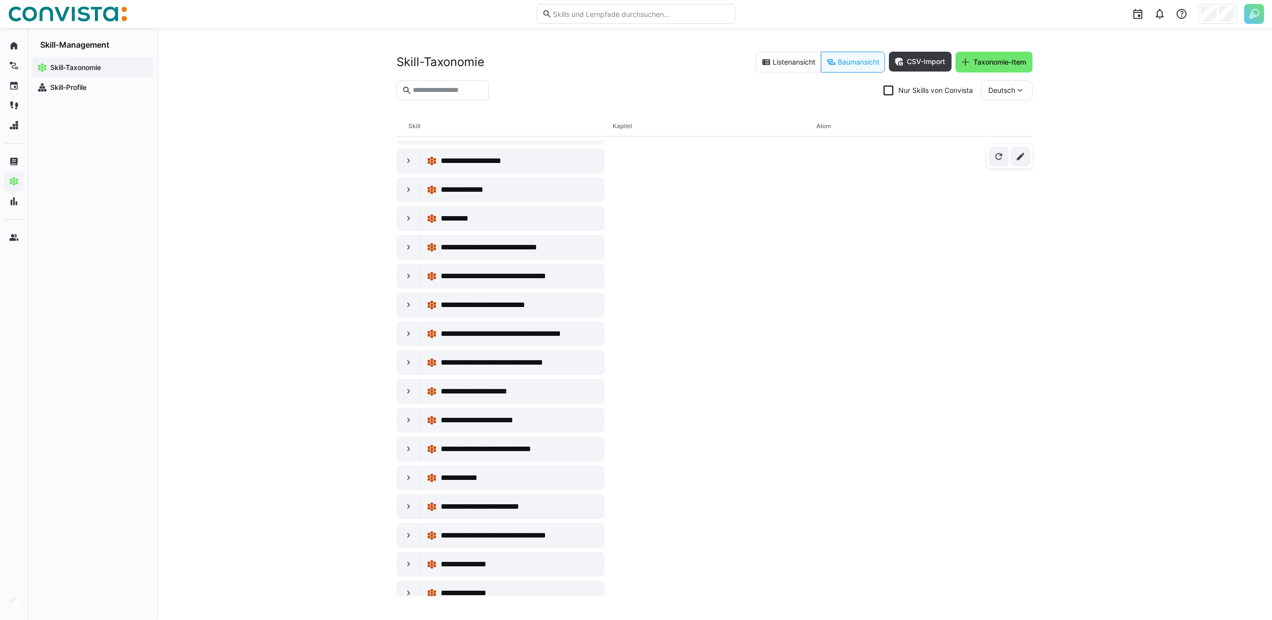
scroll to position [0, 0]
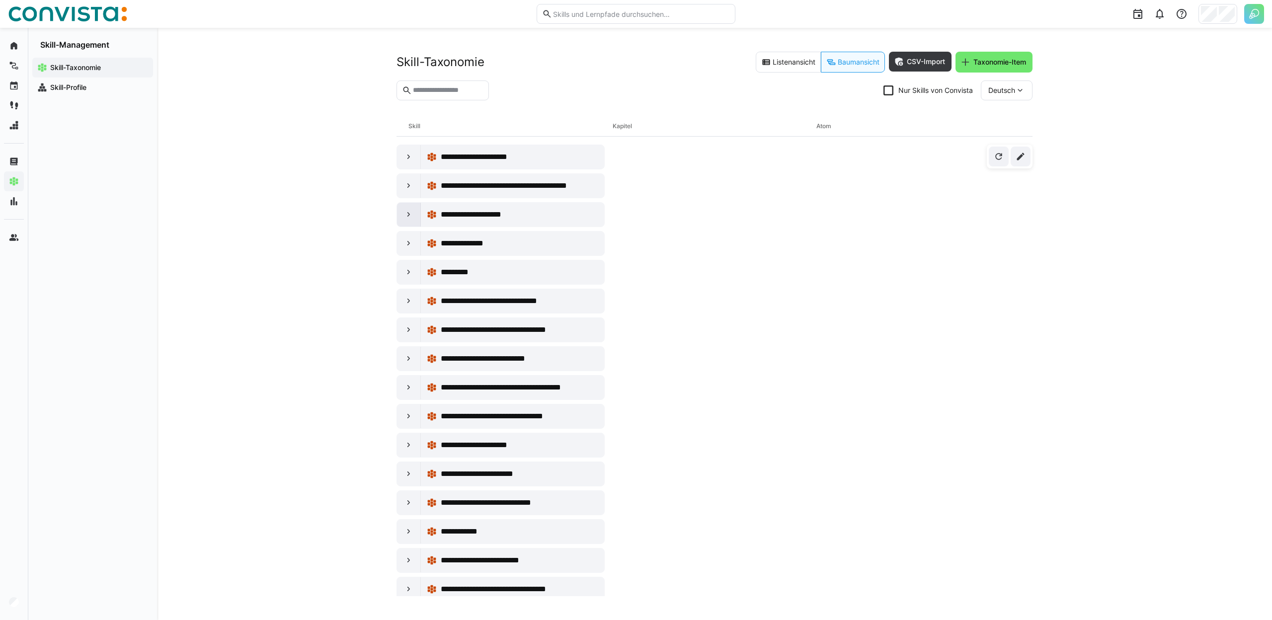
click at [401, 213] on div at bounding box center [409, 215] width 24 height 24
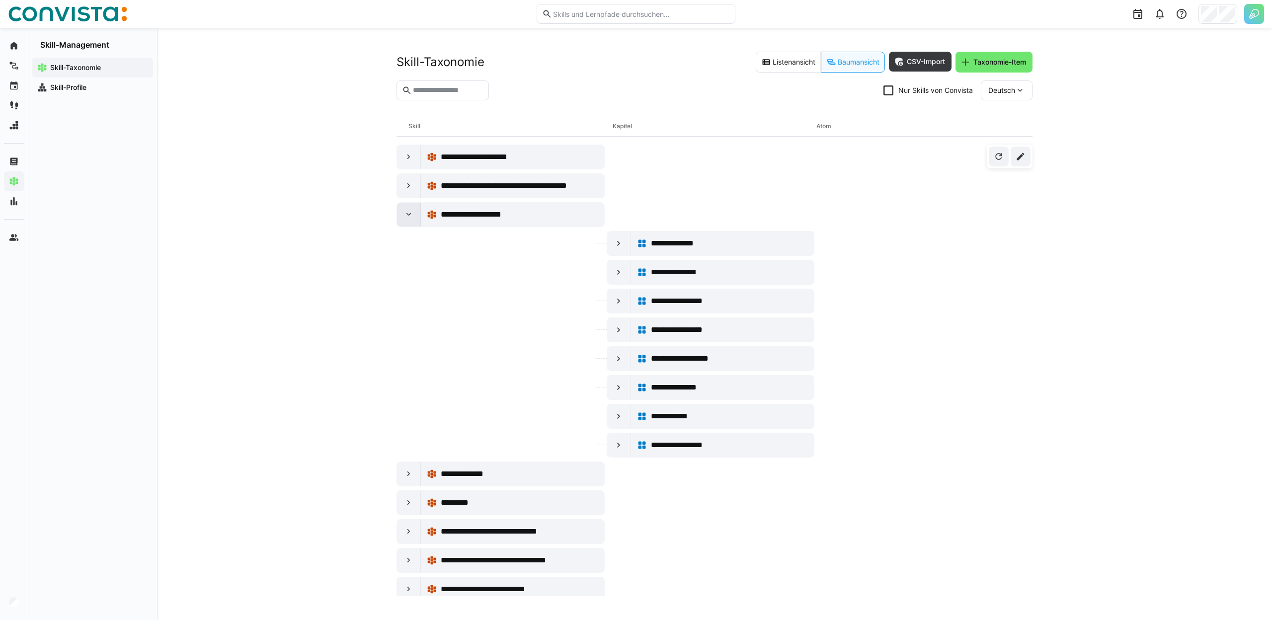
click at [401, 213] on div at bounding box center [409, 215] width 24 height 24
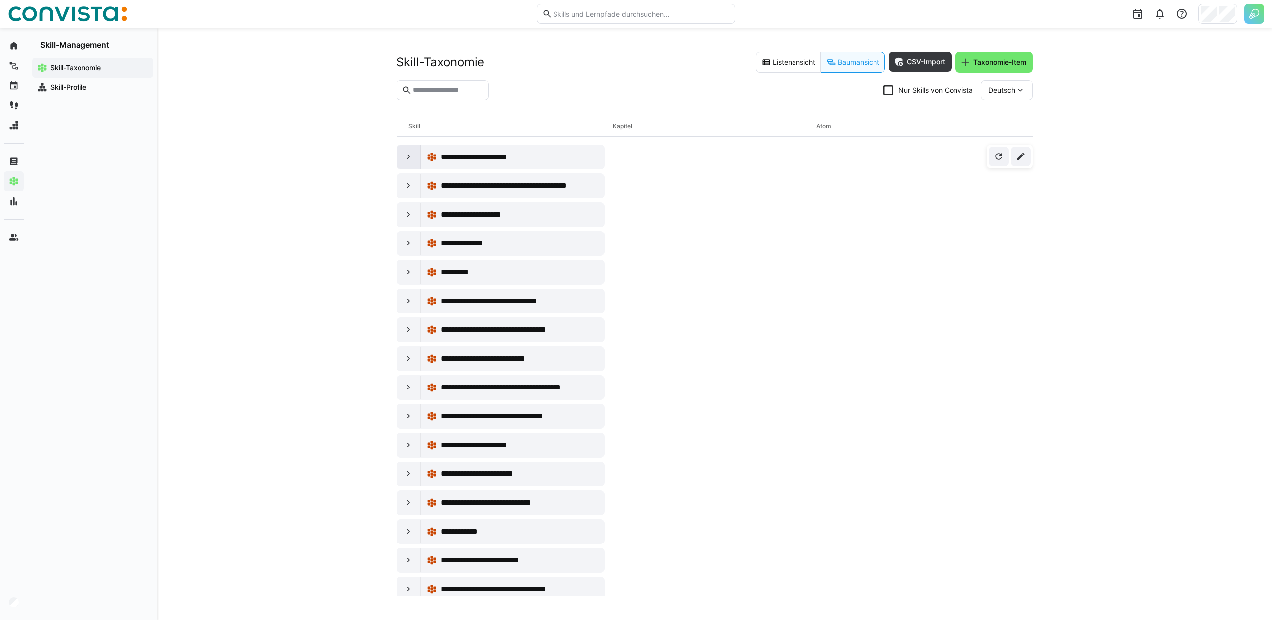
click at [408, 149] on div at bounding box center [409, 157] width 24 height 24
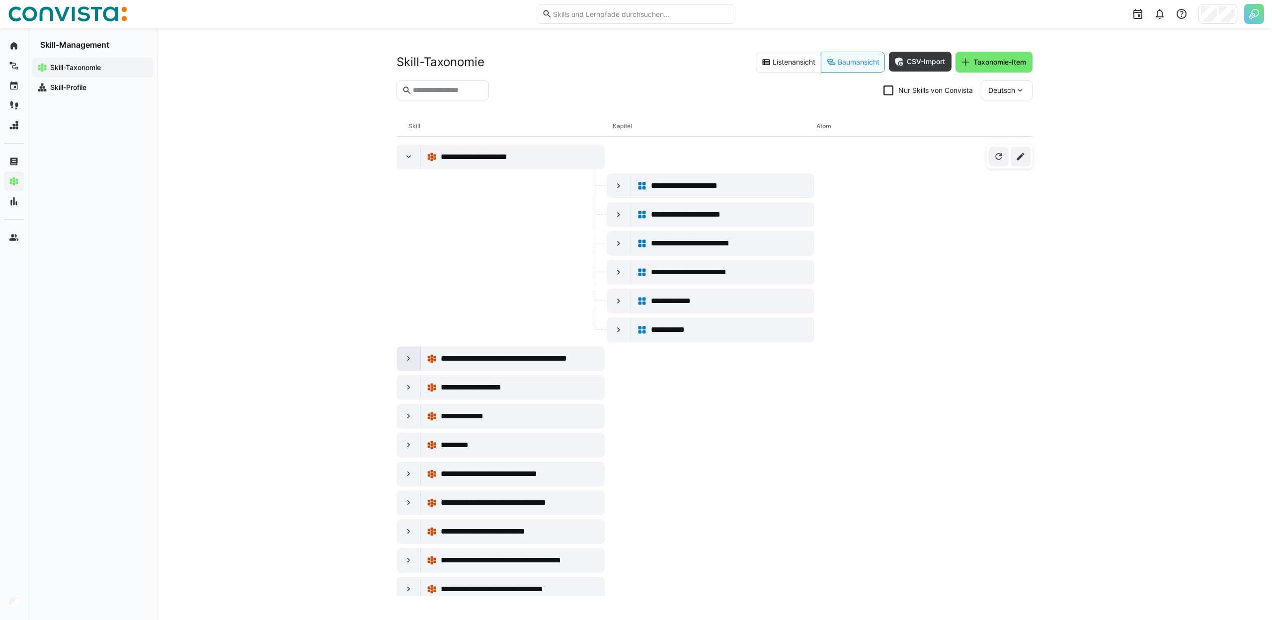
click at [407, 356] on eds-icon at bounding box center [409, 359] width 10 height 10
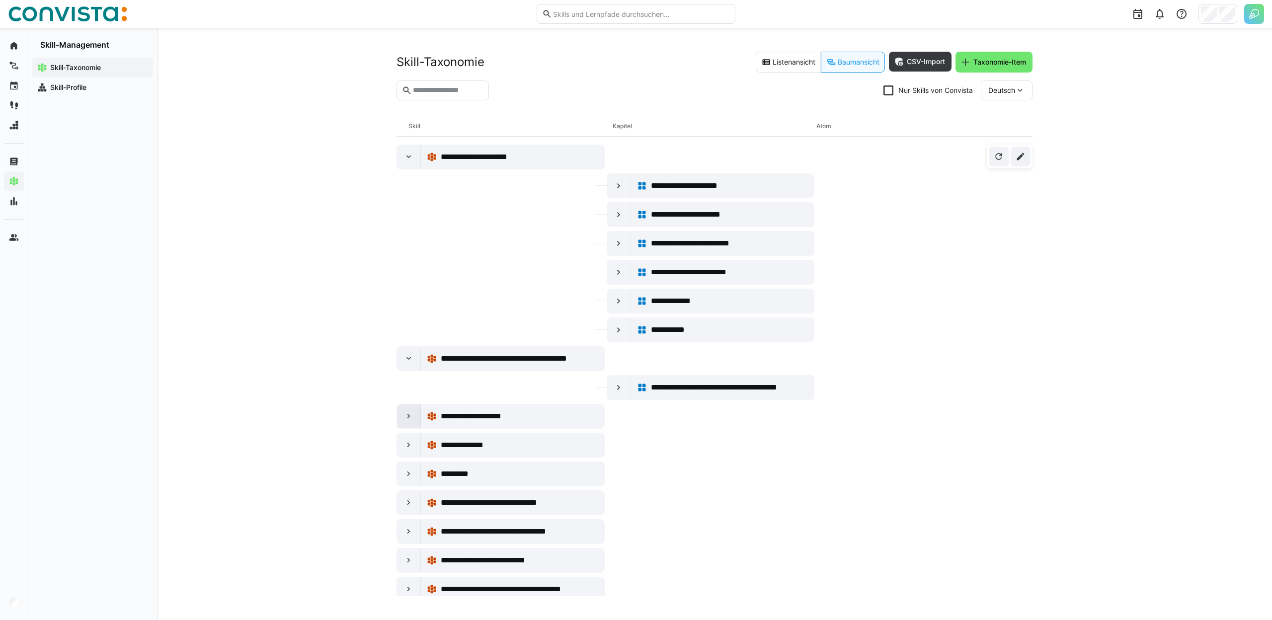
click at [411, 421] on div at bounding box center [409, 416] width 24 height 24
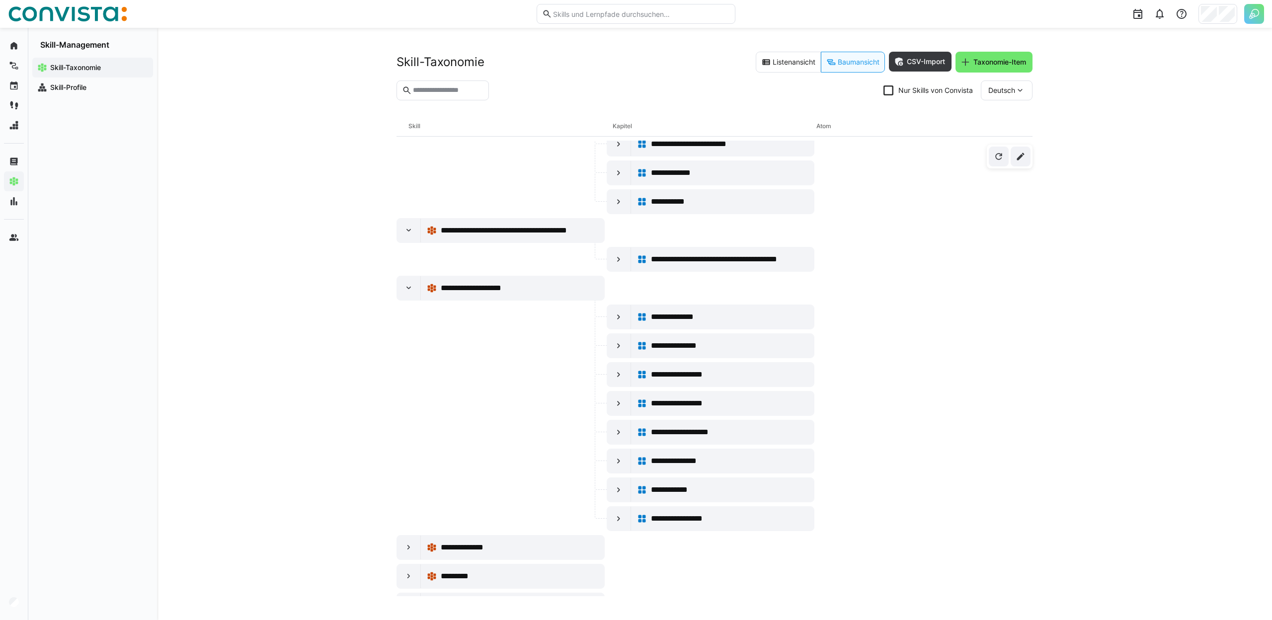
scroll to position [134, 0]
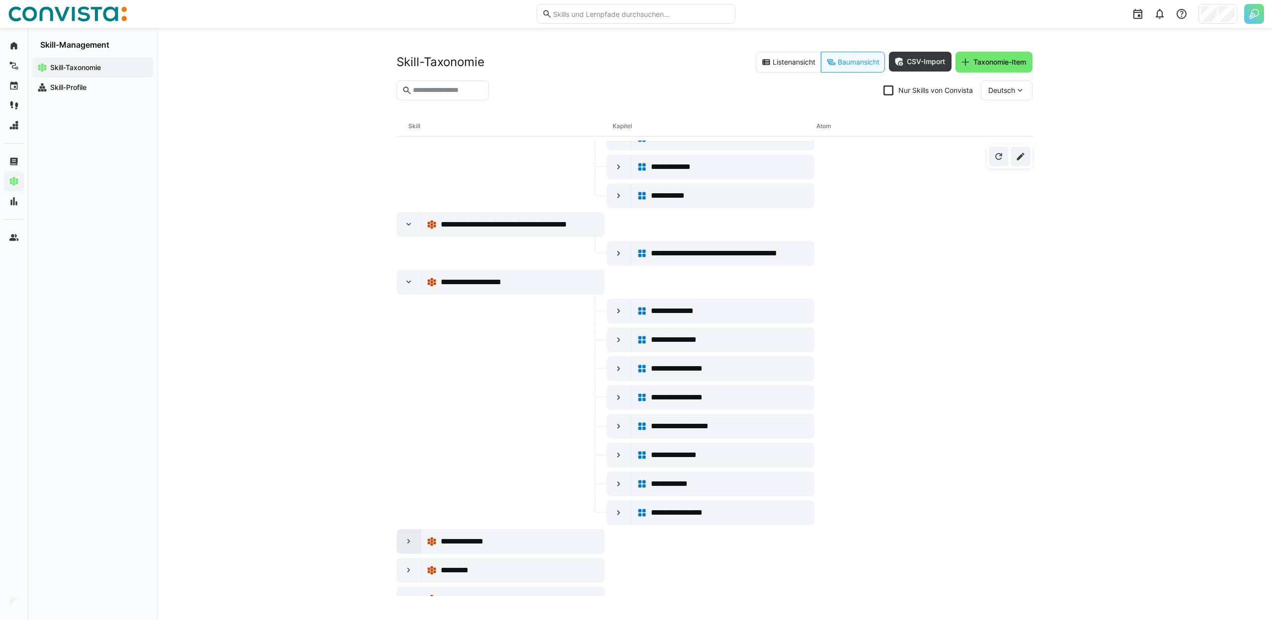
click at [403, 543] on div at bounding box center [409, 542] width 24 height 24
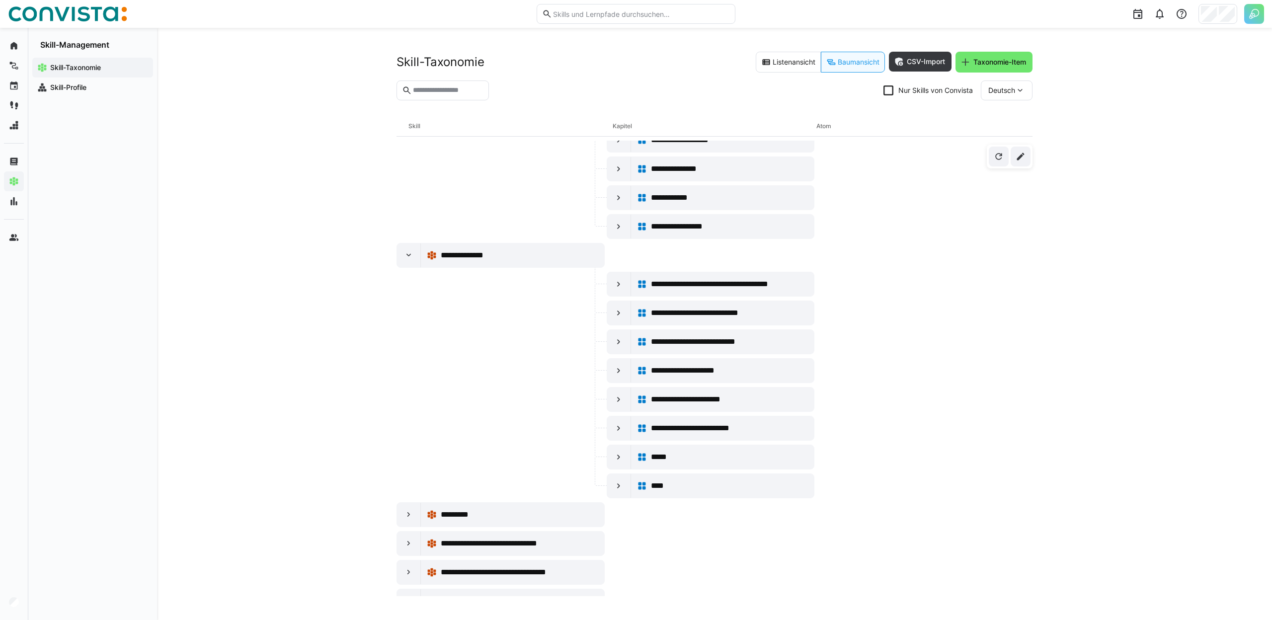
scroll to position [402, 0]
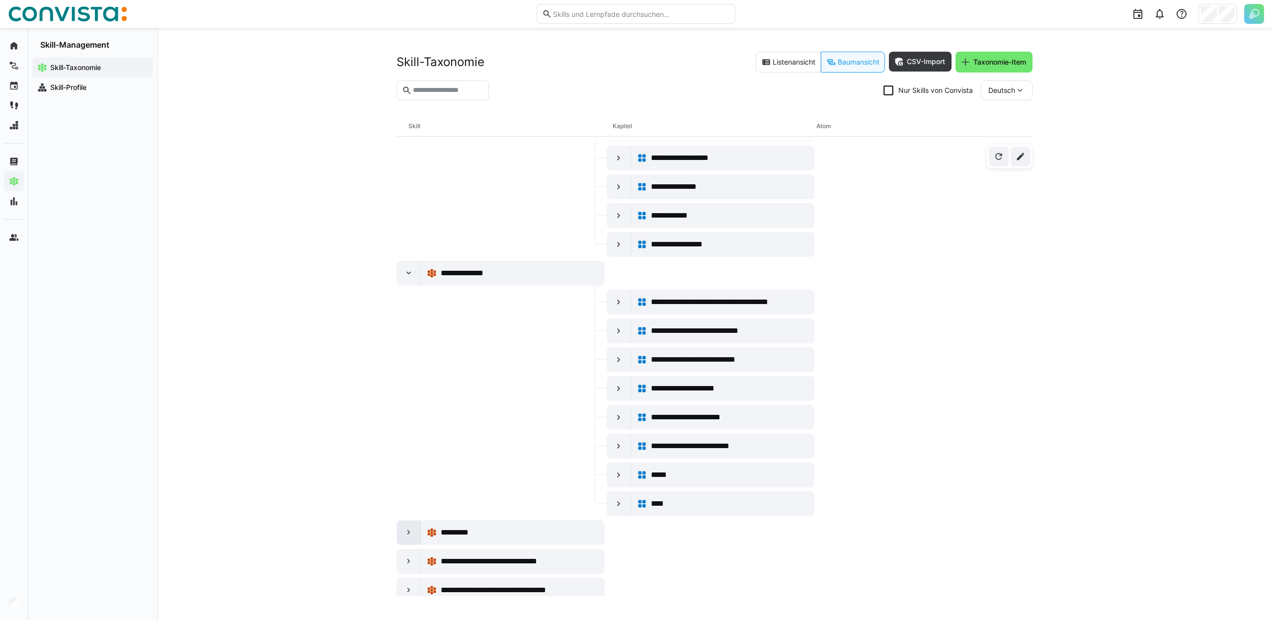
click at [412, 537] on div at bounding box center [409, 533] width 24 height 24
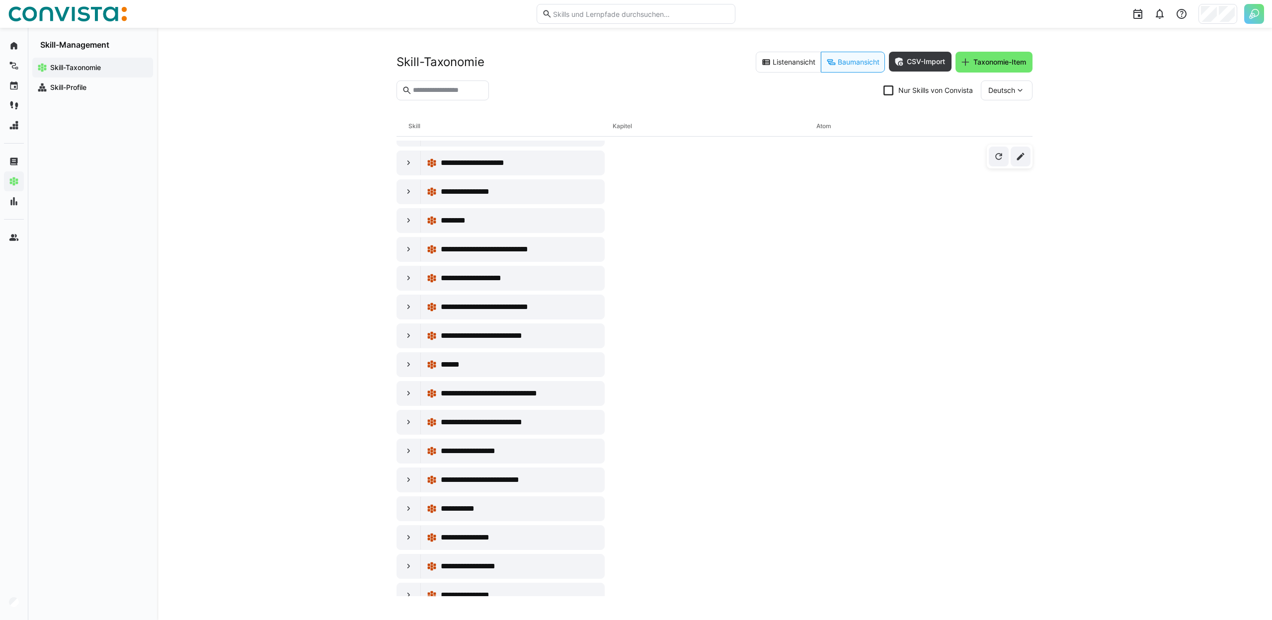
scroll to position [2727, 0]
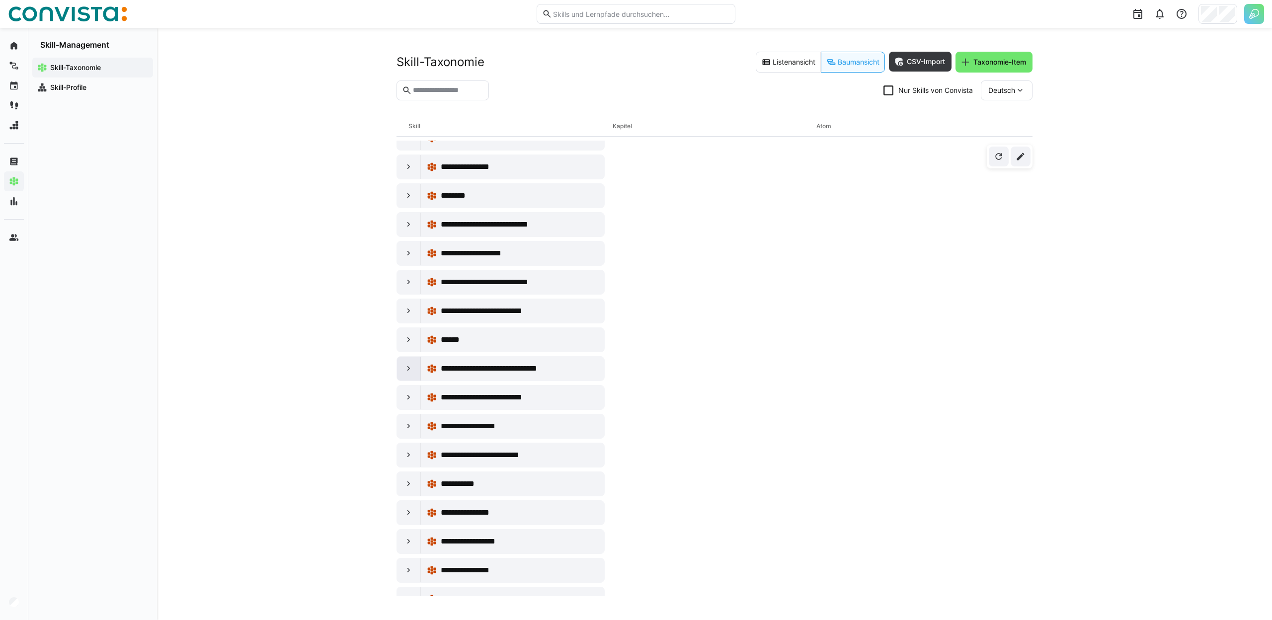
click at [406, 370] on eds-icon at bounding box center [409, 369] width 10 height 10
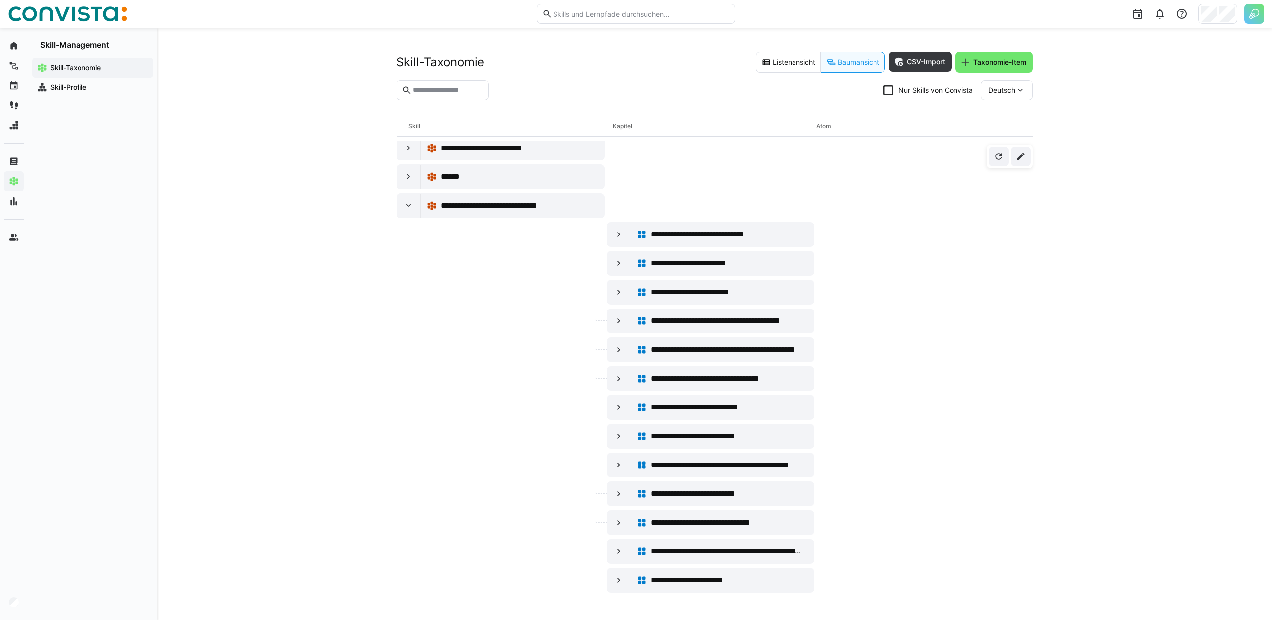
scroll to position [2933, 0]
